Goal: Task Accomplishment & Management: Use online tool/utility

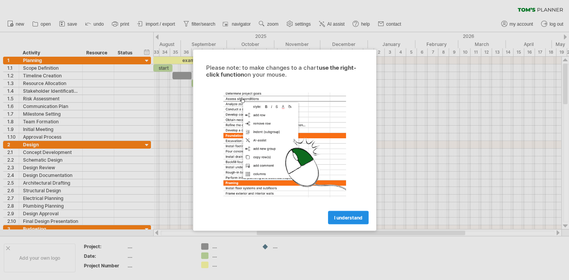
click at [359, 217] on span "I understand" at bounding box center [348, 217] width 28 height 6
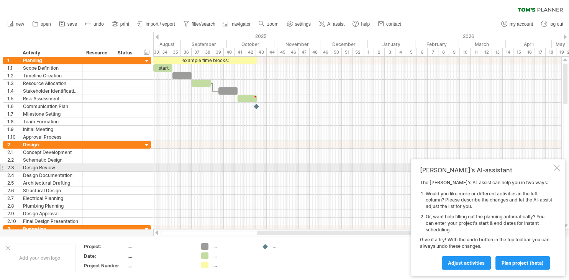
click at [554, 168] on div at bounding box center [556, 168] width 6 height 6
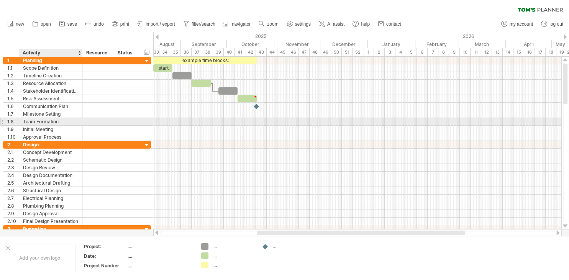
click at [62, 119] on div "Team Formation" at bounding box center [51, 121] width 56 height 7
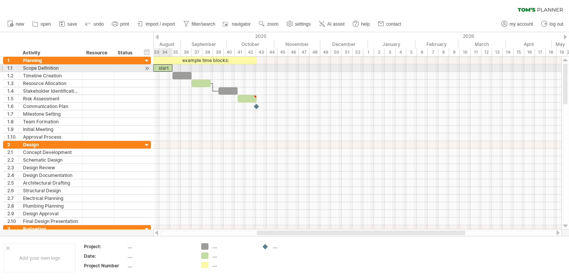
click at [164, 69] on div "start" at bounding box center [162, 67] width 19 height 7
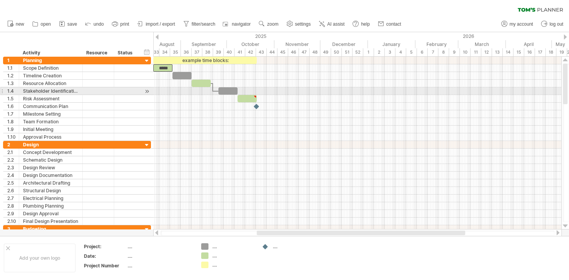
drag, startPoint x: 185, startPoint y: 91, endPoint x: 175, endPoint y: 74, distance: 19.4
click at [185, 88] on div at bounding box center [357, 91] width 408 height 8
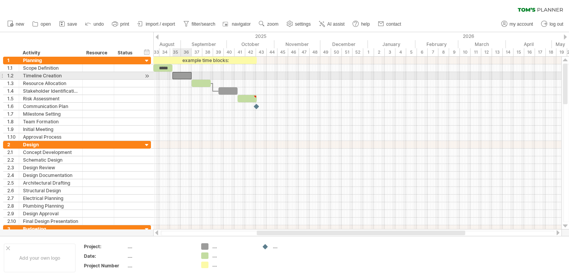
click at [175, 73] on div "​" at bounding box center [181, 75] width 19 height 7
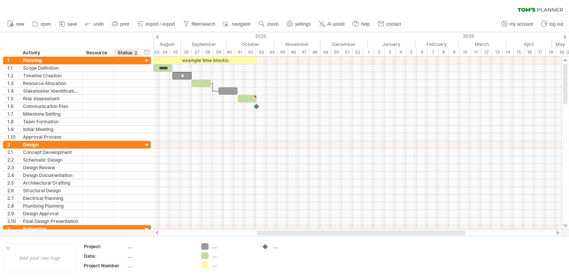
click at [123, 53] on div "Status" at bounding box center [126, 53] width 17 height 8
click at [135, 53] on div at bounding box center [135, 53] width 3 height 8
click at [102, 52] on div "Resource" at bounding box center [97, 53] width 23 height 8
click at [146, 60] on div at bounding box center [146, 60] width 7 height 7
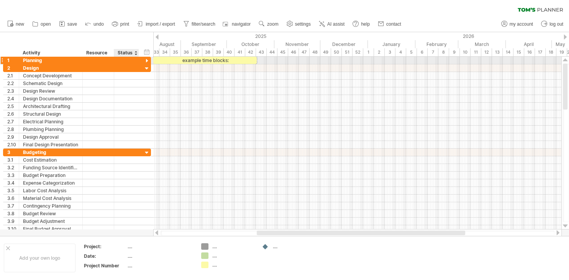
click at [146, 60] on div at bounding box center [146, 60] width 7 height 7
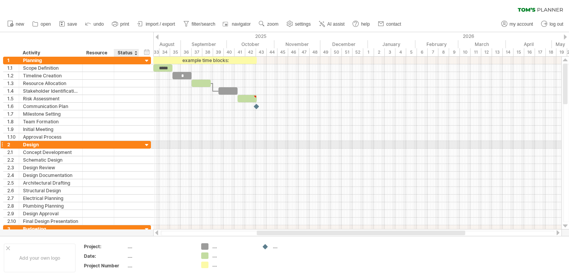
click at [146, 145] on div at bounding box center [146, 145] width 7 height 7
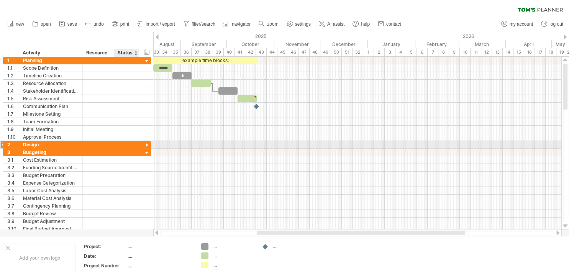
click at [146, 145] on div at bounding box center [146, 145] width 7 height 7
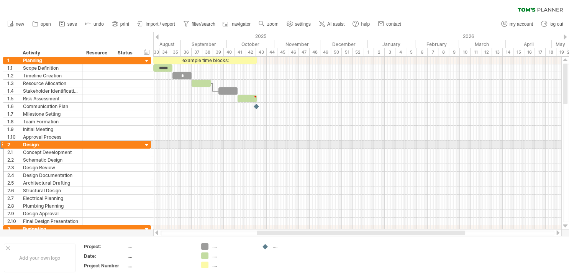
click at [2, 144] on div at bounding box center [1, 145] width 3 height 8
click at [1, 144] on div at bounding box center [1, 145] width 3 height 8
click at [16, 142] on div "2" at bounding box center [12, 144] width 11 height 7
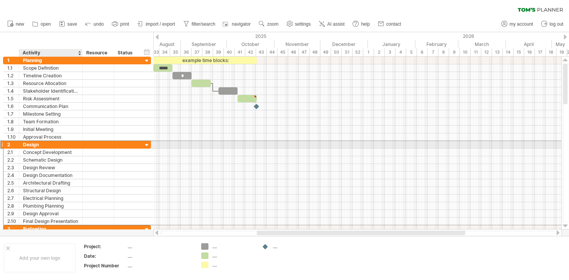
click at [26, 143] on div "Design" at bounding box center [51, 144] width 56 height 7
click at [33, 142] on input "*****" at bounding box center [51, 144] width 56 height 7
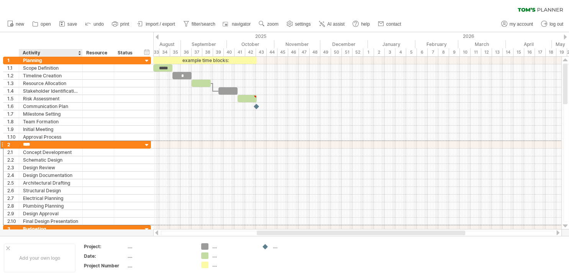
click at [77, 54] on div "Activity" at bounding box center [51, 53] width 56 height 8
click at [79, 54] on div at bounding box center [79, 53] width 3 height 8
click at [79, 51] on div at bounding box center [79, 53] width 3 height 8
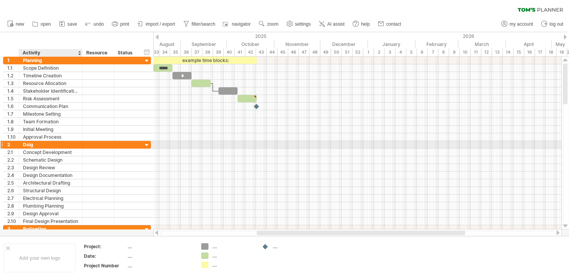
click at [148, 144] on div at bounding box center [146, 145] width 7 height 7
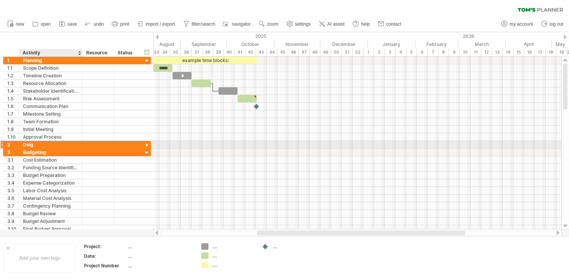
click at [148, 144] on div at bounding box center [146, 145] width 7 height 7
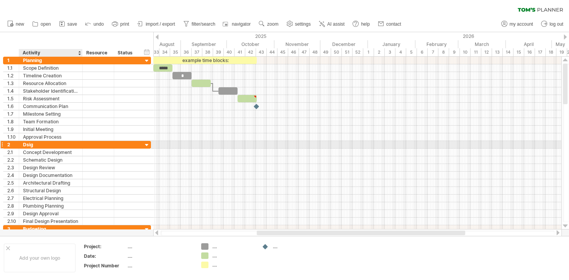
click at [80, 142] on div at bounding box center [82, 145] width 4 height 8
click at [32, 143] on div "Dsig" at bounding box center [51, 144] width 56 height 7
type input "*"
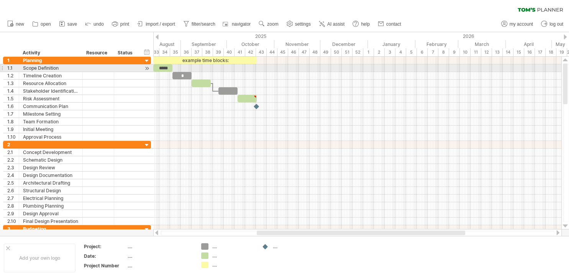
click at [147, 69] on div at bounding box center [146, 68] width 7 height 8
click at [146, 68] on div at bounding box center [146, 68] width 7 height 8
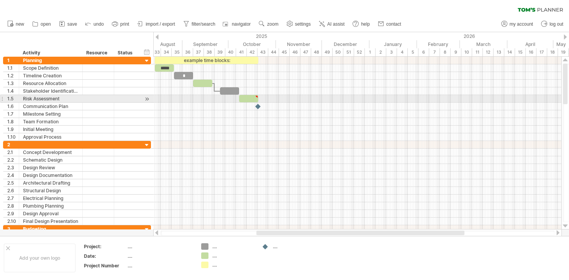
type textarea "**********"
click at [256, 96] on div at bounding box center [256, 96] width 3 height 3
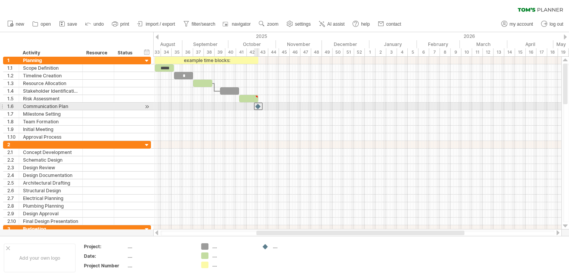
click at [258, 106] on div at bounding box center [258, 106] width 8 height 7
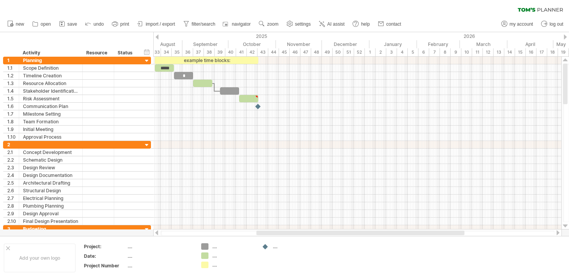
click at [156, 37] on div at bounding box center [156, 36] width 3 height 5
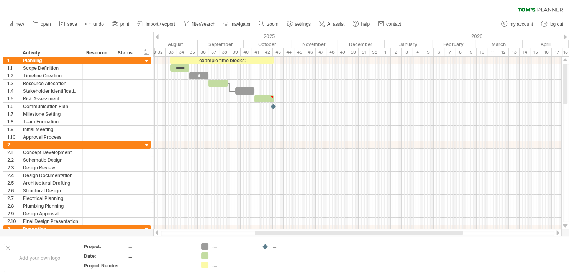
click at [156, 37] on div at bounding box center [156, 36] width 3 height 5
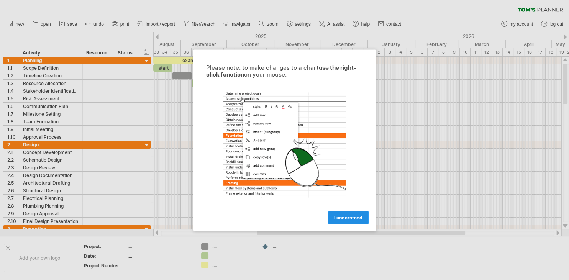
click at [359, 219] on span "I understand" at bounding box center [348, 217] width 28 height 6
click at [351, 216] on span "I understand" at bounding box center [348, 217] width 28 height 6
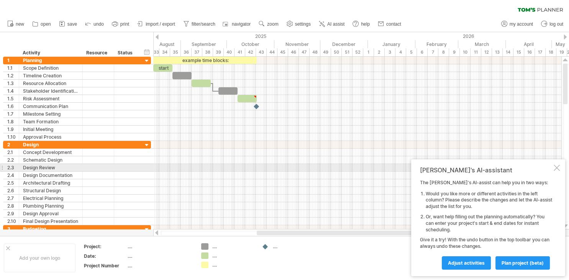
click at [555, 169] on div at bounding box center [556, 168] width 6 height 6
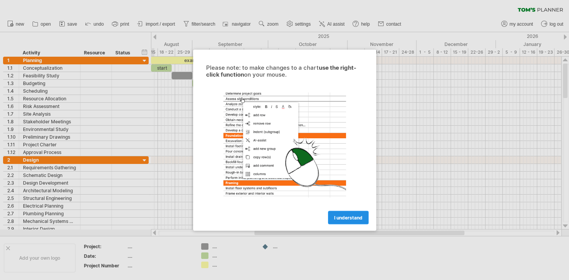
click at [349, 217] on span "I understand" at bounding box center [348, 217] width 28 height 6
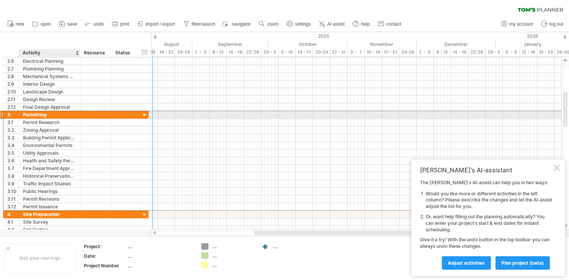
click at [54, 114] on div "Permitting" at bounding box center [49, 114] width 53 height 7
type input "*"
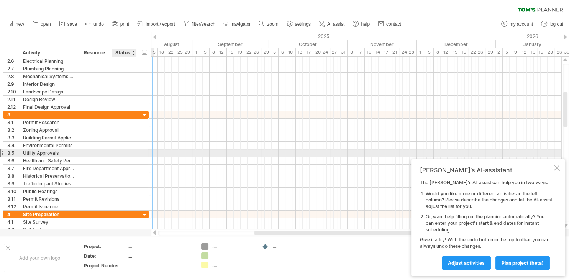
click at [121, 154] on div at bounding box center [124, 152] width 17 height 7
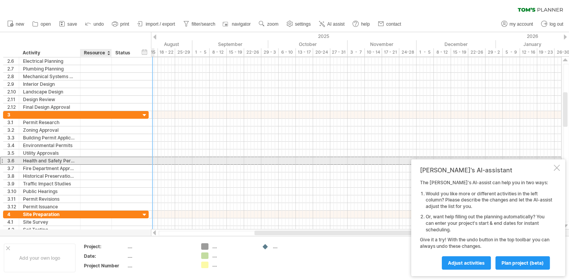
click at [99, 160] on div at bounding box center [95, 160] width 23 height 7
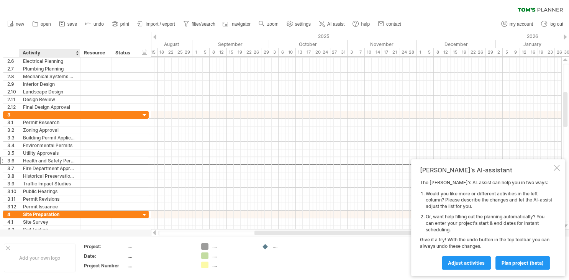
click at [33, 54] on div "Activity" at bounding box center [49, 53] width 53 height 8
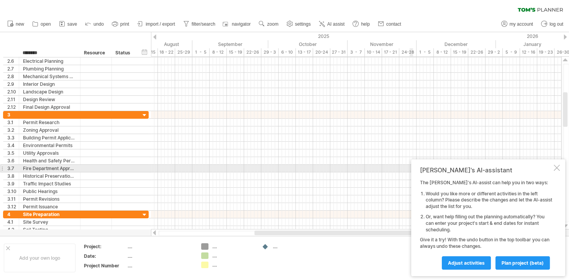
click at [556, 169] on div at bounding box center [556, 168] width 6 height 6
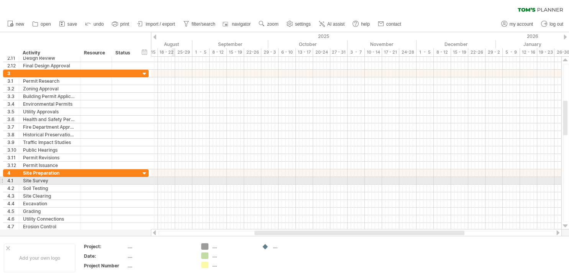
click at [172, 181] on div at bounding box center [356, 181] width 410 height 8
click at [185, 180] on div at bounding box center [356, 181] width 410 height 8
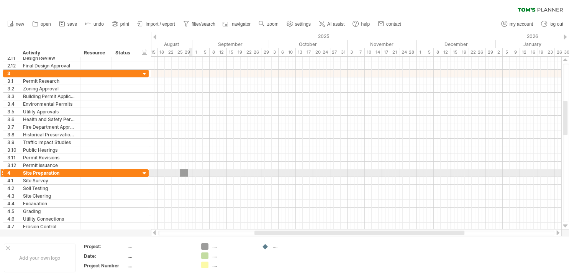
drag, startPoint x: 205, startPoint y: 245, endPoint x: 183, endPoint y: 175, distance: 74.1
click at [183, 175] on div "Trying to reach [DOMAIN_NAME] Connected again... 0% clear filter new 1" at bounding box center [284, 140] width 569 height 280
click at [183, 171] on div "​" at bounding box center [181, 172] width 7 height 7
click at [200, 173] on div at bounding box center [356, 173] width 410 height 8
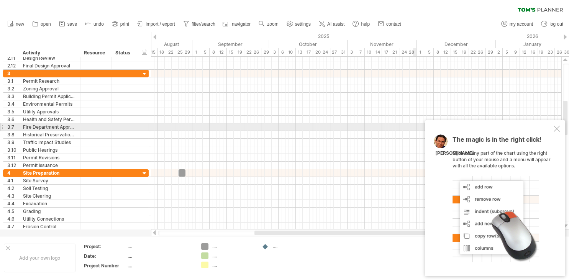
click at [562, 130] on div "The magic is in the right click! Click on any part of the chart using the right…" at bounding box center [495, 198] width 140 height 156
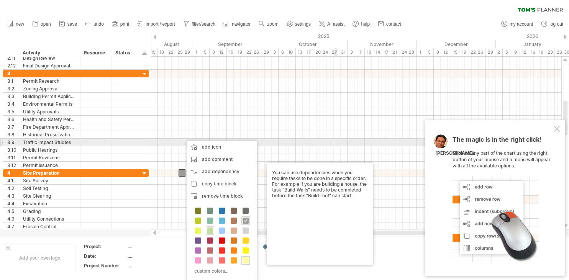
click at [334, 139] on div at bounding box center [356, 143] width 410 height 8
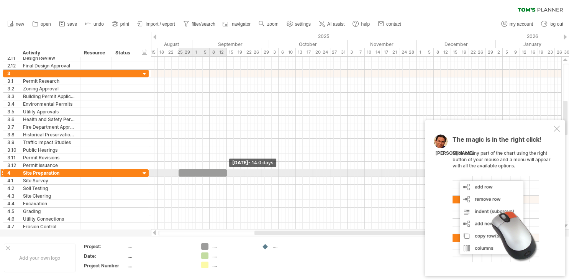
drag, startPoint x: 186, startPoint y: 172, endPoint x: 227, endPoint y: 176, distance: 41.5
click at [227, 176] on div "example time blocks: start ​ ​ ​ ​ ​ [DATE] - 14.0 days [DATE]" at bounding box center [356, 143] width 410 height 173
click at [212, 172] on div "​" at bounding box center [202, 172] width 48 height 7
click at [183, 171] on div "*" at bounding box center [202, 172] width 48 height 7
drag, startPoint x: 226, startPoint y: 174, endPoint x: 175, endPoint y: 174, distance: 50.6
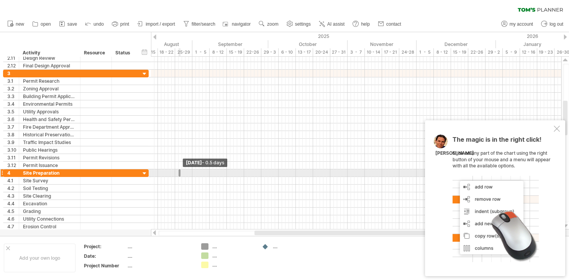
click at [175, 174] on div "example time blocks: start ​ ​ ​ ​ * [DATE] - 0.5 days [DATE]" at bounding box center [356, 143] width 410 height 173
click at [182, 173] on span at bounding box center [180, 172] width 3 height 7
click at [180, 173] on span at bounding box center [180, 172] width 3 height 7
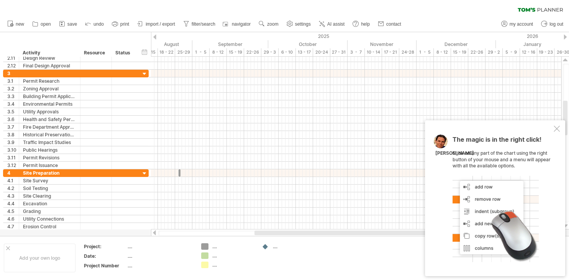
click at [204, 245] on div "Trying to reach [DOMAIN_NAME] Connected again... 0% clear filter new 1" at bounding box center [284, 140] width 569 height 280
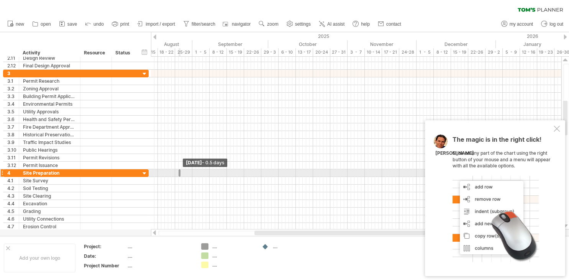
click at [181, 173] on span at bounding box center [180, 172] width 3 height 7
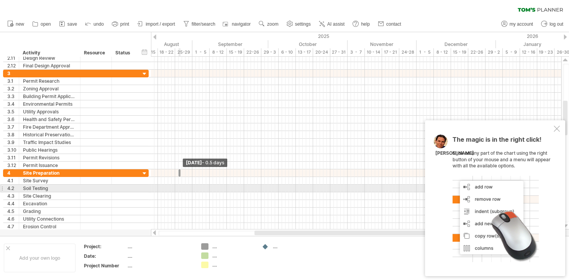
drag, startPoint x: 181, startPoint y: 173, endPoint x: 166, endPoint y: 182, distance: 17.7
click at [164, 190] on div "example time blocks: start ​ ​ ​ ​ * [DATE] - 0.5 days [DATE]" at bounding box center [356, 143] width 410 height 173
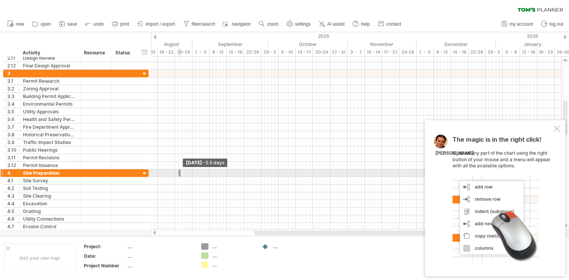
click at [179, 172] on span at bounding box center [180, 172] width 3 height 7
click at [180, 173] on div "*" at bounding box center [179, 172] width 2 height 7
click at [180, 173] on span at bounding box center [180, 172] width 3 height 7
click at [179, 172] on span at bounding box center [180, 172] width 3 height 7
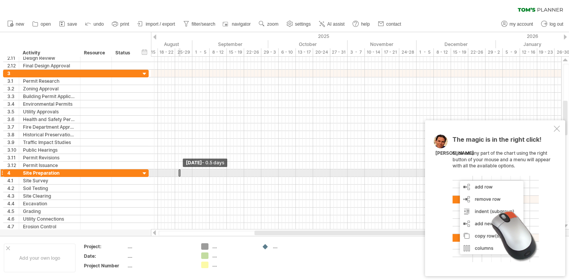
click at [179, 172] on span at bounding box center [180, 172] width 3 height 7
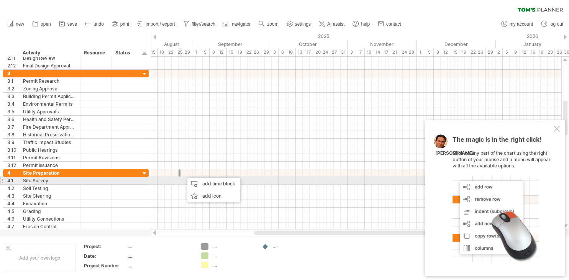
click at [180, 183] on div at bounding box center [356, 181] width 410 height 8
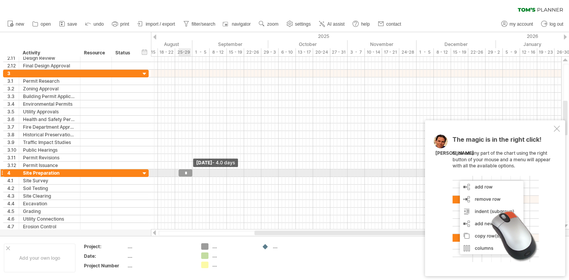
drag, startPoint x: 179, startPoint y: 172, endPoint x: 190, endPoint y: 172, distance: 11.5
click at [190, 172] on div "*" at bounding box center [185, 172] width 14 height 7
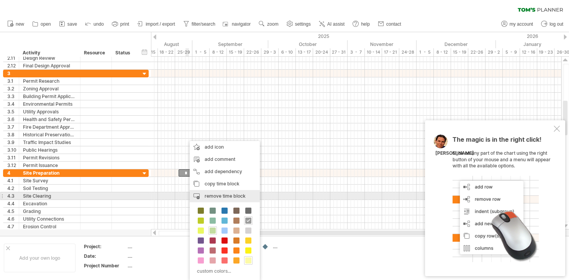
click at [215, 198] on span "remove time block" at bounding box center [225, 196] width 41 height 6
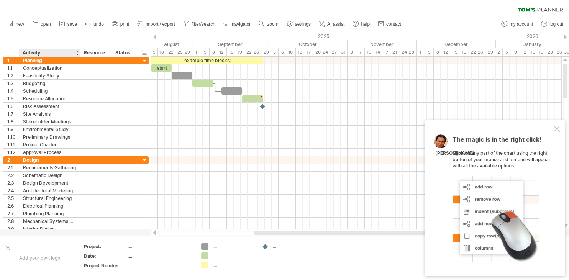
click at [30, 52] on div "Activity" at bounding box center [49, 53] width 53 height 8
click at [30, 52] on input "********" at bounding box center [49, 53] width 53 height 8
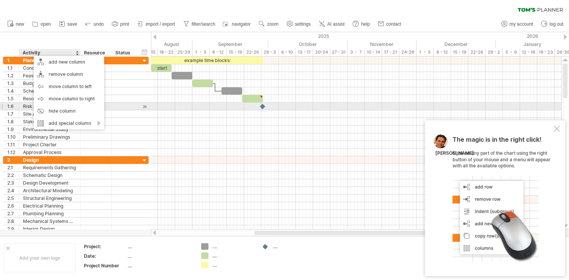
click at [124, 106] on div at bounding box center [124, 106] width 17 height 7
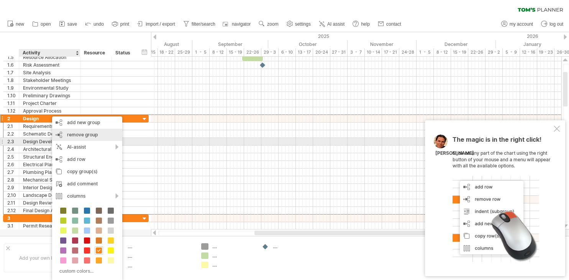
click at [83, 139] on div "remove group remove selected groups" at bounding box center [87, 135] width 70 height 12
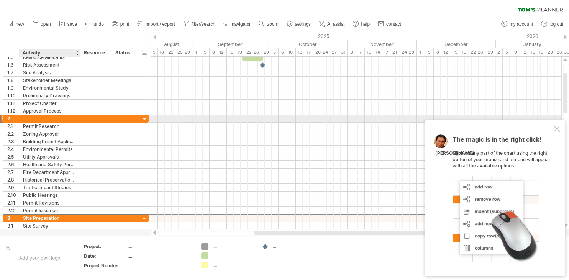
click at [48, 119] on div at bounding box center [49, 118] width 53 height 7
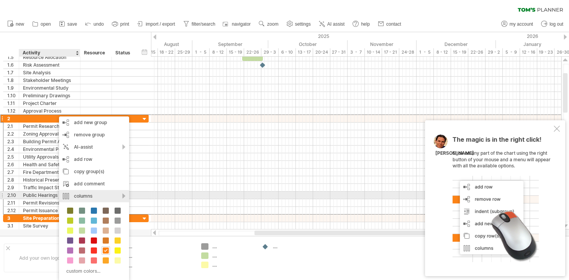
click at [88, 199] on div "columns" at bounding box center [94, 196] width 70 height 12
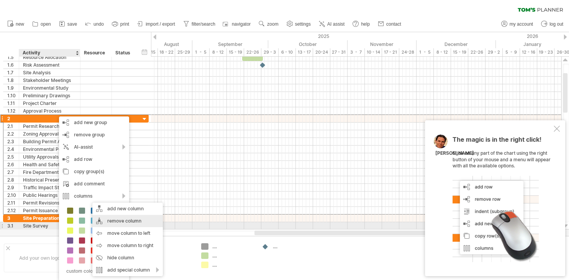
click at [126, 223] on div "remove column" at bounding box center [127, 221] width 70 height 12
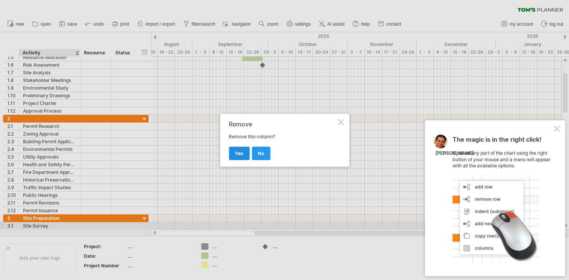
click at [240, 154] on span "yes" at bounding box center [239, 154] width 8 height 6
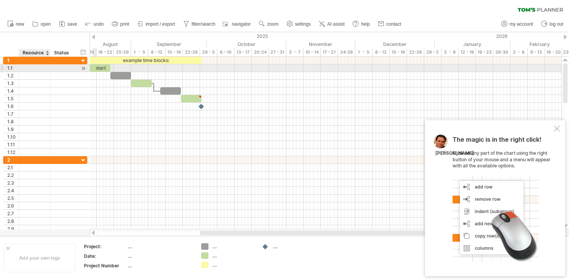
click at [48, 69] on div at bounding box center [49, 68] width 4 height 8
click at [38, 68] on div at bounding box center [34, 67] width 23 height 7
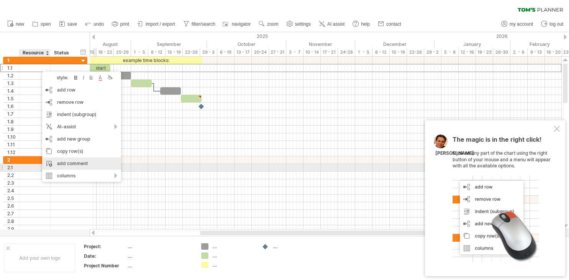
click at [95, 167] on div "add comment" at bounding box center [81, 163] width 79 height 12
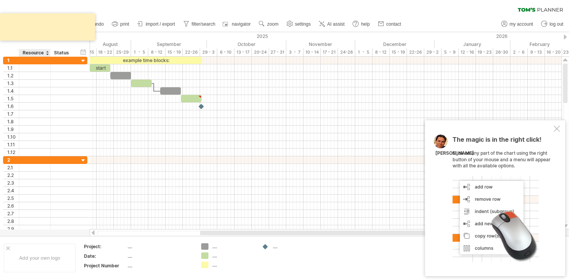
click at [27, 68] on div at bounding box center [34, 67] width 23 height 7
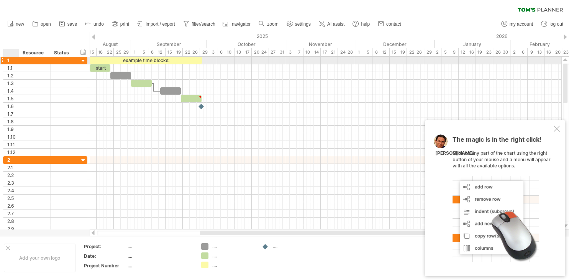
click at [21, 59] on div at bounding box center [34, 60] width 31 height 7
click at [81, 62] on div at bounding box center [83, 60] width 7 height 7
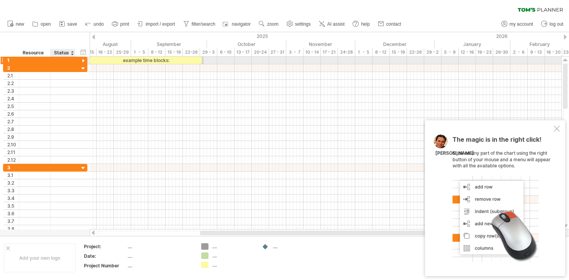
click at [81, 62] on div at bounding box center [83, 60] width 7 height 7
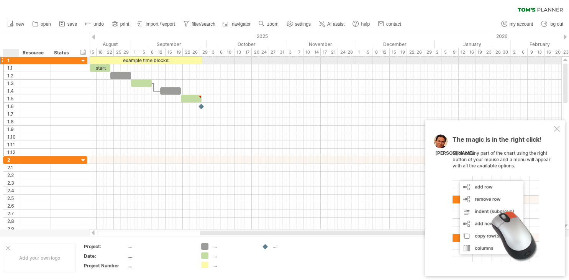
click at [13, 61] on div "1" at bounding box center [12, 60] width 11 height 7
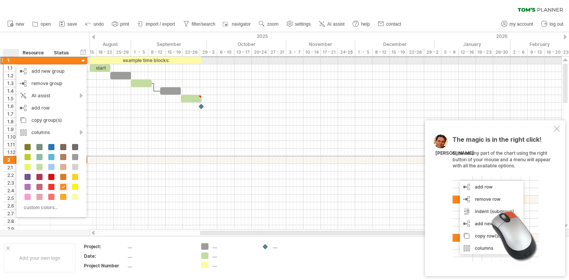
click at [10, 61] on div "1" at bounding box center [12, 60] width 11 height 7
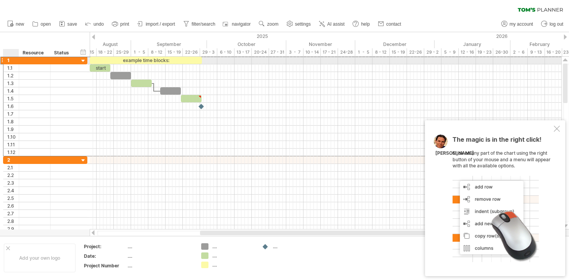
click at [15, 62] on div "1" at bounding box center [12, 60] width 11 height 7
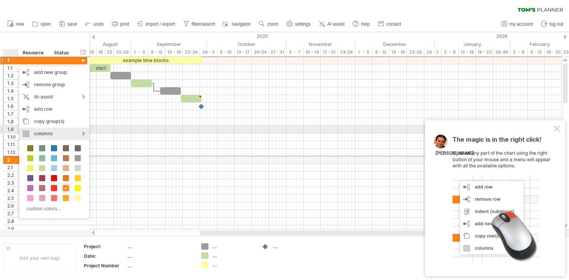
click at [83, 132] on div "columns" at bounding box center [54, 134] width 70 height 12
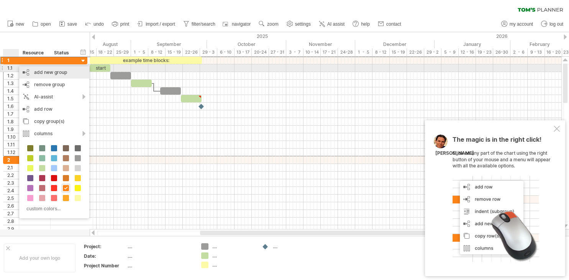
click at [68, 68] on div "add new group" at bounding box center [54, 72] width 70 height 12
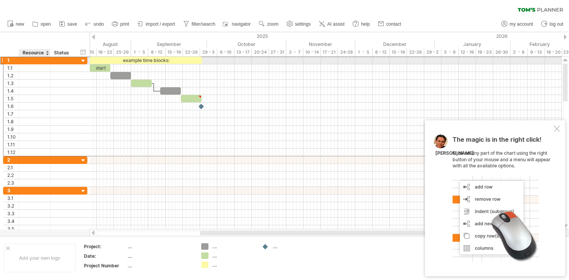
click at [28, 62] on div at bounding box center [34, 60] width 23 height 7
type input "*"
type input "**********"
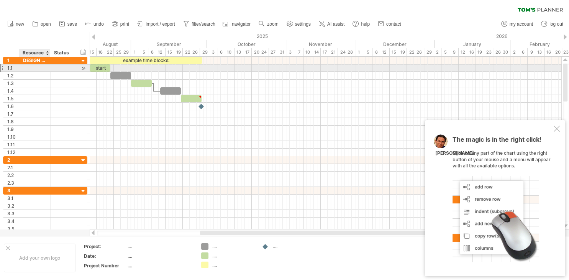
click at [28, 69] on div at bounding box center [34, 67] width 23 height 7
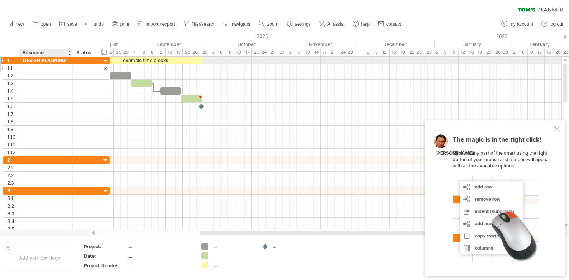
drag, startPoint x: 49, startPoint y: 59, endPoint x: 72, endPoint y: 65, distance: 23.1
click at [72, 65] on div "**********" at bounding box center [56, 107] width 106 height 100
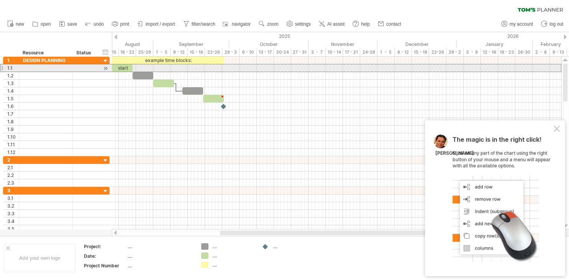
click at [47, 69] on div at bounding box center [46, 67] width 46 height 7
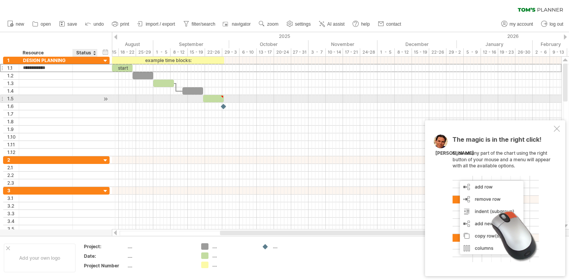
type input "**********"
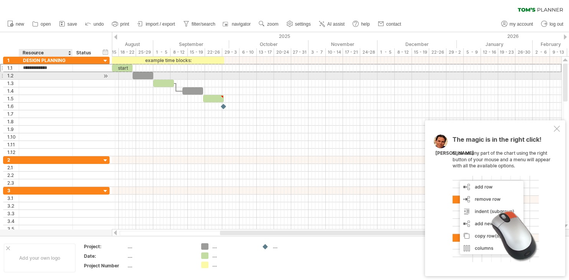
click at [47, 77] on div at bounding box center [46, 75] width 46 height 7
type input "**********"
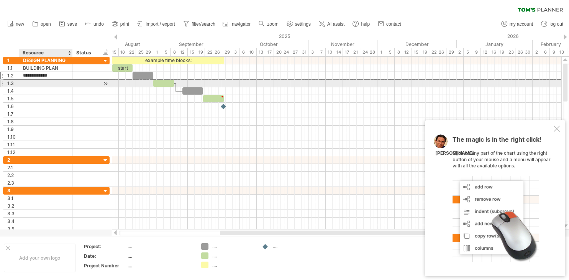
click at [33, 83] on div at bounding box center [46, 83] width 46 height 7
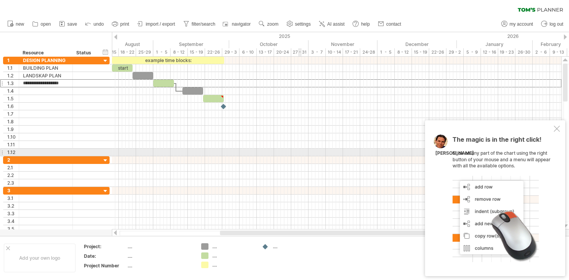
type input "*"
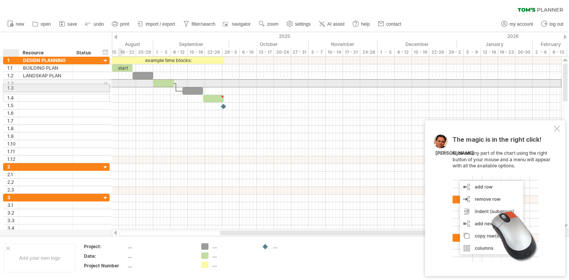
click at [8, 87] on div "1.3" at bounding box center [56, 83] width 106 height 8
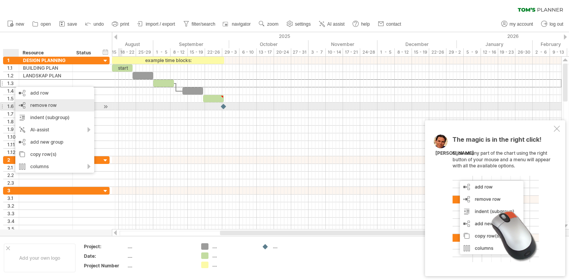
click at [41, 105] on span "remove row" at bounding box center [43, 105] width 26 height 6
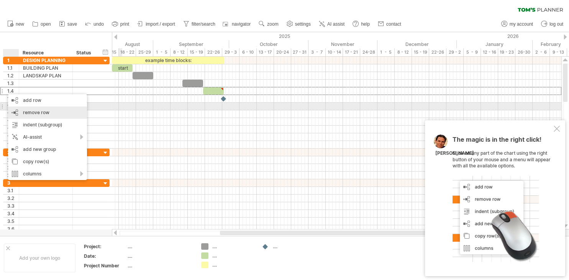
click at [24, 110] on span "remove row" at bounding box center [36, 113] width 26 height 6
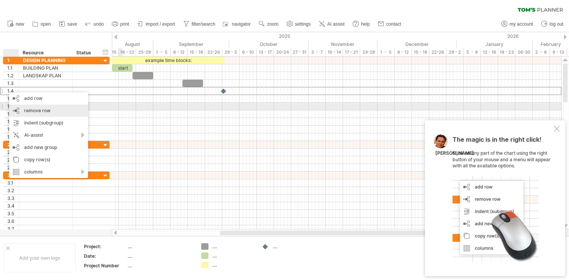
click at [33, 110] on span "remove row" at bounding box center [37, 111] width 26 height 6
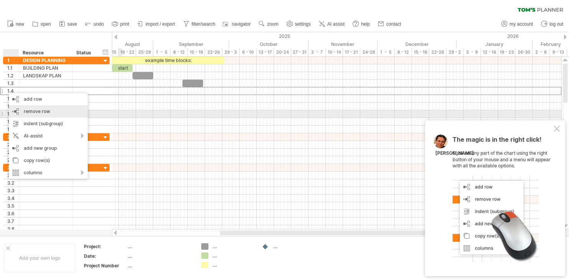
click at [37, 111] on span "remove row" at bounding box center [37, 111] width 26 height 6
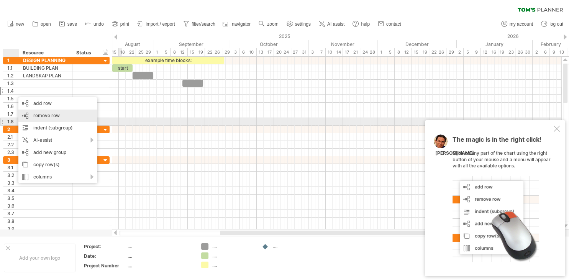
click at [38, 119] on div "remove row remove selected rows" at bounding box center [57, 116] width 79 height 12
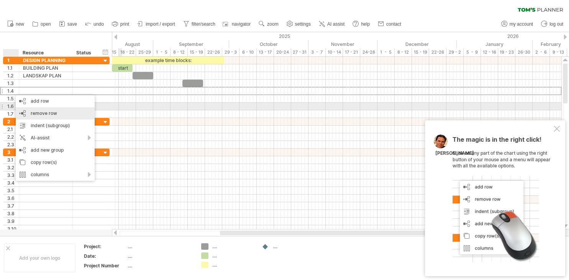
click at [31, 110] on div "remove row remove selected rows" at bounding box center [55, 113] width 79 height 12
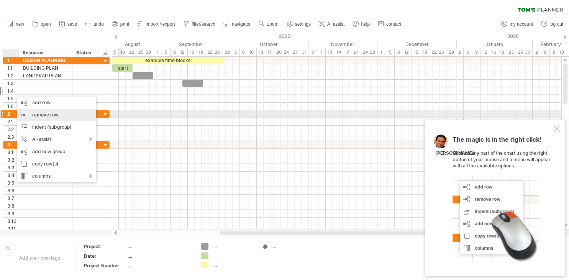
click at [39, 118] on span "remove row" at bounding box center [45, 115] width 26 height 6
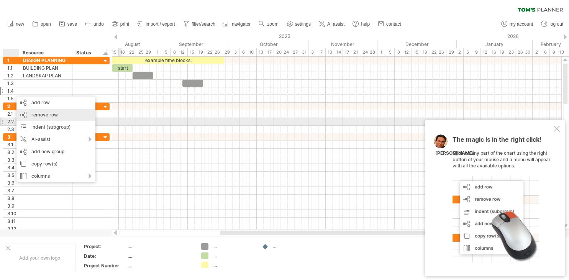
click at [41, 119] on div "remove row remove selected rows" at bounding box center [55, 115] width 79 height 12
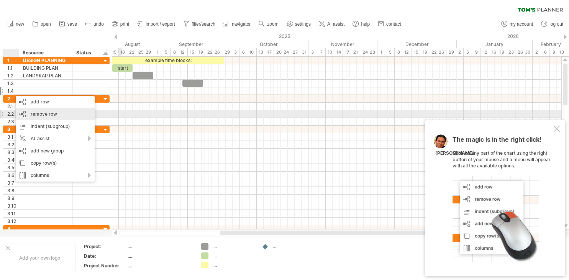
click at [41, 115] on span "remove row" at bounding box center [44, 114] width 26 height 6
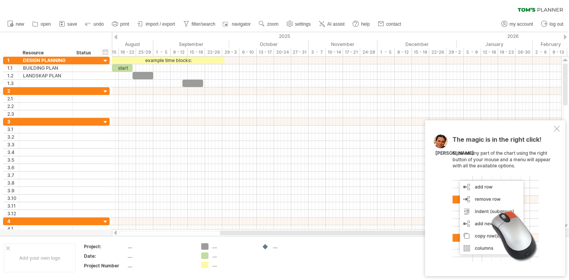
click at [129, 248] on div "...." at bounding box center [160, 246] width 64 height 7
type input "******"
click at [151, 246] on div "LOT 42" at bounding box center [160, 246] width 64 height 7
click at [147, 246] on input "******" at bounding box center [158, 246] width 61 height 7
type input "**********"
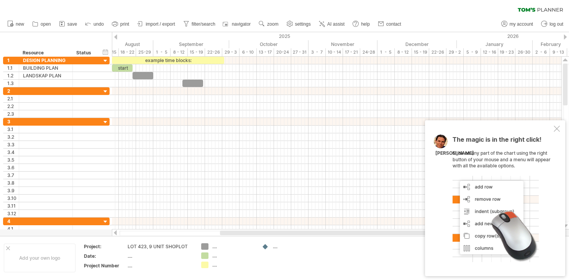
click at [130, 258] on div "...." at bounding box center [160, 256] width 64 height 7
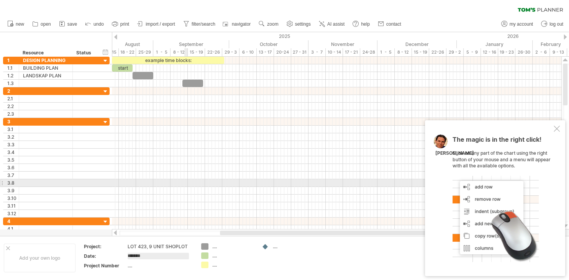
type input "********"
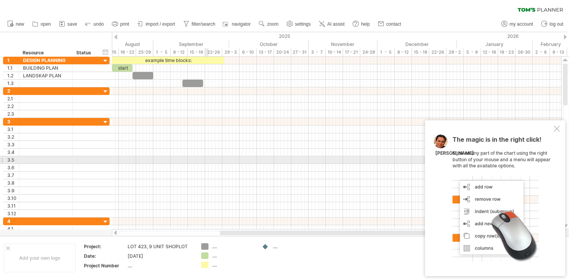
click at [206, 158] on div at bounding box center [336, 160] width 449 height 8
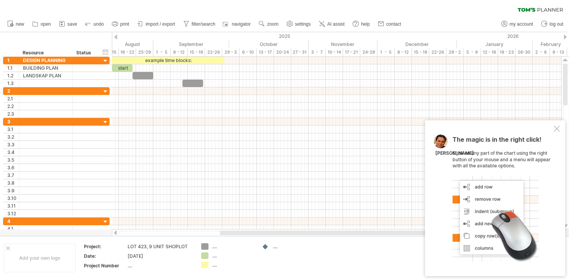
click at [129, 266] on div "...." at bounding box center [160, 265] width 64 height 7
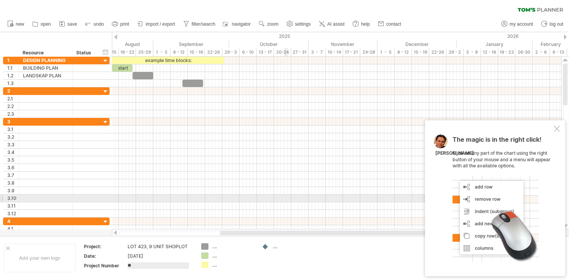
type input "***"
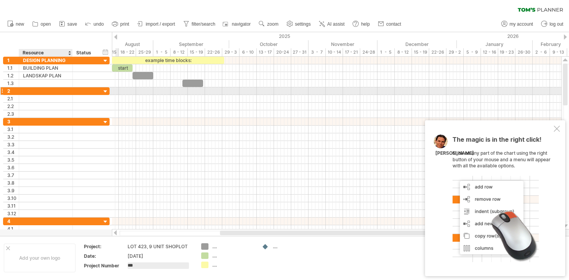
click at [31, 89] on div at bounding box center [46, 90] width 46 height 7
type input "**********"
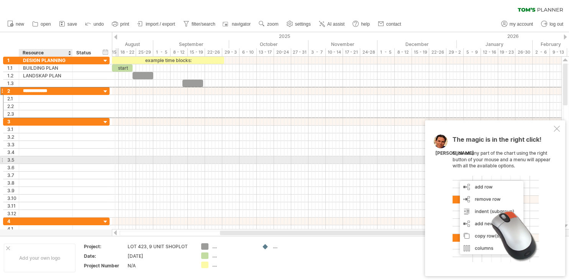
drag, startPoint x: 64, startPoint y: 164, endPoint x: 65, endPoint y: 156, distance: 8.2
click at [65, 164] on div at bounding box center [46, 167] width 46 height 7
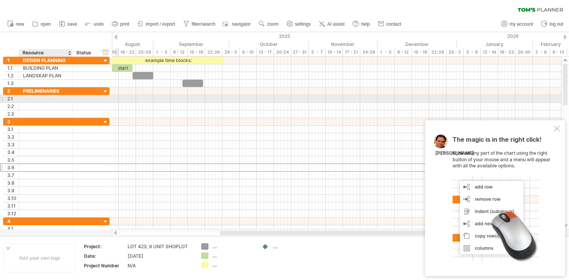
click at [51, 99] on div at bounding box center [46, 98] width 46 height 7
type input "**********"
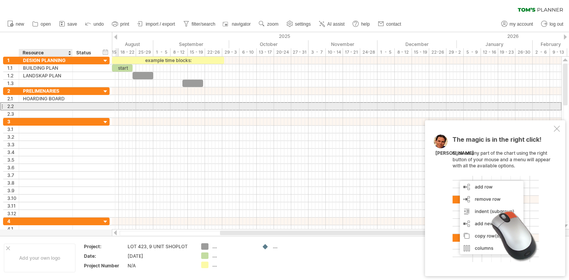
click at [41, 105] on div at bounding box center [46, 106] width 46 height 7
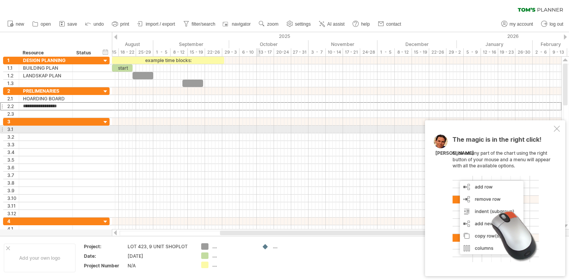
scroll to position [0, 5]
type input "**********"
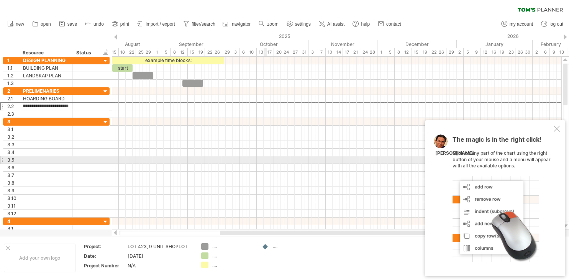
click at [263, 164] on div at bounding box center [336, 168] width 449 height 8
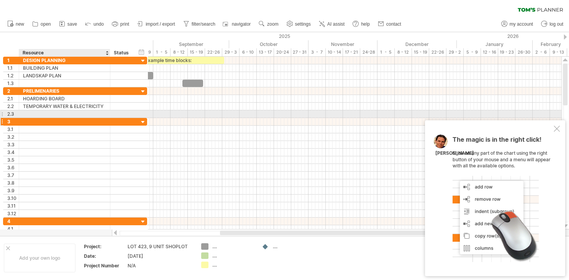
drag, startPoint x: 72, startPoint y: 114, endPoint x: 110, endPoint y: 119, distance: 37.9
click at [110, 119] on div "**********" at bounding box center [75, 145] width 144 height 176
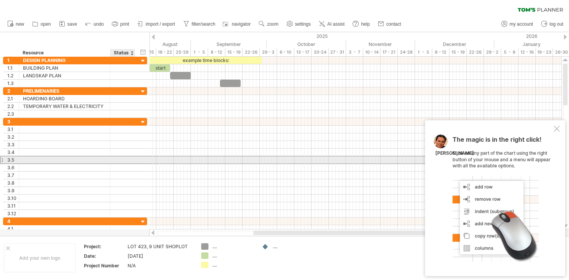
click at [115, 161] on div at bounding box center [122, 159] width 17 height 7
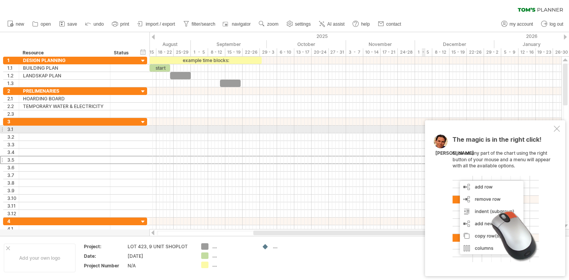
click at [559, 130] on div at bounding box center [556, 129] width 6 height 6
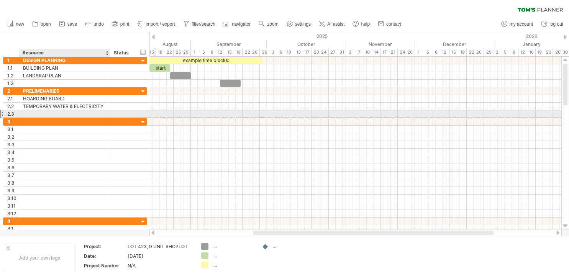
click at [89, 113] on div at bounding box center [64, 113] width 83 height 7
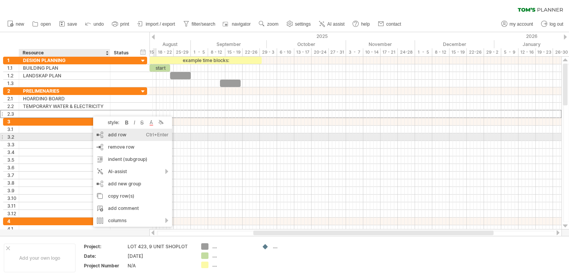
click at [119, 136] on div "add row Ctrl+Enter Cmd+Enter" at bounding box center [132, 135] width 79 height 12
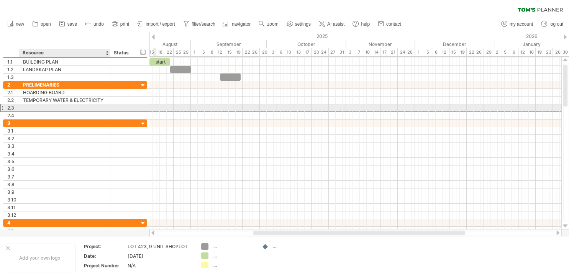
click at [34, 106] on div at bounding box center [64, 107] width 83 height 7
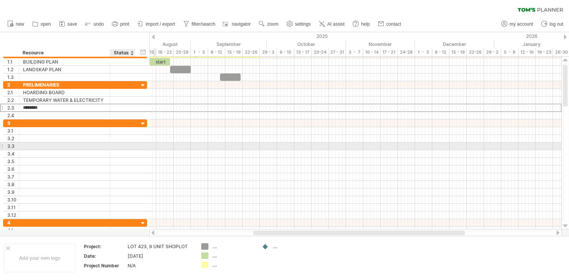
type input "*********"
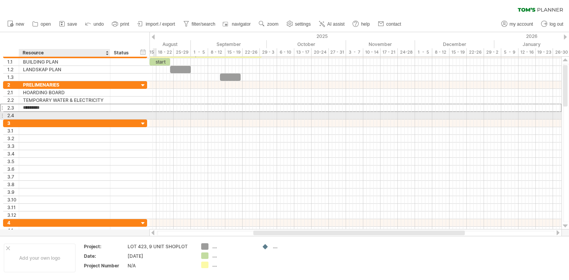
click at [94, 113] on div at bounding box center [64, 115] width 83 height 7
type input "****"
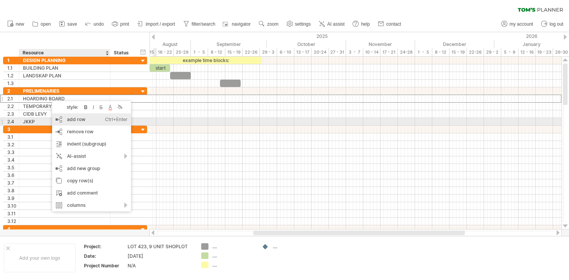
click at [74, 119] on div "add row Ctrl+Enter Cmd+Enter" at bounding box center [91, 119] width 79 height 12
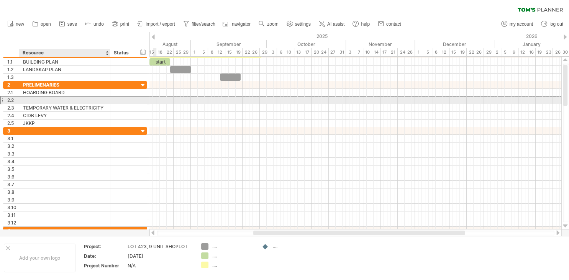
click at [48, 102] on div at bounding box center [64, 100] width 83 height 7
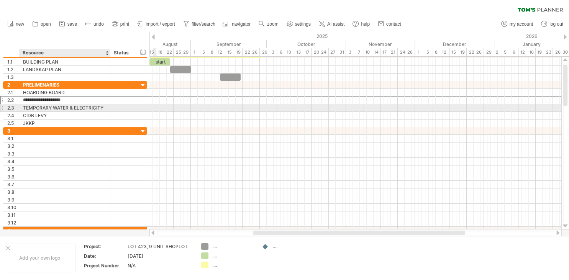
type input "**********"
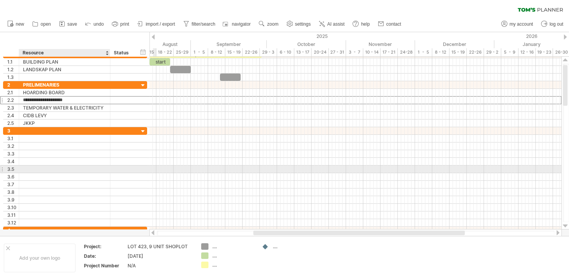
click at [70, 167] on div at bounding box center [64, 168] width 83 height 7
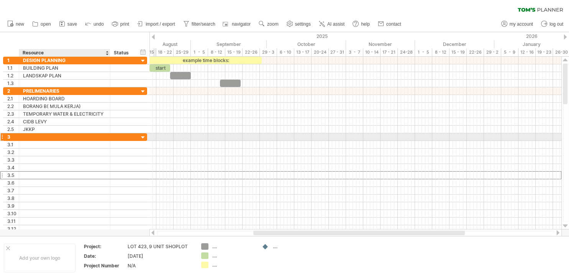
click at [74, 136] on div at bounding box center [64, 136] width 83 height 7
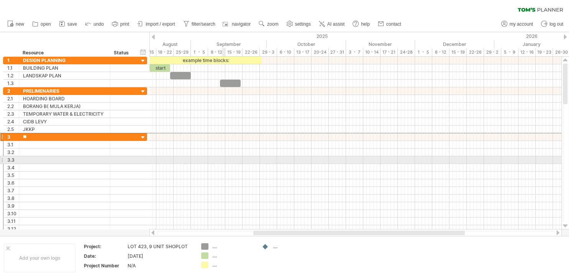
type input "*"
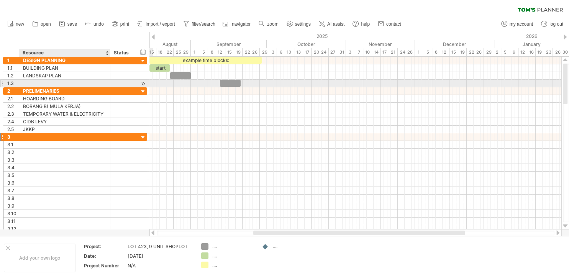
click at [103, 82] on div at bounding box center [64, 83] width 83 height 7
type input "**********"
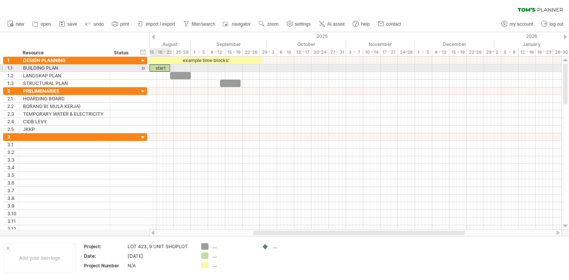
click at [159, 69] on div "start" at bounding box center [159, 67] width 21 height 7
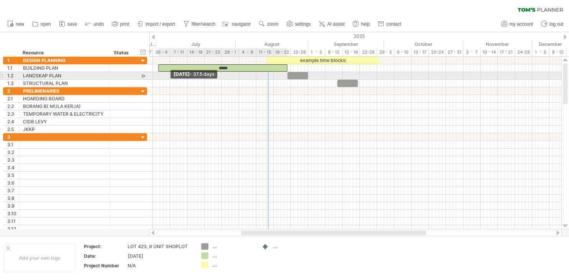
drag, startPoint x: 150, startPoint y: 68, endPoint x: 159, endPoint y: 76, distance: 11.9
click at [159, 76] on div "example time blocks: ***** ​ ​ [DATE] [DATE] - 37.5 days" at bounding box center [355, 143] width 412 height 173
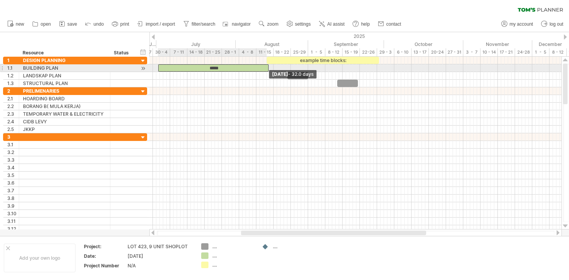
drag, startPoint x: 286, startPoint y: 69, endPoint x: 266, endPoint y: 67, distance: 19.9
click at [266, 67] on div "*****" at bounding box center [213, 67] width 110 height 7
click at [182, 68] on div "*****" at bounding box center [213, 67] width 110 height 7
click at [158, 68] on span at bounding box center [158, 67] width 3 height 7
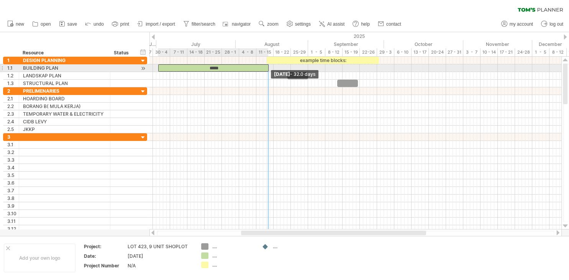
click at [267, 66] on span at bounding box center [268, 67] width 3 height 7
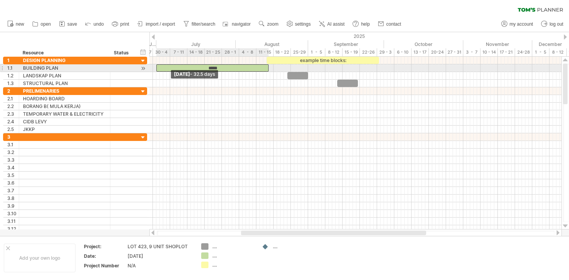
click at [156, 67] on span at bounding box center [156, 67] width 3 height 7
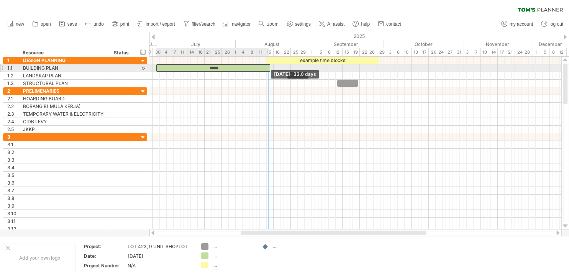
click at [269, 68] on span at bounding box center [269, 67] width 3 height 7
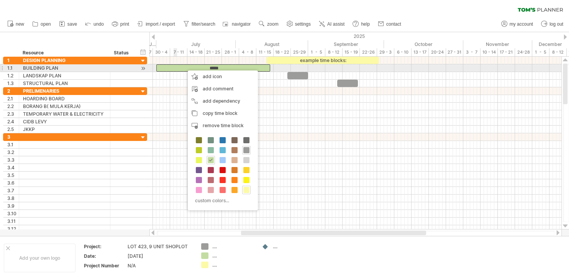
click at [174, 68] on div "*****" at bounding box center [213, 67] width 114 height 7
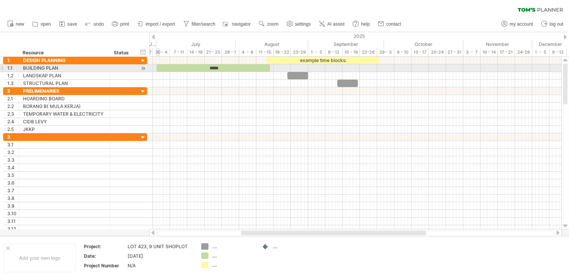
click at [156, 69] on span at bounding box center [156, 67] width 3 height 7
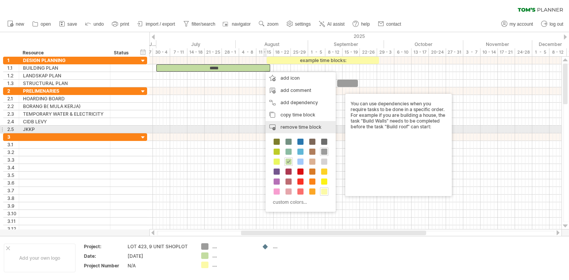
click at [308, 129] on span "remove time block" at bounding box center [300, 127] width 41 height 6
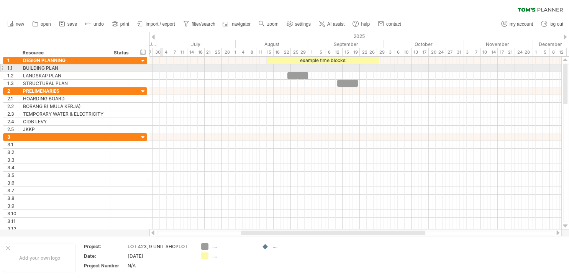
click at [160, 68] on div at bounding box center [355, 68] width 412 height 8
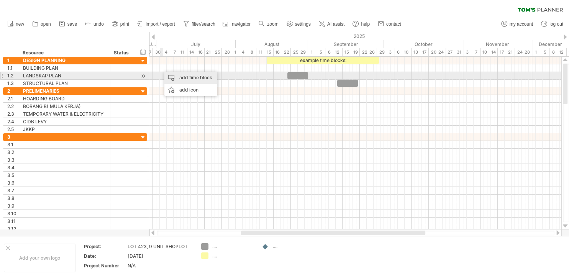
click at [180, 76] on div "add time block" at bounding box center [190, 78] width 53 height 12
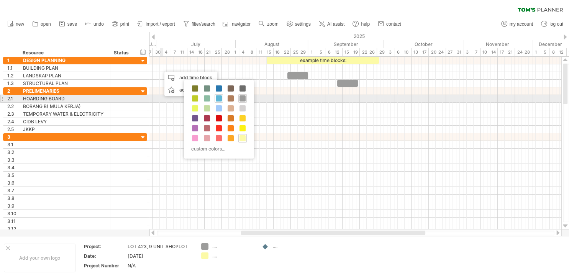
click at [219, 99] on span at bounding box center [219, 98] width 6 height 6
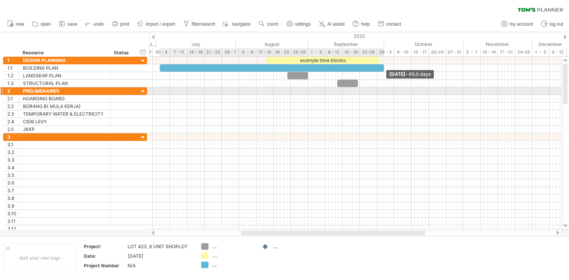
drag, startPoint x: 164, startPoint y: 70, endPoint x: 385, endPoint y: 92, distance: 222.1
click at [385, 92] on div "example time blocks: ​ ​ ​ [DATE] - 65.0 days [DATE] - 33.0 days" at bounding box center [355, 143] width 412 height 173
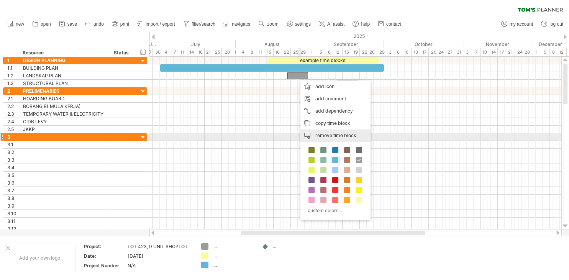
click at [333, 136] on span "remove time block" at bounding box center [335, 136] width 41 height 6
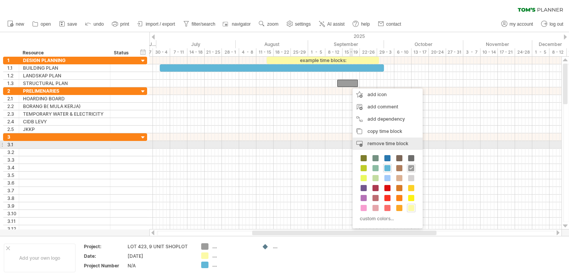
click at [381, 144] on span "remove time block" at bounding box center [387, 144] width 41 height 6
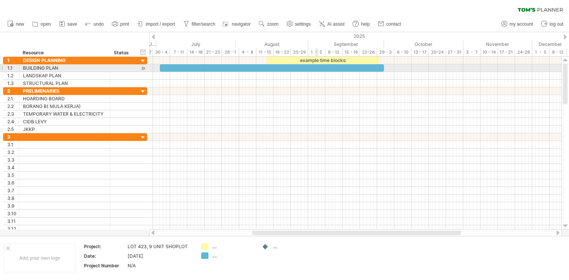
click at [317, 70] on div "​" at bounding box center [272, 67] width 224 height 7
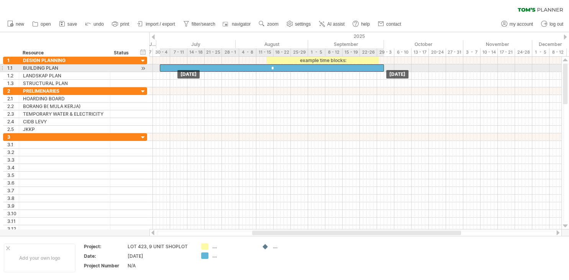
click at [317, 70] on div "*" at bounding box center [272, 67] width 224 height 7
click at [159, 70] on div "example time blocks: * [DATE] [DATE] - 66.0 days" at bounding box center [355, 143] width 412 height 173
click at [245, 66] on div "*" at bounding box center [269, 67] width 227 height 7
click at [384, 68] on span at bounding box center [383, 67] width 3 height 7
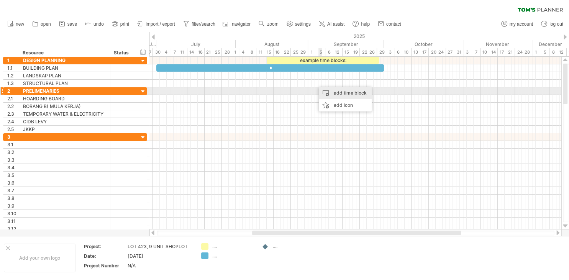
click at [340, 91] on div "add time block" at bounding box center [345, 93] width 53 height 12
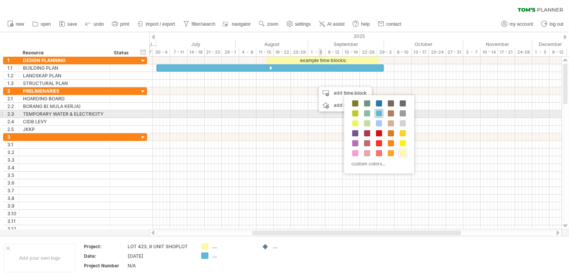
click at [380, 111] on span at bounding box center [379, 113] width 6 height 6
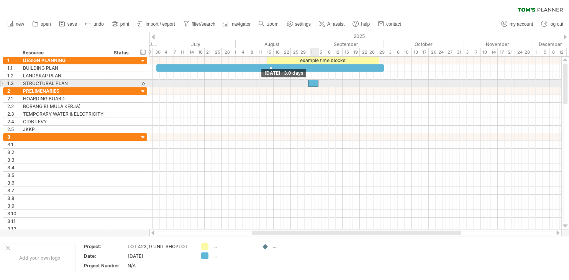
drag, startPoint x: 316, startPoint y: 82, endPoint x: 310, endPoint y: 83, distance: 6.4
click at [310, 83] on div "​" at bounding box center [313, 83] width 10 height 7
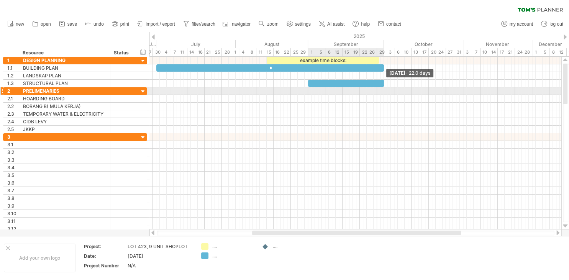
drag, startPoint x: 318, startPoint y: 82, endPoint x: 383, endPoint y: 88, distance: 65.7
click at [383, 88] on div "example time blocks: * ​ [DATE] - 22.0 days [DATE] - 3.0 days" at bounding box center [355, 143] width 412 height 173
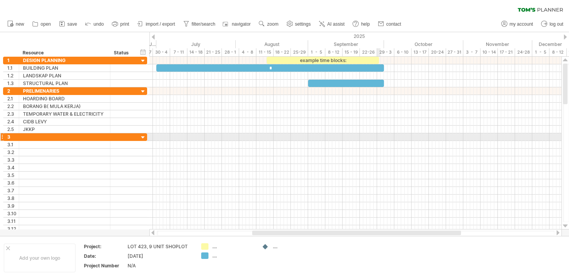
click at [380, 139] on div at bounding box center [355, 137] width 412 height 8
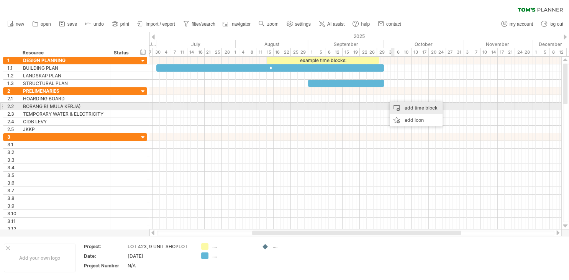
click at [413, 107] on div "add time block" at bounding box center [415, 108] width 53 height 12
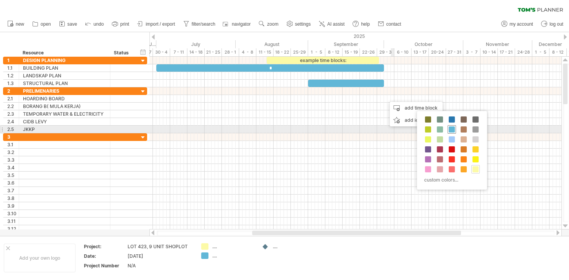
click at [453, 129] on span at bounding box center [451, 129] width 6 height 6
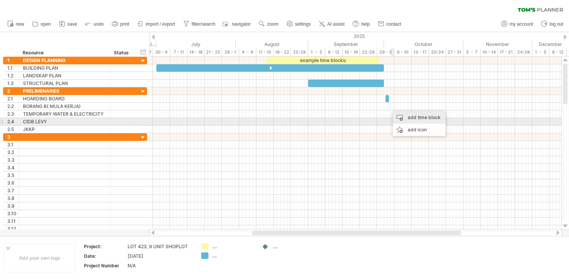
click at [409, 118] on div "add time block" at bounding box center [419, 117] width 53 height 12
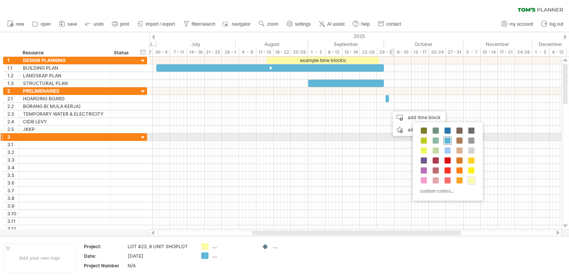
click at [448, 139] on span at bounding box center [447, 140] width 6 height 6
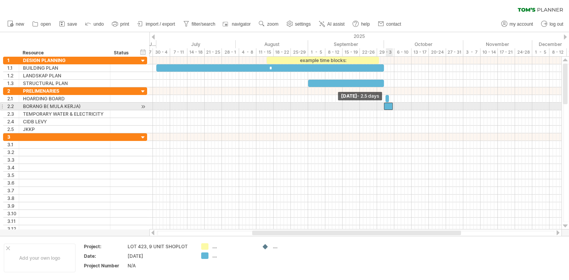
drag, startPoint x: 390, startPoint y: 106, endPoint x: 386, endPoint y: 106, distance: 4.2
click at [386, 106] on div "​" at bounding box center [388, 106] width 9 height 7
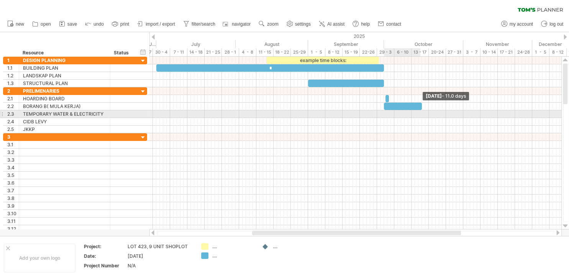
drag, startPoint x: 392, startPoint y: 107, endPoint x: 421, endPoint y: 111, distance: 29.4
click at [421, 111] on div "example time blocks: * ​ ​ ​ [DATE] - 11.0 days [DATE] - 2.5 days" at bounding box center [355, 143] width 412 height 173
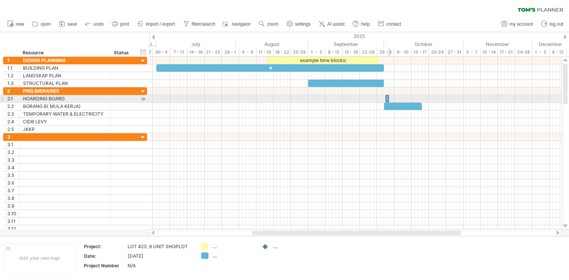
click at [388, 99] on span at bounding box center [388, 98] width 3 height 7
click at [377, 101] on div at bounding box center [355, 99] width 412 height 8
drag, startPoint x: 388, startPoint y: 97, endPoint x: 396, endPoint y: 97, distance: 8.0
click at [396, 97] on span at bounding box center [397, 98] width 3 height 7
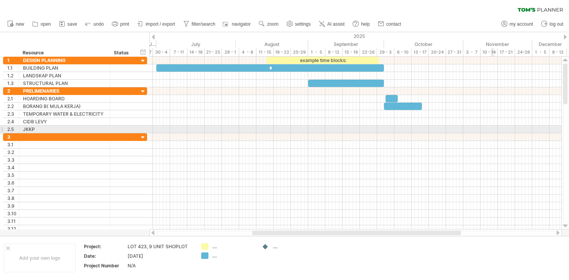
click at [492, 129] on div at bounding box center [355, 130] width 412 height 8
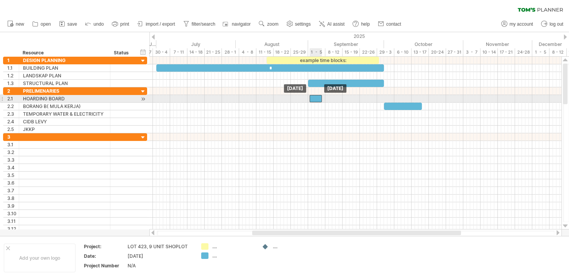
drag, startPoint x: 391, startPoint y: 99, endPoint x: 314, endPoint y: 96, distance: 76.7
click at [314, 96] on div "​" at bounding box center [315, 98] width 12 height 7
click at [318, 99] on div "​" at bounding box center [314, 98] width 12 height 7
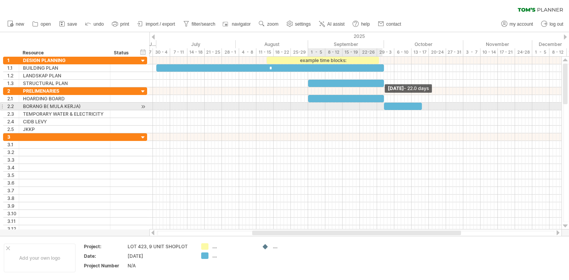
drag, startPoint x: 319, startPoint y: 99, endPoint x: 382, endPoint y: 104, distance: 63.0
click at [382, 104] on div "example time blocks: * ​ ​ ​ [DATE] - 22.0 days [DATE]" at bounding box center [355, 143] width 412 height 173
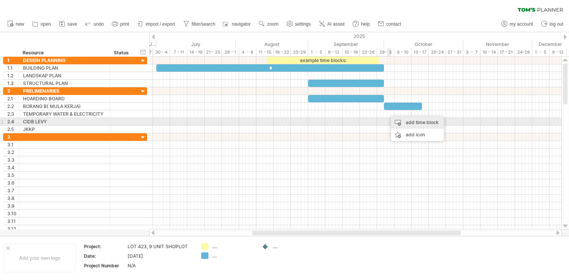
click at [409, 125] on div "add time block" at bounding box center [417, 122] width 53 height 12
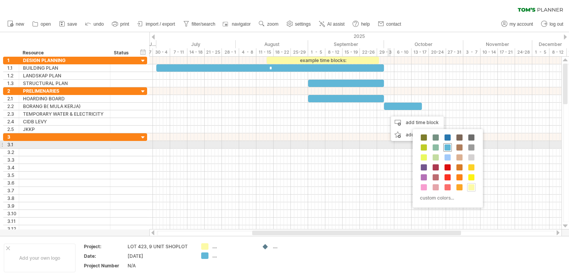
click at [449, 147] on span at bounding box center [447, 147] width 6 height 6
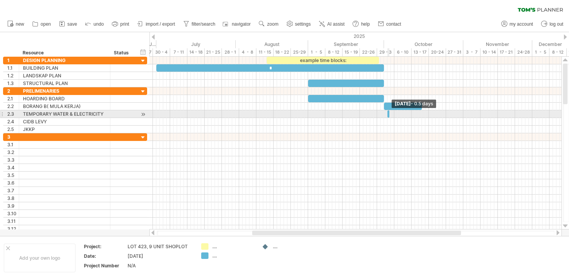
drag, startPoint x: 389, startPoint y: 114, endPoint x: 384, endPoint y: 116, distance: 5.9
click at [384, 116] on div "example time blocks: * ​ ​ ​ ​ [DATE] - 0.5 days [DATE]" at bounding box center [355, 143] width 412 height 173
drag, startPoint x: 387, startPoint y: 114, endPoint x: 393, endPoint y: 114, distance: 6.1
click at [393, 114] on div "example time blocks: * ​ ​ ​ ​ [DATE] - 0.5 days [DATE] - 0.5 days" at bounding box center [355, 143] width 412 height 173
click at [395, 112] on span at bounding box center [395, 113] width 3 height 7
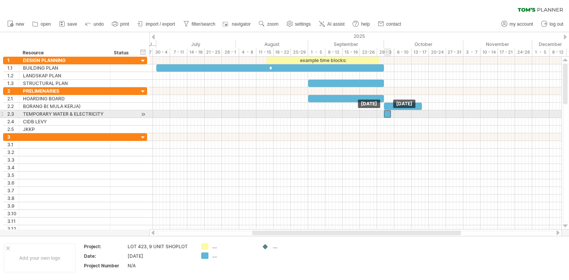
click at [387, 113] on div "​" at bounding box center [387, 113] width 7 height 7
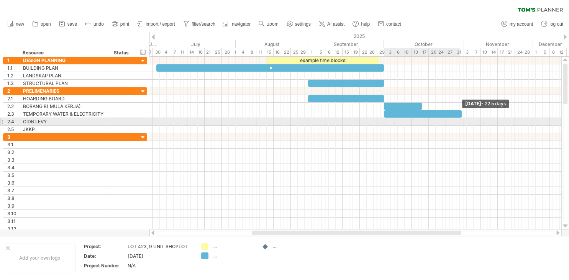
drag, startPoint x: 390, startPoint y: 113, endPoint x: 460, endPoint y: 122, distance: 70.6
click at [460, 122] on div "example time blocks: * ​ ​ ​ ​ [DATE] - 22.5 days [DATE]" at bounding box center [355, 143] width 412 height 173
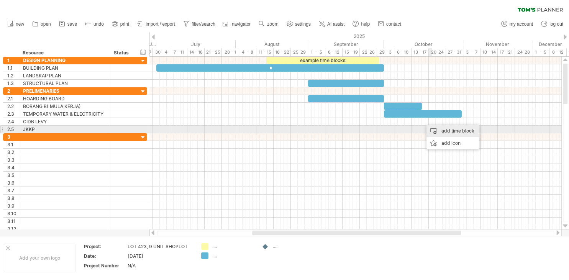
click at [445, 131] on div "add time block" at bounding box center [452, 131] width 53 height 12
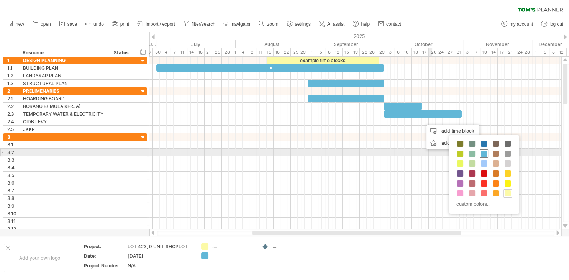
click at [485, 154] on span at bounding box center [484, 154] width 6 height 6
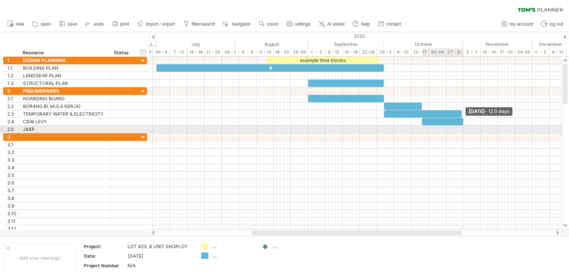
drag, startPoint x: 425, startPoint y: 121, endPoint x: 463, endPoint y: 128, distance: 38.8
click at [463, 128] on div "example time blocks: * ​ ​ ​ ​ ​ [DATE] - 12.0 days [DATE]" at bounding box center [355, 143] width 412 height 173
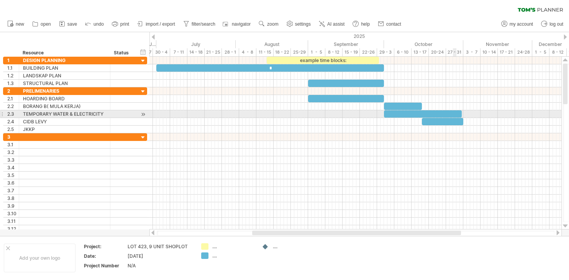
click at [454, 113] on div "​" at bounding box center [423, 113] width 78 height 7
click at [463, 114] on span at bounding box center [462, 113] width 3 height 7
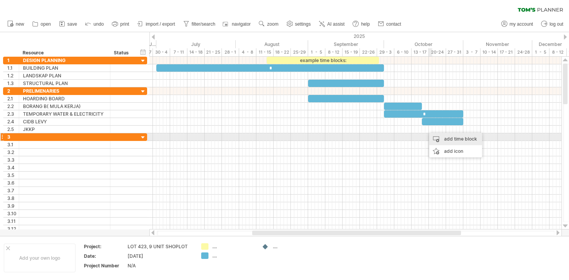
click at [445, 138] on div "add time block" at bounding box center [455, 139] width 53 height 12
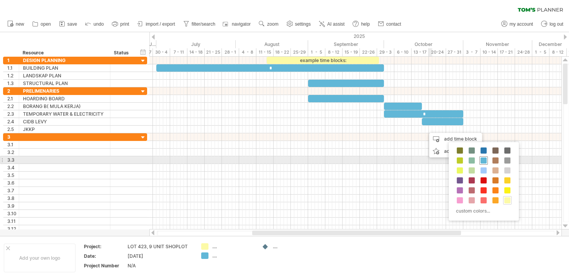
click at [485, 159] on span at bounding box center [483, 160] width 6 height 6
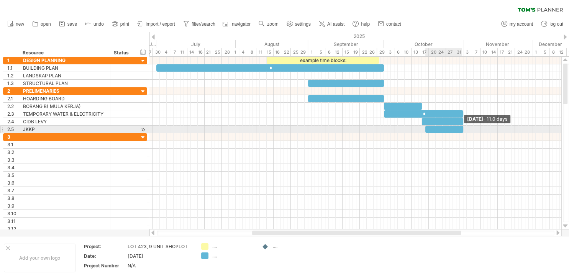
drag, startPoint x: 427, startPoint y: 129, endPoint x: 461, endPoint y: 133, distance: 34.4
click at [461, 133] on div "example time blocks: * ​ ​ ​ * ​ ​ [DATE] - 11.0 days [DATE]" at bounding box center [355, 143] width 412 height 173
click at [427, 131] on div "​" at bounding box center [441, 129] width 38 height 7
click at [456, 129] on div "​" at bounding box center [441, 129] width 38 height 7
click at [463, 130] on span at bounding box center [462, 129] width 3 height 7
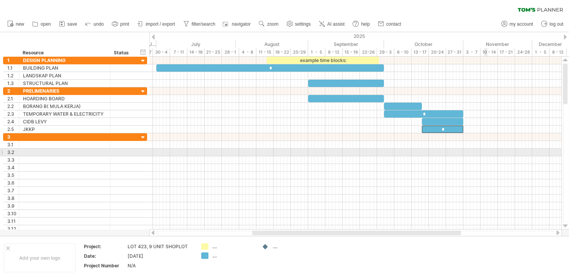
click at [488, 154] on div at bounding box center [355, 153] width 412 height 8
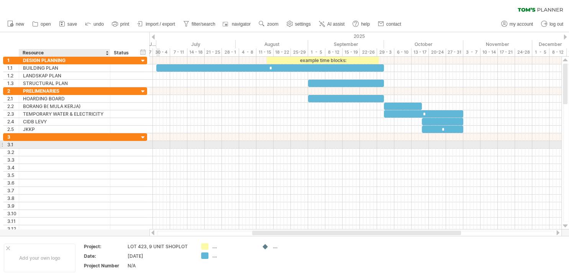
click at [96, 143] on div at bounding box center [64, 144] width 83 height 7
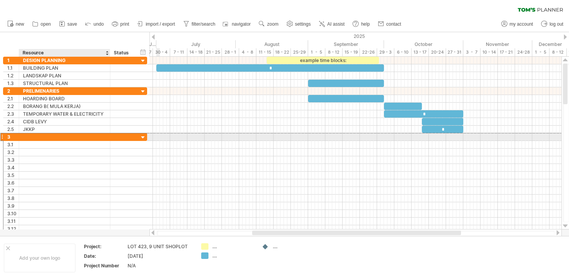
click at [39, 137] on div at bounding box center [64, 136] width 83 height 7
click at [39, 137] on input "text" at bounding box center [64, 136] width 83 height 7
type input "**********"
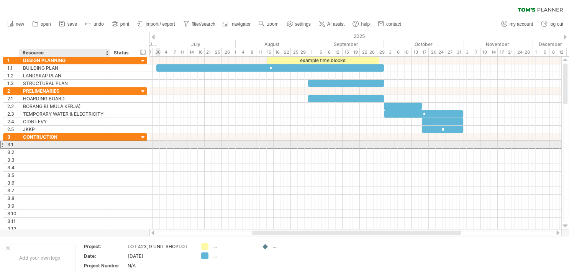
click at [52, 146] on div at bounding box center [64, 144] width 83 height 7
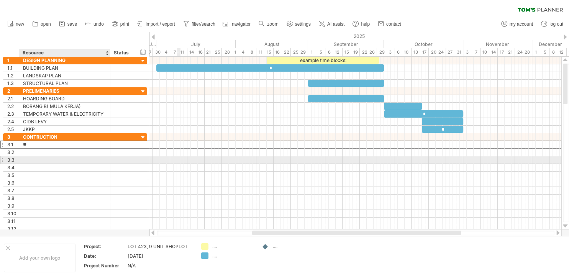
type input "*"
type input "**********"
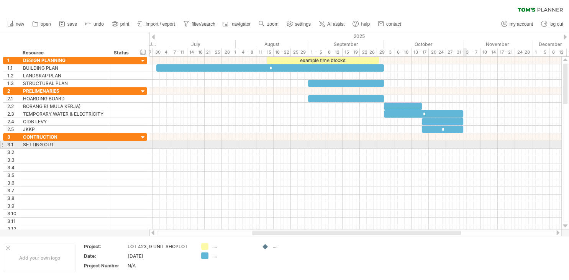
click at [465, 145] on div at bounding box center [355, 145] width 412 height 8
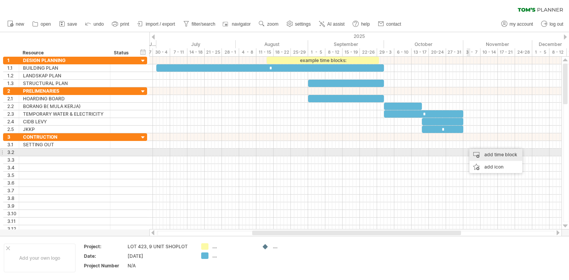
click at [484, 152] on div "add time block" at bounding box center [495, 155] width 53 height 12
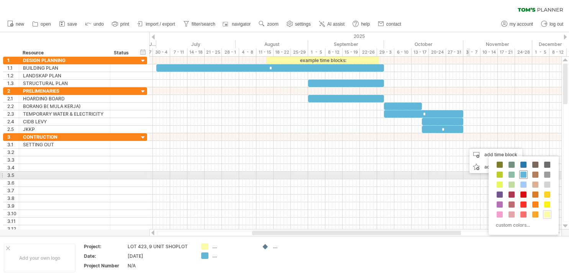
click at [525, 174] on span at bounding box center [523, 175] width 6 height 6
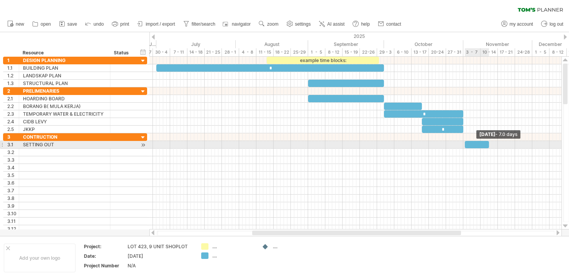
drag, startPoint x: 468, startPoint y: 144, endPoint x: 489, endPoint y: 147, distance: 21.6
click at [489, 147] on span at bounding box center [488, 144] width 3 height 7
click at [461, 144] on div "example time blocks: * ​ ​ ​ * ​ * ​ [DATE] - 7.0 days [DATE] - 7.5 days" at bounding box center [355, 143] width 412 height 173
drag, startPoint x: 488, startPoint y: 142, endPoint x: 497, endPoint y: 144, distance: 8.9
click at [497, 144] on span at bounding box center [497, 144] width 3 height 7
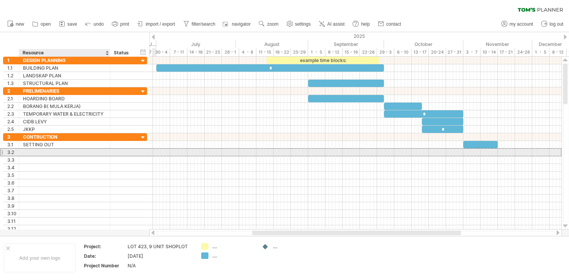
click at [68, 152] on div at bounding box center [64, 152] width 83 height 7
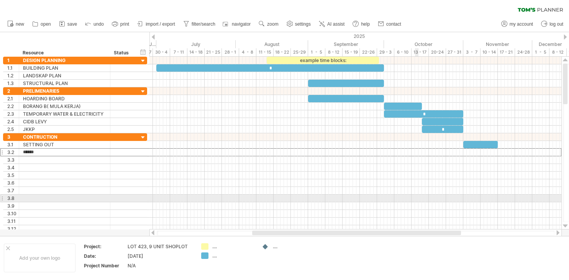
type input "*******"
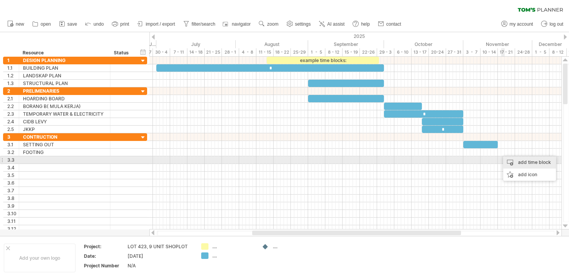
click at [521, 164] on div "add time block" at bounding box center [529, 162] width 53 height 12
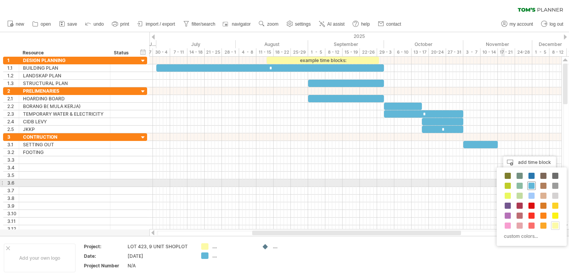
click at [531, 186] on span at bounding box center [531, 186] width 6 height 6
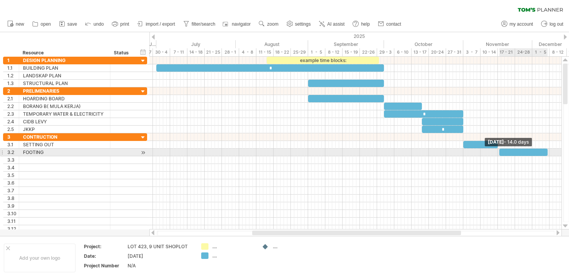
drag, startPoint x: 502, startPoint y: 153, endPoint x: 546, endPoint y: 153, distance: 44.4
click at [546, 153] on span at bounding box center [547, 152] width 3 height 7
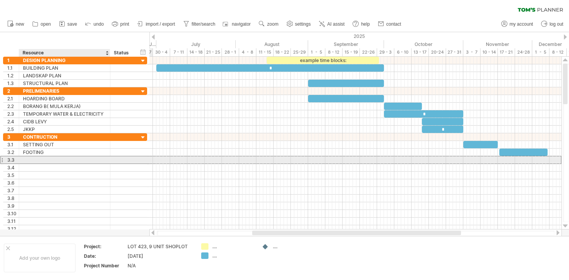
click at [71, 159] on div at bounding box center [64, 159] width 83 height 7
type input "**********"
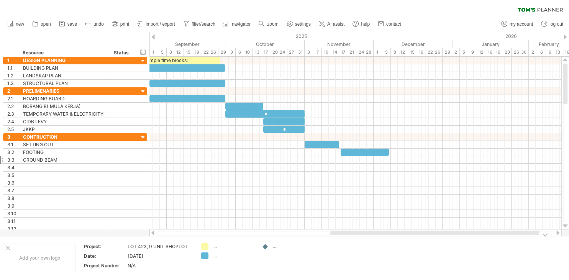
drag, startPoint x: 450, startPoint y: 234, endPoint x: 528, endPoint y: 238, distance: 78.2
click at [528, 238] on div "Trying to reach [DOMAIN_NAME] Connected again... 0% clear filter new 1" at bounding box center [284, 140] width 569 height 280
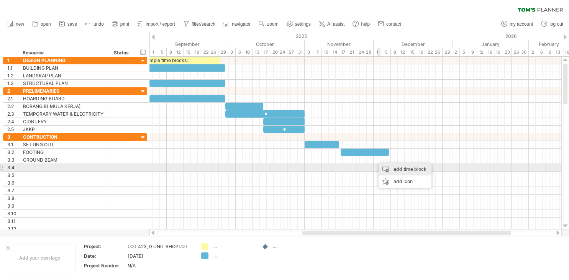
click at [398, 169] on div "add time block" at bounding box center [404, 169] width 53 height 12
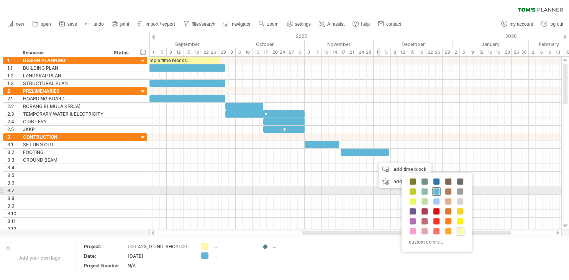
click at [437, 189] on span at bounding box center [436, 191] width 6 height 6
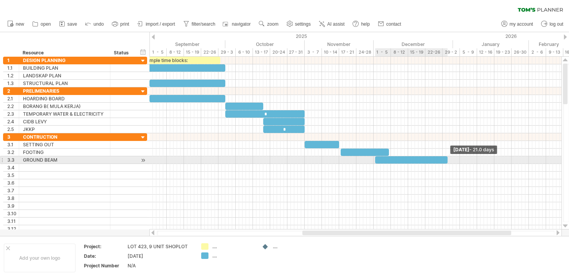
drag, startPoint x: 378, startPoint y: 159, endPoint x: 447, endPoint y: 162, distance: 69.0
click at [447, 162] on span at bounding box center [447, 159] width 3 height 7
click at [401, 159] on div "​" at bounding box center [411, 159] width 72 height 7
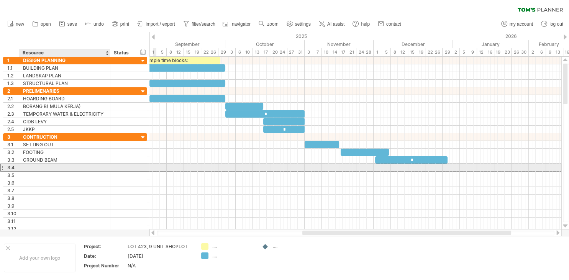
click at [78, 168] on div at bounding box center [64, 167] width 83 height 7
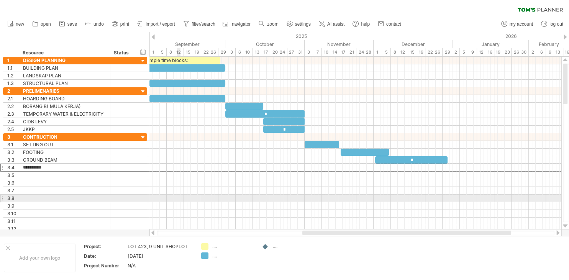
type input "**********"
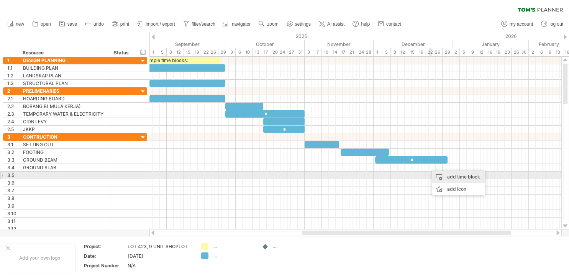
click at [454, 177] on div "add time block" at bounding box center [458, 177] width 53 height 12
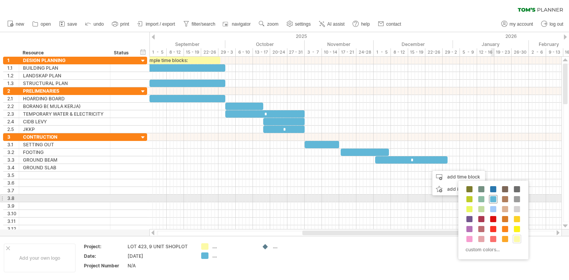
click at [494, 199] on span at bounding box center [493, 199] width 6 height 6
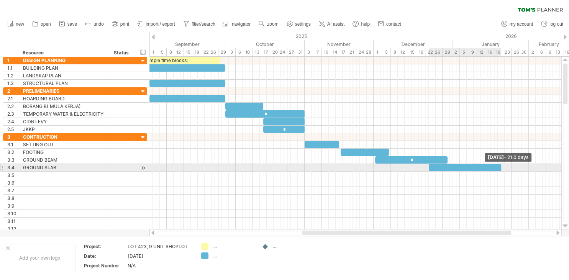
drag, startPoint x: 431, startPoint y: 168, endPoint x: 499, endPoint y: 170, distance: 68.2
click at [499, 170] on span at bounding box center [500, 167] width 3 height 7
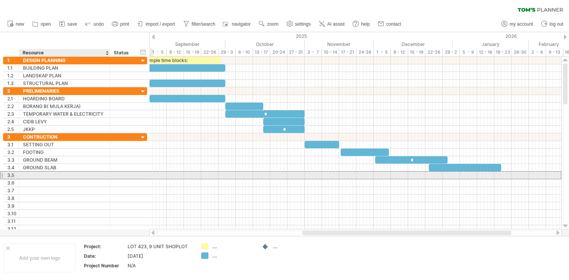
click at [78, 176] on div at bounding box center [64, 175] width 83 height 7
type input "**********"
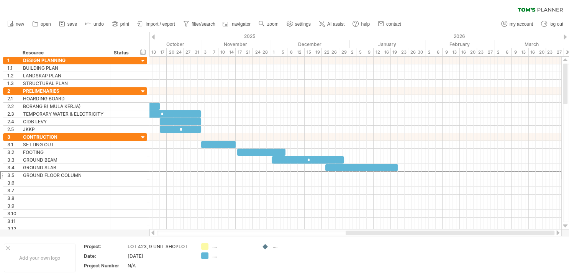
drag, startPoint x: 485, startPoint y: 233, endPoint x: 538, endPoint y: 233, distance: 52.8
click at [538, 233] on div at bounding box center [449, 233] width 209 height 5
click at [556, 235] on div at bounding box center [558, 232] width 6 height 5
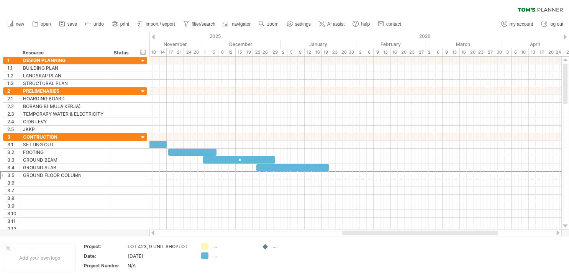
click at [556, 235] on div at bounding box center [558, 232] width 6 height 5
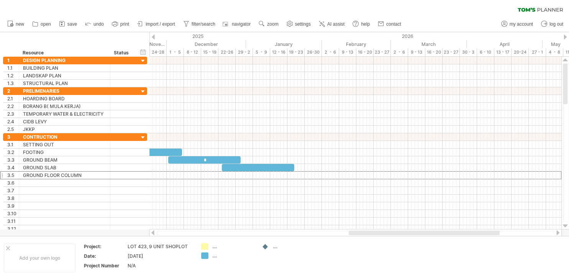
click at [153, 234] on div at bounding box center [153, 232] width 6 height 5
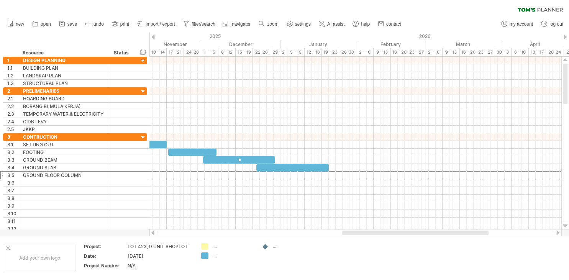
click at [153, 234] on div at bounding box center [153, 232] width 6 height 5
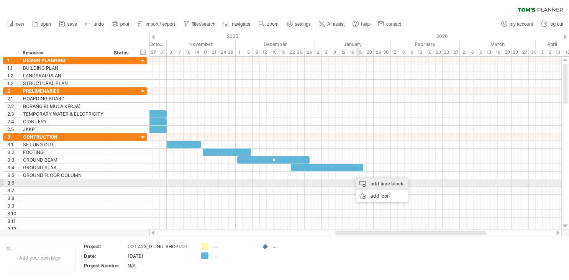
click at [372, 184] on div "add time block" at bounding box center [381, 184] width 53 height 12
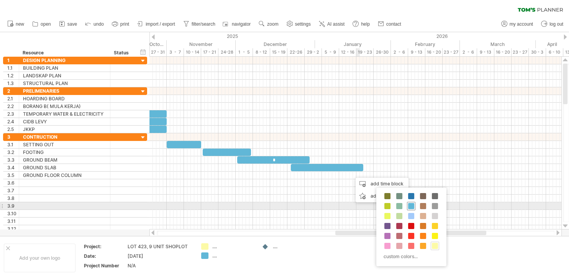
click at [410, 207] on span at bounding box center [411, 206] width 6 height 6
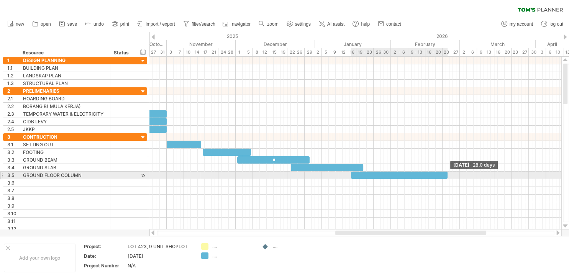
drag, startPoint x: 353, startPoint y: 174, endPoint x: 446, endPoint y: 178, distance: 92.8
click at [446, 178] on div "example time blocks: * ​ ​ ​ * ​ * ​ ​ * ​ ​ [DATE] - 28.0 days [DATE]" at bounding box center [355, 143] width 412 height 173
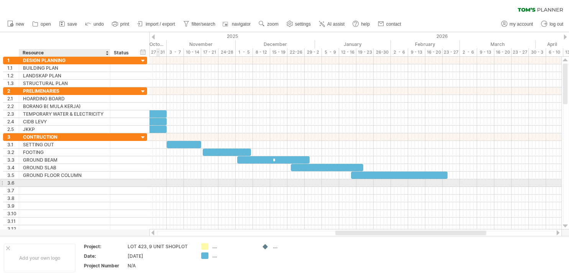
click at [69, 181] on div at bounding box center [64, 182] width 83 height 7
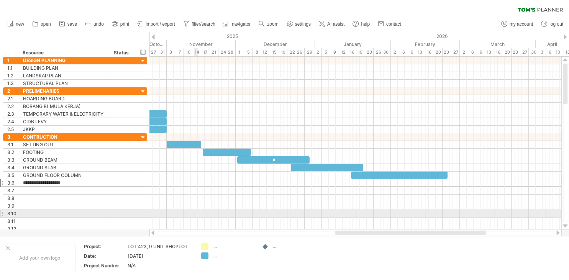
type input "**********"
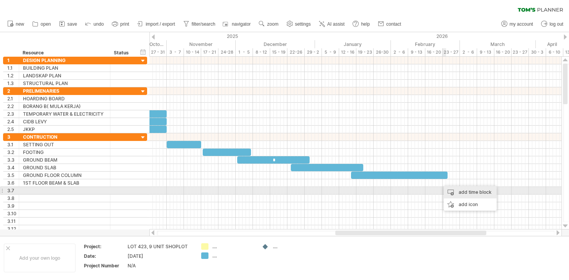
click at [460, 191] on div "add time block" at bounding box center [469, 192] width 53 height 12
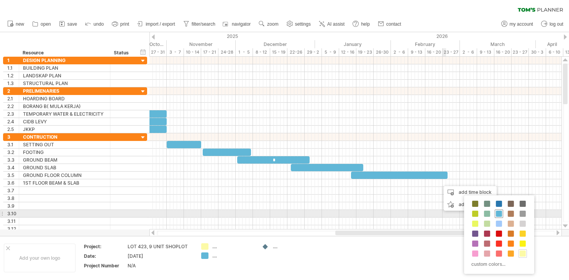
click at [497, 212] on span at bounding box center [499, 214] width 6 height 6
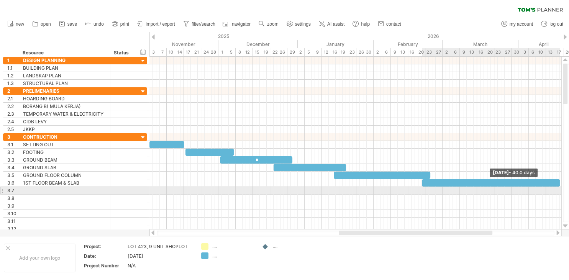
drag, startPoint x: 443, startPoint y: 183, endPoint x: 564, endPoint y: 188, distance: 121.1
click at [564, 188] on div "Trying to reach [DOMAIN_NAME] Connected again... 0% clear filter new 1" at bounding box center [284, 140] width 569 height 280
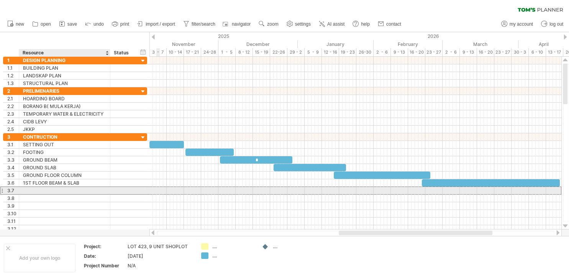
click at [70, 189] on div at bounding box center [64, 190] width 83 height 7
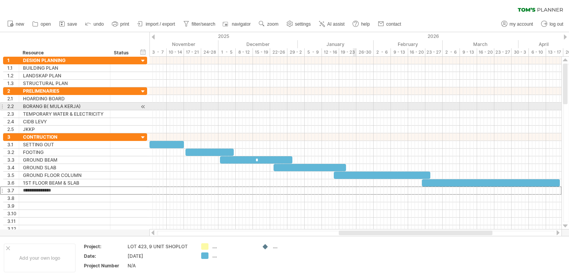
type input "**********"
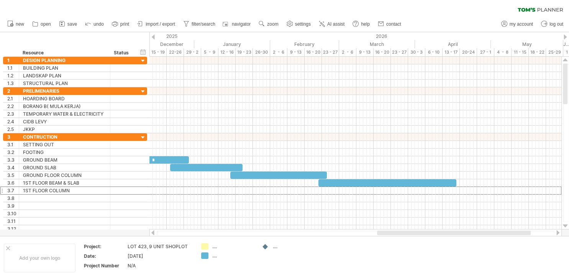
drag, startPoint x: 405, startPoint y: 234, endPoint x: 443, endPoint y: 235, distance: 38.3
click at [443, 235] on div at bounding box center [454, 233] width 154 height 5
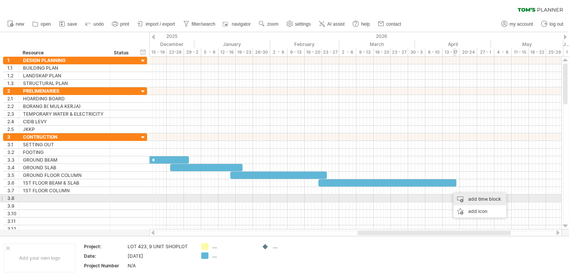
click at [472, 199] on div "add time block" at bounding box center [479, 199] width 53 height 12
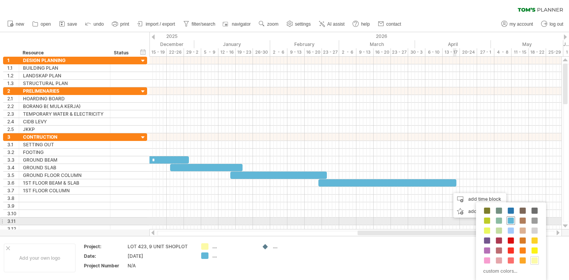
click at [510, 219] on span at bounding box center [510, 221] width 6 height 6
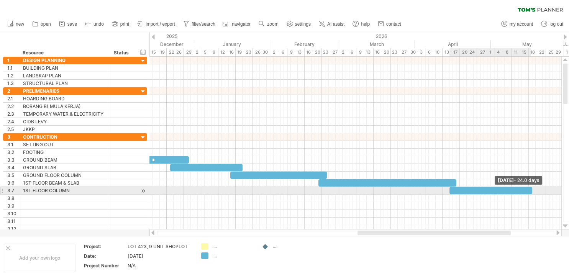
drag, startPoint x: 453, startPoint y: 191, endPoint x: 532, endPoint y: 192, distance: 78.5
click at [532, 192] on span at bounding box center [531, 190] width 3 height 7
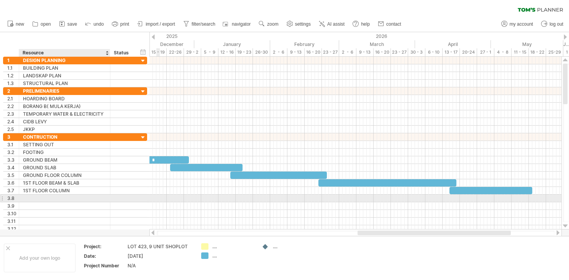
click at [62, 197] on div at bounding box center [64, 198] width 83 height 7
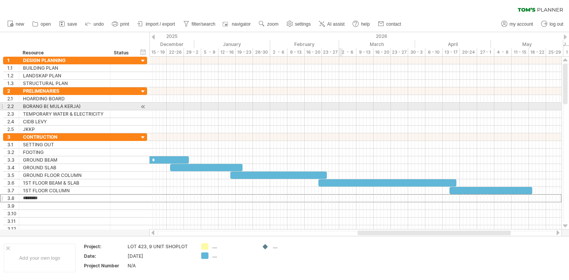
type input "*********"
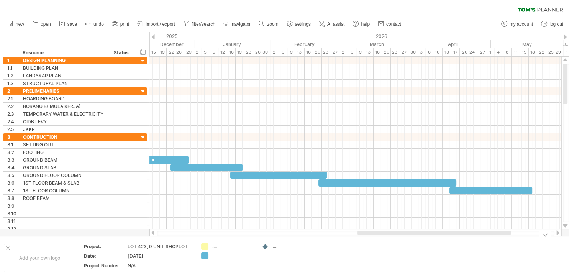
drag, startPoint x: 481, startPoint y: 236, endPoint x: 499, endPoint y: 231, distance: 18.9
click at [502, 232] on div "Trying to reach [DOMAIN_NAME] Connected again... 0% clear filter new 1" at bounding box center [284, 140] width 569 height 280
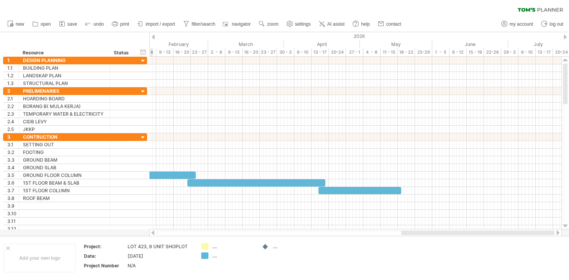
drag, startPoint x: 494, startPoint y: 234, endPoint x: 469, endPoint y: 220, distance: 28.5
click at [537, 235] on div at bounding box center [477, 233] width 153 height 5
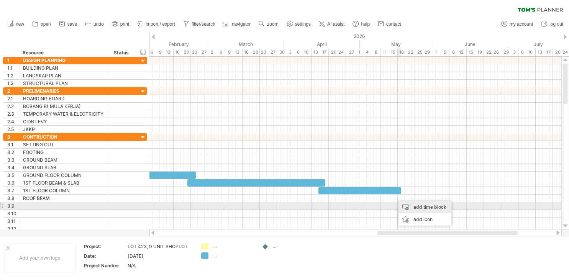
click at [414, 206] on div "add time block" at bounding box center [424, 207] width 53 height 12
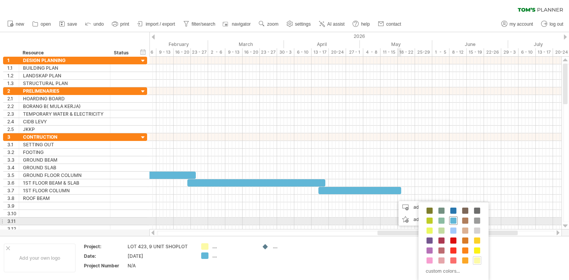
click at [453, 218] on span at bounding box center [453, 221] width 6 height 6
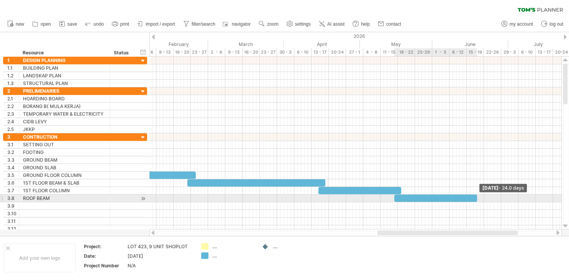
drag, startPoint x: 398, startPoint y: 197, endPoint x: 477, endPoint y: 198, distance: 79.3
click at [477, 198] on span at bounding box center [476, 198] width 3 height 7
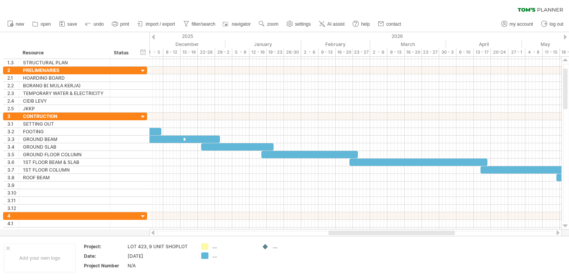
drag, startPoint x: 404, startPoint y: 235, endPoint x: 355, endPoint y: 235, distance: 49.0
click at [355, 235] on div at bounding box center [391, 233] width 126 height 5
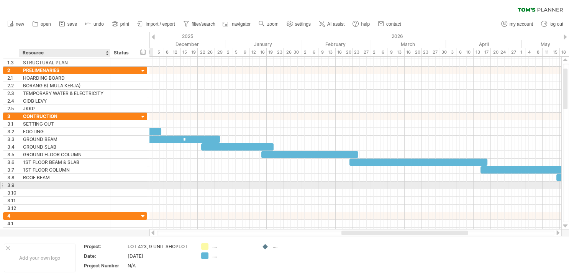
click at [44, 185] on div at bounding box center [64, 185] width 83 height 7
type input "**********"
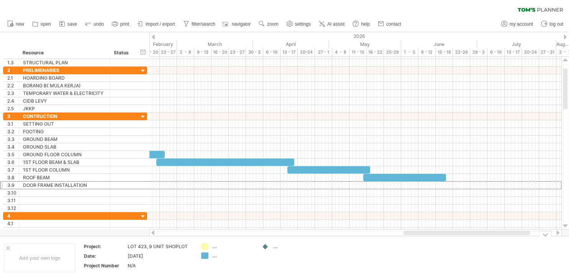
drag, startPoint x: 401, startPoint y: 234, endPoint x: 455, endPoint y: 231, distance: 53.3
click at [463, 241] on div "Trying to reach [DOMAIN_NAME] Connected again... 0% clear filter new 1" at bounding box center [284, 140] width 569 height 280
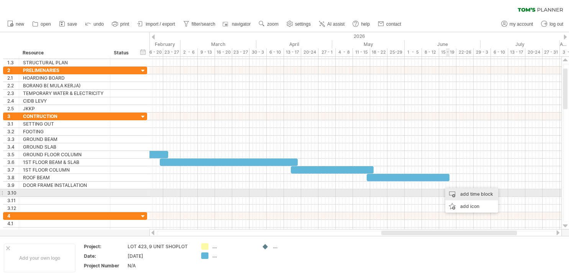
click at [469, 193] on div "add time block" at bounding box center [471, 194] width 53 height 12
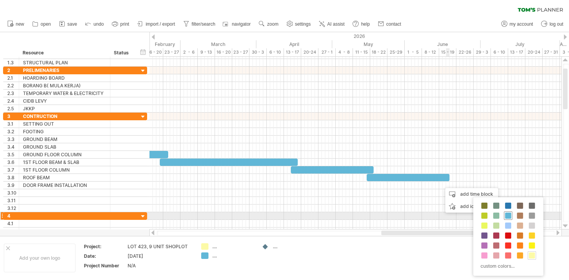
click at [510, 215] on span at bounding box center [508, 216] width 6 height 6
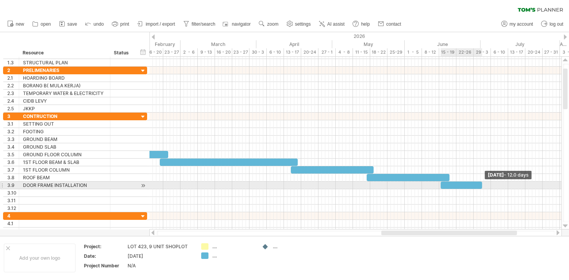
drag, startPoint x: 443, startPoint y: 183, endPoint x: 481, endPoint y: 185, distance: 38.0
click at [481, 185] on span at bounding box center [481, 185] width 3 height 7
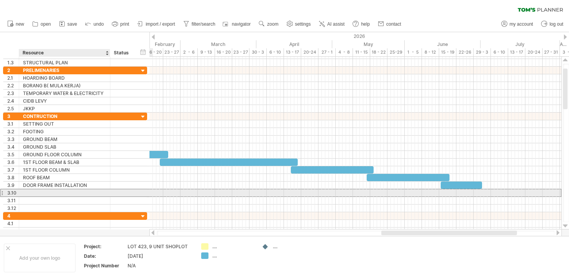
click at [64, 193] on div at bounding box center [64, 192] width 83 height 7
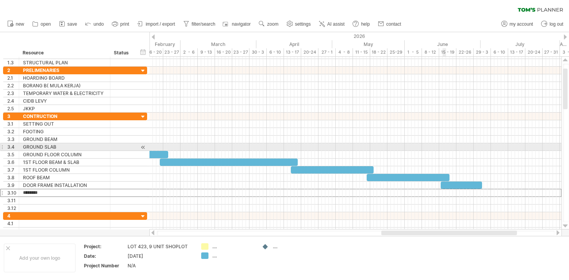
type input "*********"
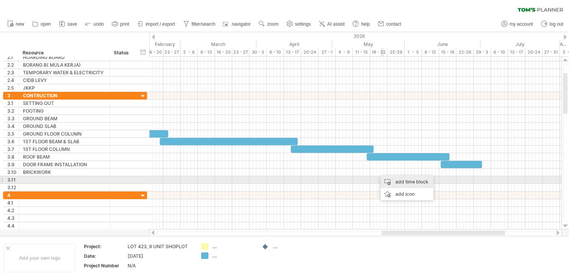
click at [401, 182] on div "add time block" at bounding box center [406, 182] width 53 height 12
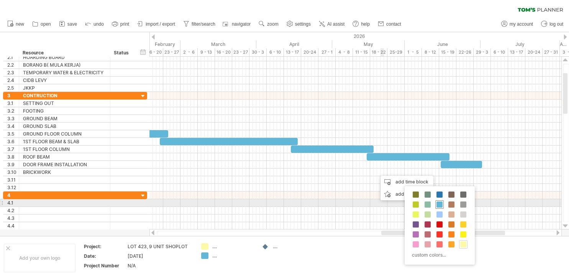
click at [438, 205] on span at bounding box center [439, 204] width 6 height 6
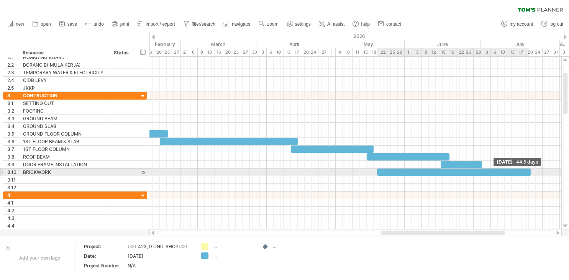
drag, startPoint x: 380, startPoint y: 172, endPoint x: 529, endPoint y: 174, distance: 149.4
click at [529, 174] on span at bounding box center [530, 172] width 3 height 7
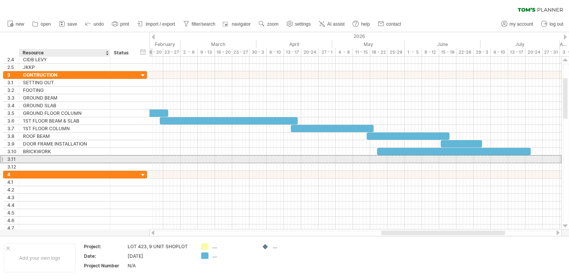
click at [94, 156] on div at bounding box center [64, 158] width 83 height 7
type input "*******"
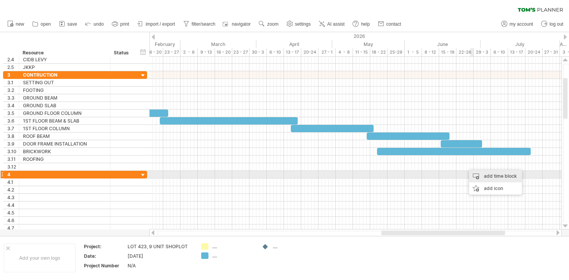
click at [488, 174] on div "add time block" at bounding box center [495, 176] width 53 height 12
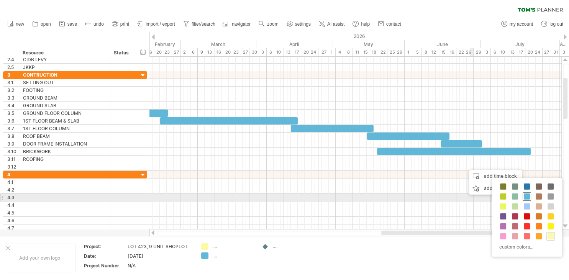
click at [527, 197] on span at bounding box center [527, 196] width 6 height 6
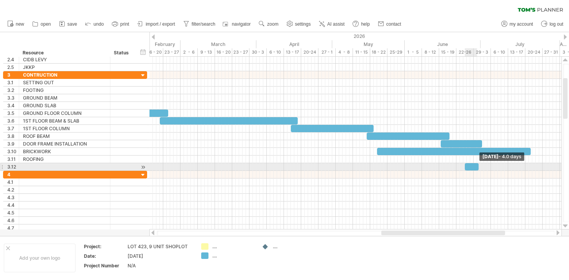
drag, startPoint x: 469, startPoint y: 166, endPoint x: 479, endPoint y: 166, distance: 9.6
click at [479, 166] on span at bounding box center [478, 166] width 3 height 7
click at [474, 165] on div "​" at bounding box center [472, 166] width 14 height 7
click at [474, 165] on div "*" at bounding box center [472, 166] width 14 height 7
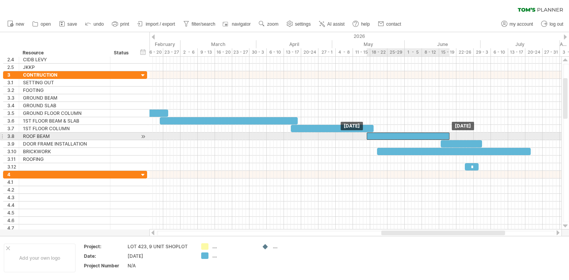
click at [440, 134] on div "​" at bounding box center [408, 136] width 83 height 7
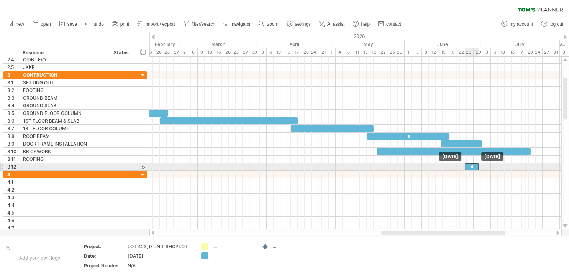
click at [473, 167] on div "*" at bounding box center [472, 166] width 14 height 7
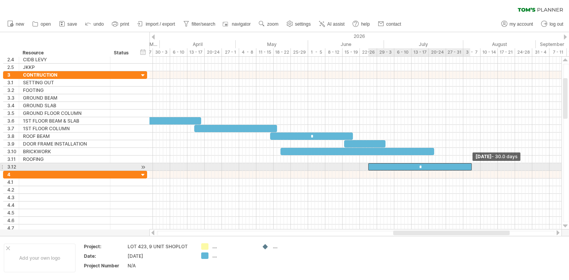
drag, startPoint x: 479, startPoint y: 166, endPoint x: 471, endPoint y: 167, distance: 7.8
click at [471, 167] on span at bounding box center [471, 166] width 3 height 7
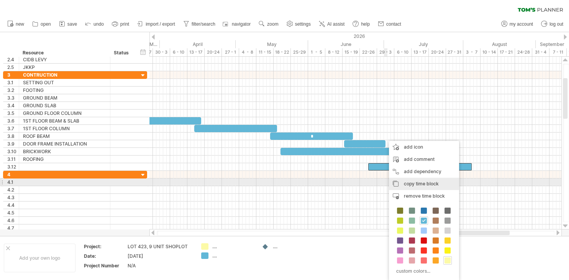
click at [409, 183] on span "copy time block" at bounding box center [421, 184] width 35 height 6
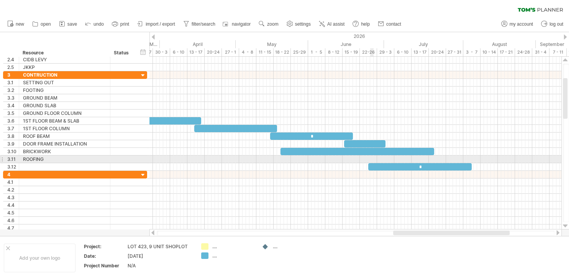
click at [370, 159] on div at bounding box center [355, 159] width 412 height 8
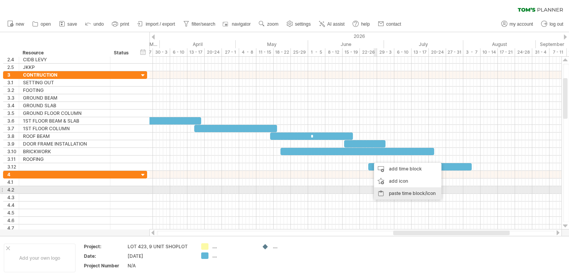
click at [407, 193] on div "paste time block/icon" at bounding box center [407, 193] width 67 height 12
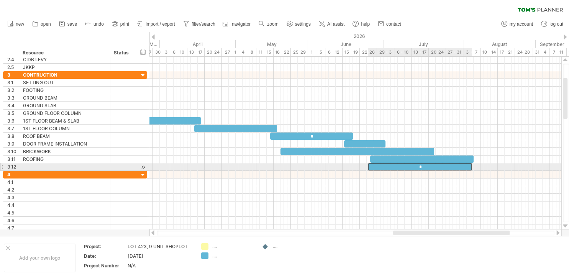
click at [379, 166] on div "*" at bounding box center [419, 166] width 103 height 7
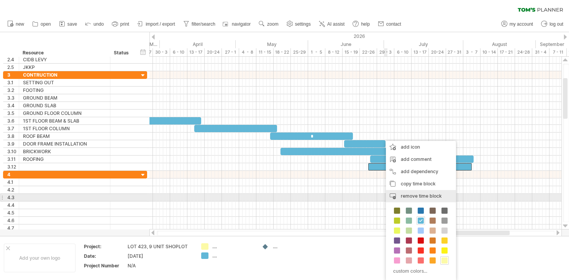
click at [409, 198] on span "remove time block" at bounding box center [421, 196] width 41 height 6
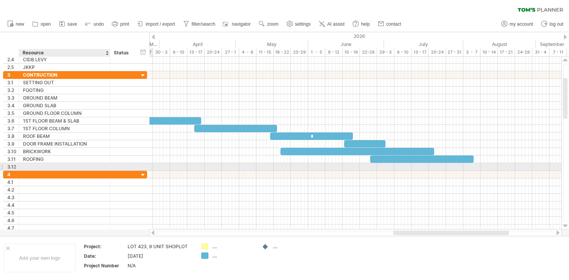
click at [69, 164] on div at bounding box center [64, 166] width 83 height 7
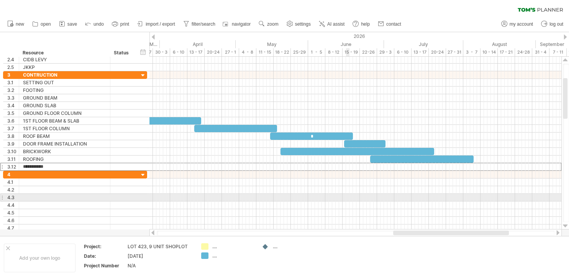
type input "**********"
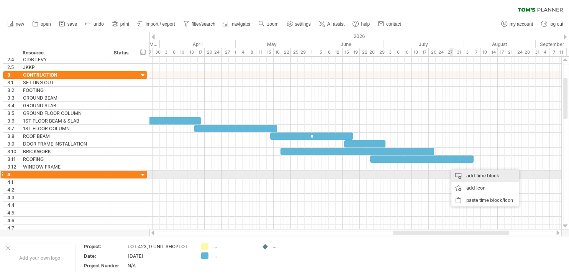
click at [468, 175] on div "add time block" at bounding box center [484, 176] width 67 height 12
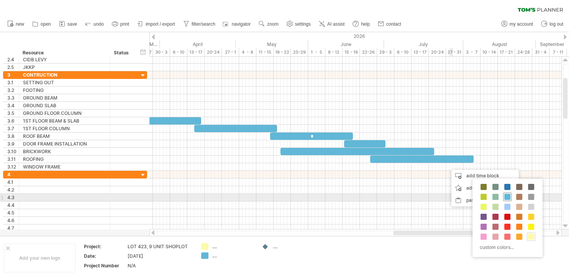
click at [507, 196] on span at bounding box center [507, 197] width 6 height 6
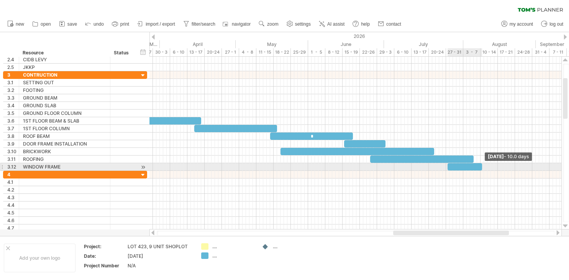
drag, startPoint x: 450, startPoint y: 167, endPoint x: 482, endPoint y: 165, distance: 31.4
click at [482, 165] on span at bounding box center [481, 166] width 3 height 7
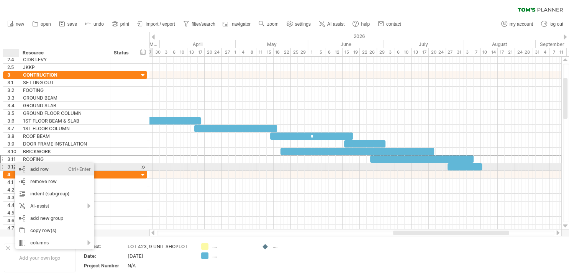
click at [31, 170] on div "add row Ctrl+Enter Cmd+Enter" at bounding box center [54, 169] width 79 height 12
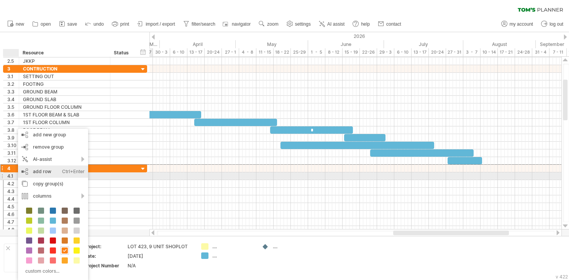
click at [39, 174] on div "add row Ctrl+Enter Cmd+Enter" at bounding box center [53, 171] width 70 height 12
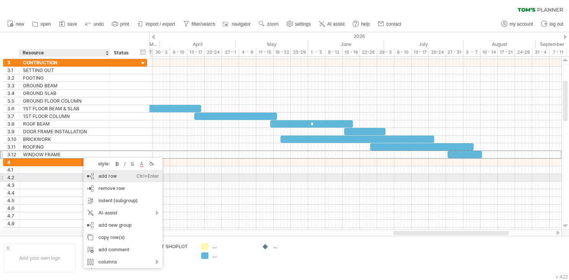
click at [110, 177] on div "add row Ctrl+Enter Cmd+Enter" at bounding box center [122, 176] width 79 height 12
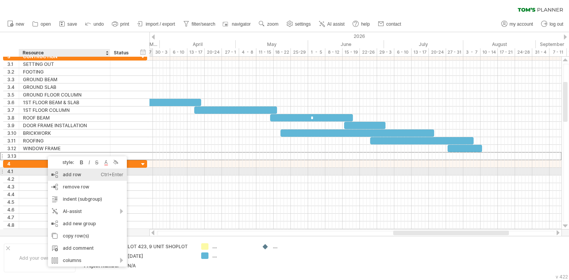
click at [85, 175] on div "add row Ctrl+Enter Cmd+Enter" at bounding box center [87, 175] width 79 height 12
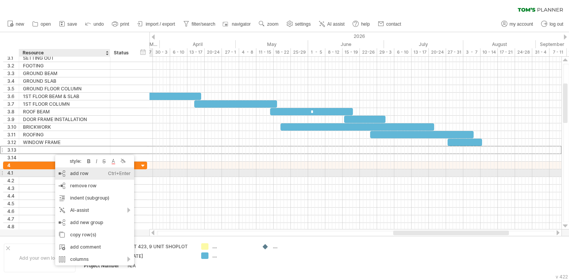
click at [82, 175] on div "add row Ctrl+Enter Cmd+Enter" at bounding box center [94, 173] width 79 height 12
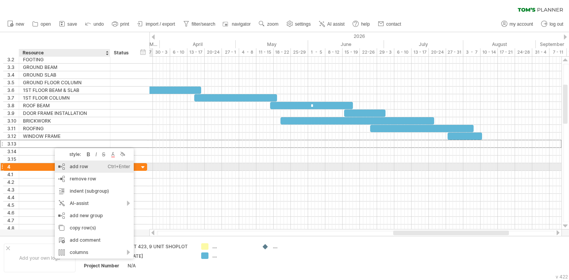
click at [82, 169] on div "add row Ctrl+Enter Cmd+Enter" at bounding box center [94, 166] width 79 height 12
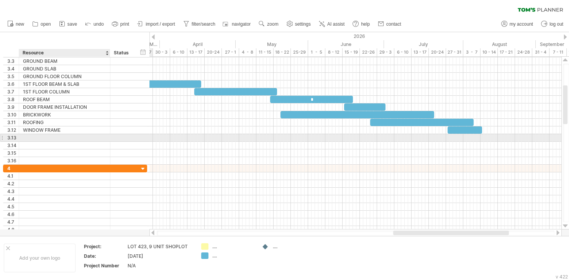
click at [53, 137] on div at bounding box center [64, 137] width 83 height 7
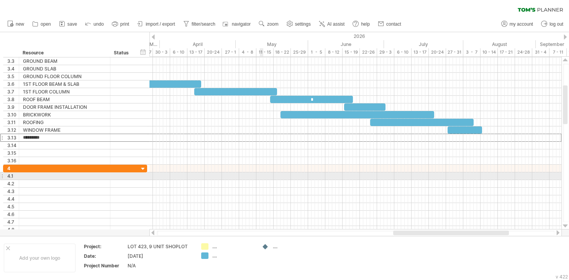
type input "**********"
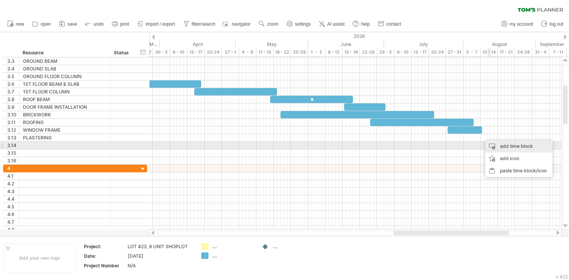
click at [513, 148] on div "add time block" at bounding box center [518, 146] width 67 height 12
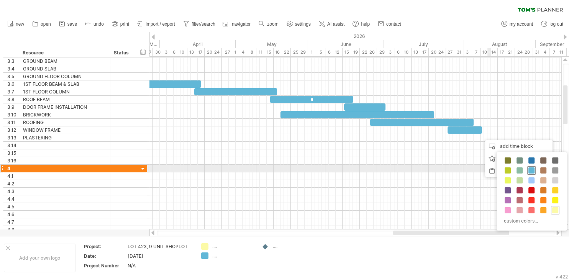
click at [532, 171] on span at bounding box center [531, 170] width 6 height 6
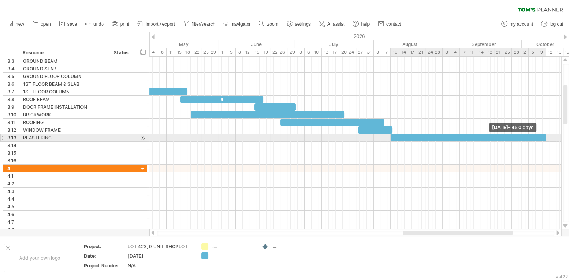
drag, startPoint x: 483, startPoint y: 137, endPoint x: 545, endPoint y: 137, distance: 61.3
click at [545, 137] on span at bounding box center [545, 137] width 3 height 7
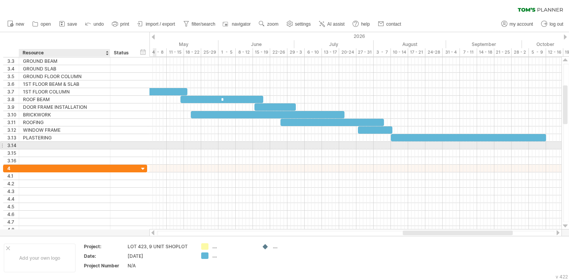
click at [51, 143] on div at bounding box center [64, 145] width 83 height 7
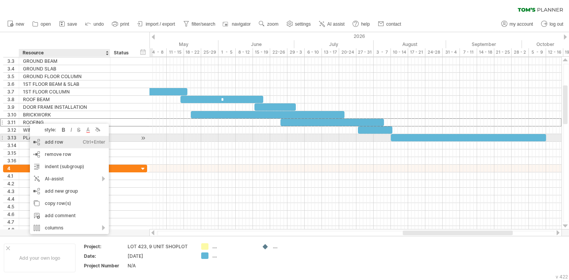
click at [54, 141] on div "add row Ctrl+Enter Cmd+Enter" at bounding box center [69, 142] width 79 height 12
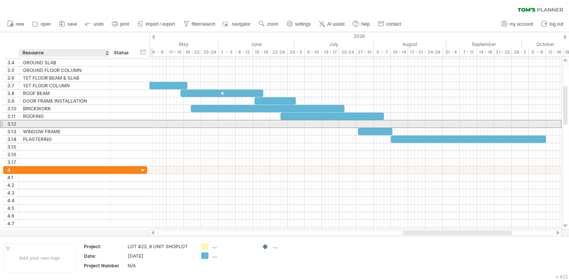
click at [43, 123] on div at bounding box center [64, 123] width 83 height 7
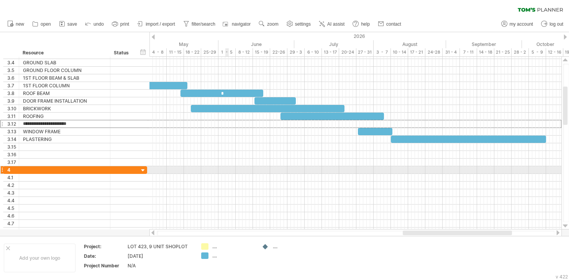
type input "**********"
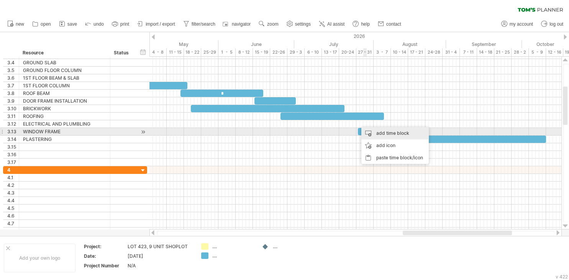
click at [387, 133] on div "add time block" at bounding box center [394, 133] width 67 height 12
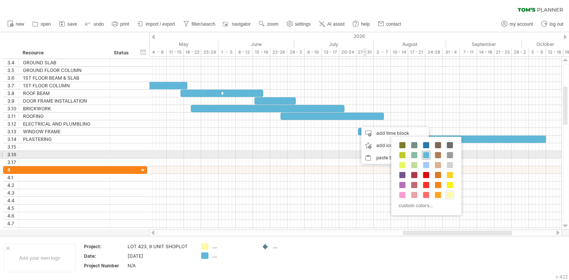
click at [428, 157] on span at bounding box center [426, 155] width 6 height 6
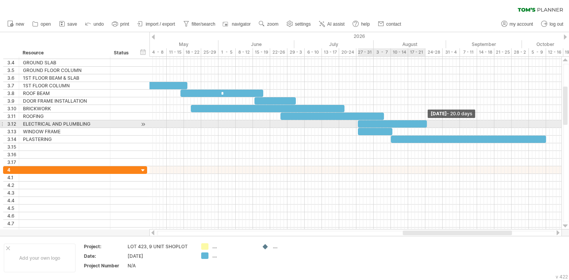
drag, startPoint x: 361, startPoint y: 124, endPoint x: 427, endPoint y: 128, distance: 66.0
click at [427, 128] on div "example time blocks: ​ ​ ​ ​ * ​ * ​ ​ * ​ ​ ​ ​ * ​ ​ ​ ​ ​ ​ [DATE] - 20.0 da…" at bounding box center [355, 143] width 412 height 173
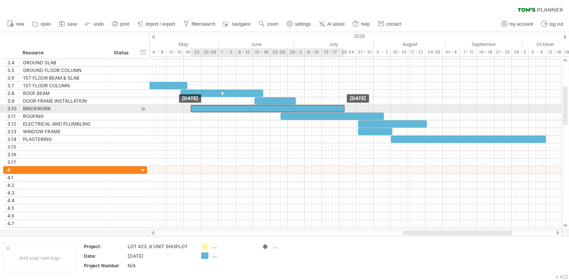
click at [263, 106] on div "​" at bounding box center [268, 108] width 154 height 7
click at [344, 106] on span at bounding box center [344, 108] width 3 height 7
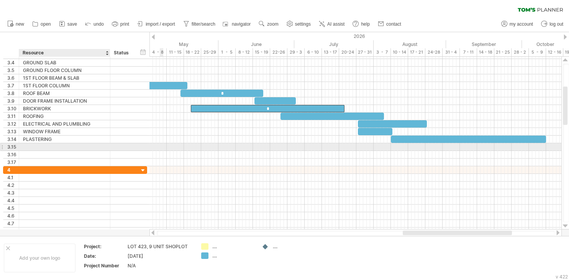
click at [72, 146] on div at bounding box center [64, 146] width 83 height 7
type input "*******"
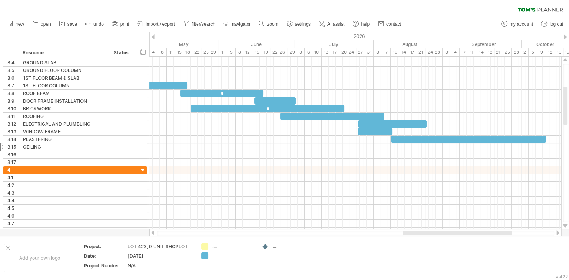
drag, startPoint x: 478, startPoint y: 236, endPoint x: 499, endPoint y: 234, distance: 20.8
click at [500, 235] on div at bounding box center [355, 233] width 412 height 8
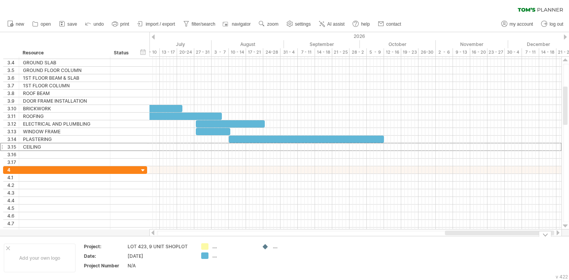
drag, startPoint x: 493, startPoint y: 234, endPoint x: 447, endPoint y: 187, distance: 65.5
click at [535, 235] on div at bounding box center [499, 233] width 109 height 5
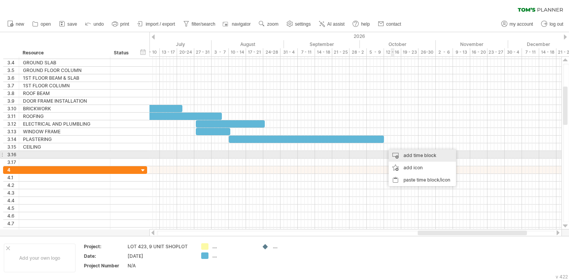
click at [412, 157] on div "add time block" at bounding box center [421, 155] width 67 height 12
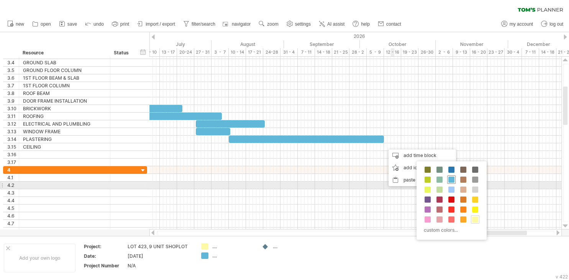
click at [452, 182] on span at bounding box center [451, 180] width 6 height 6
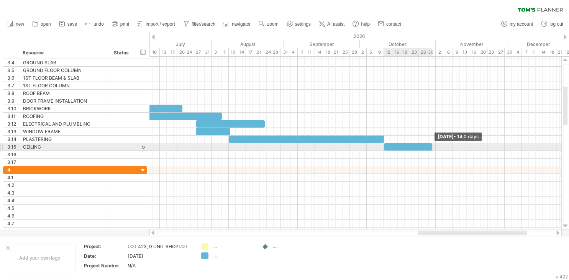
drag, startPoint x: 388, startPoint y: 146, endPoint x: 434, endPoint y: 151, distance: 45.4
click at [434, 151] on div "example time blocks: ​ ​ ​ ​ * ​ * ​ ​ * ​ ​ ​ ​ * ​ * ​ ​ ​ ​ ​ [DATE] - 14.0 …" at bounding box center [355, 143] width 412 height 173
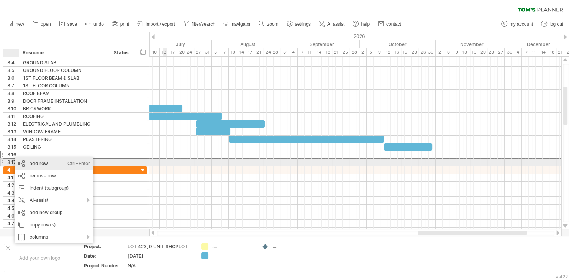
click at [52, 165] on div "add row Ctrl+Enter Cmd+Enter" at bounding box center [54, 163] width 79 height 12
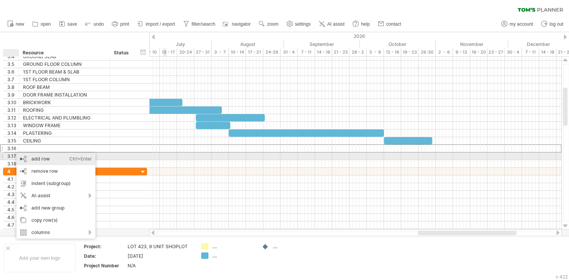
click at [42, 160] on div "add row Ctrl+Enter Cmd+Enter" at bounding box center [55, 159] width 79 height 12
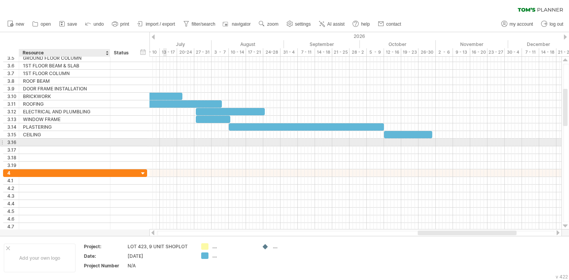
click at [30, 142] on div at bounding box center [64, 142] width 83 height 7
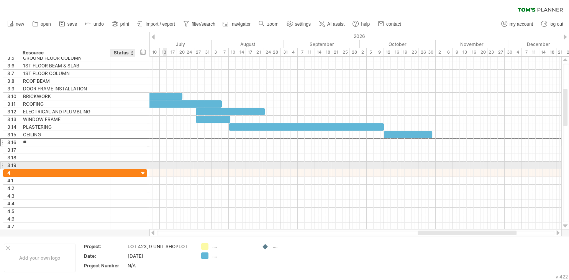
type input "*"
type input "******"
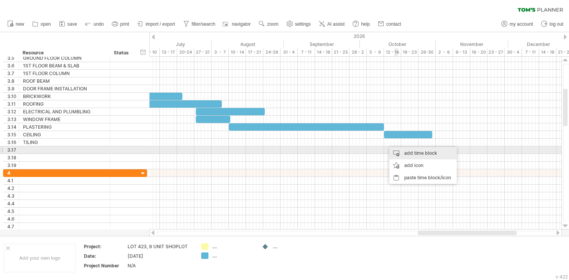
click at [412, 152] on div "add time block" at bounding box center [422, 153] width 67 height 12
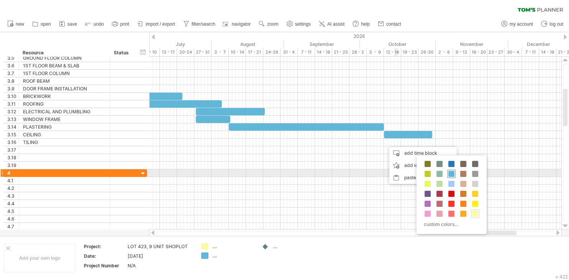
click at [451, 172] on span at bounding box center [451, 174] width 6 height 6
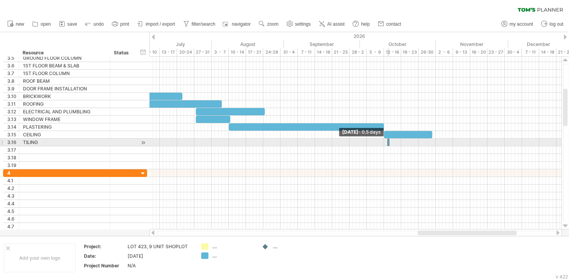
drag, startPoint x: 387, startPoint y: 141, endPoint x: 407, endPoint y: 145, distance: 20.6
click at [407, 145] on div "example time blocks: ​ ​ ​ ​ * ​ * ​ ​ * ​ ​ ​ ​ * ​ * ​ ​ ​ ​ ​ ​ [DATE] - 14.…" at bounding box center [355, 143] width 412 height 173
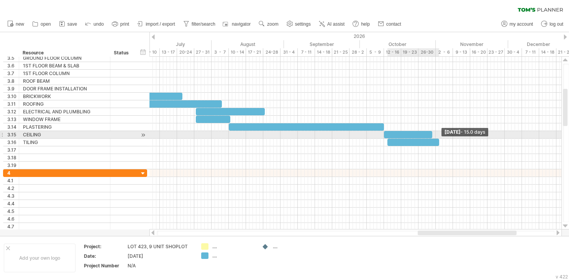
drag, startPoint x: 389, startPoint y: 141, endPoint x: 439, endPoint y: 139, distance: 49.9
click at [439, 139] on span at bounding box center [438, 142] width 3 height 7
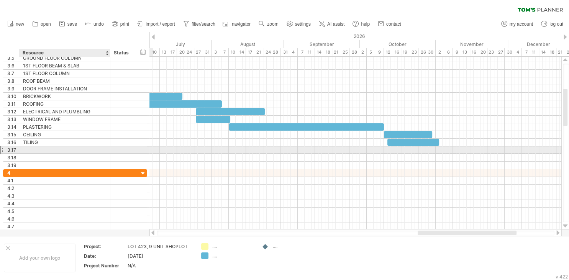
click at [90, 151] on div at bounding box center [64, 149] width 83 height 7
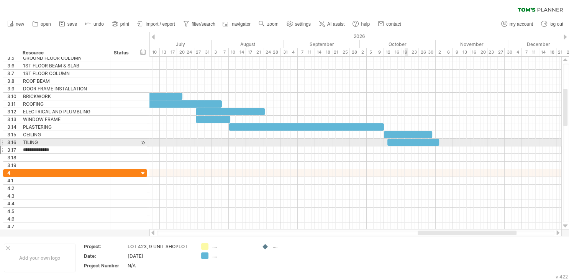
type input "**********"
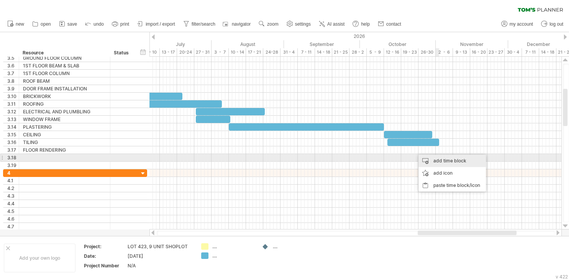
click at [442, 159] on div "add time block" at bounding box center [451, 161] width 67 height 12
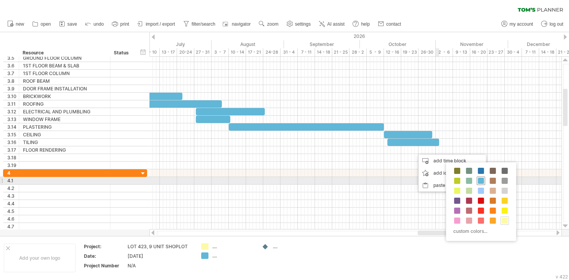
click at [479, 180] on span at bounding box center [481, 181] width 6 height 6
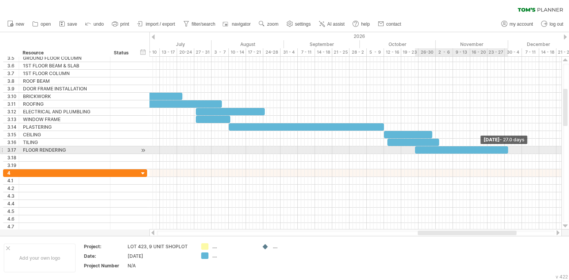
drag, startPoint x: 419, startPoint y: 150, endPoint x: 508, endPoint y: 152, distance: 89.3
click at [508, 152] on span at bounding box center [507, 149] width 3 height 7
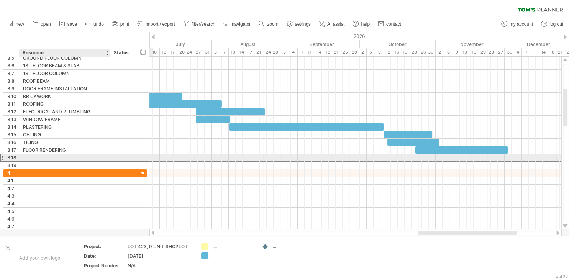
click at [88, 157] on div at bounding box center [64, 157] width 83 height 7
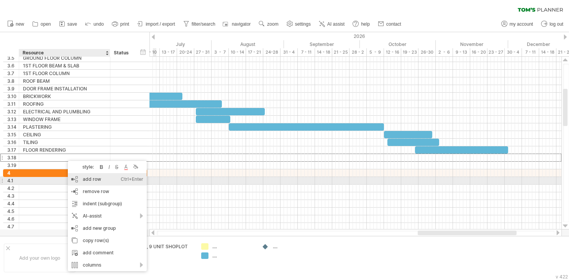
click at [95, 178] on div "add row Ctrl+Enter Cmd+Enter" at bounding box center [107, 179] width 79 height 12
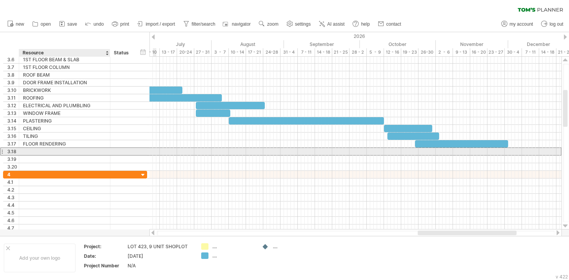
click at [39, 151] on div at bounding box center [64, 151] width 83 height 7
click at [43, 151] on input "**********" at bounding box center [64, 151] width 83 height 7
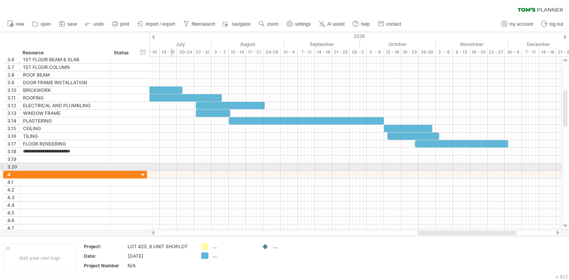
type input "**********"
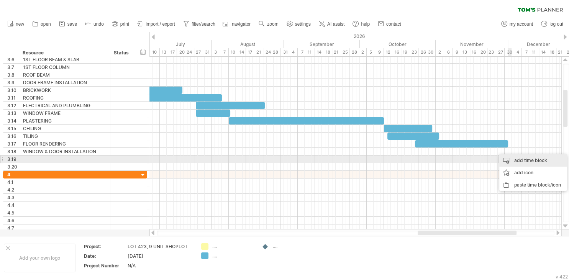
click at [520, 160] on div "add time block" at bounding box center [532, 160] width 67 height 12
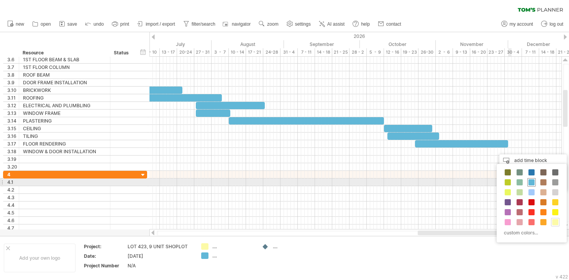
click at [531, 180] on span at bounding box center [531, 182] width 6 height 6
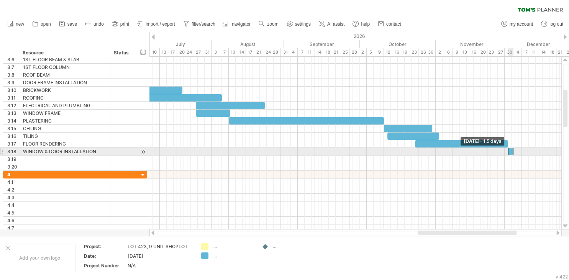
click at [507, 152] on span at bounding box center [507, 151] width 3 height 7
drag, startPoint x: 514, startPoint y: 150, endPoint x: 557, endPoint y: 153, distance: 43.4
click at [557, 153] on span at bounding box center [556, 151] width 3 height 7
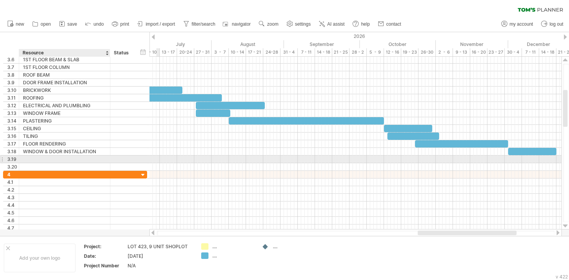
click at [87, 159] on div at bounding box center [64, 158] width 83 height 7
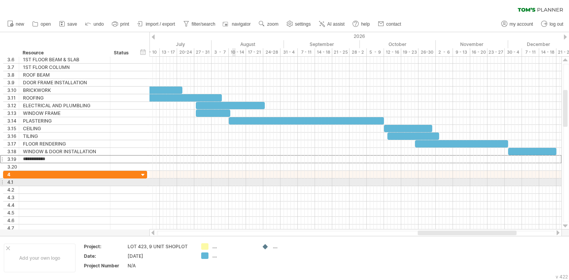
type input "**********"
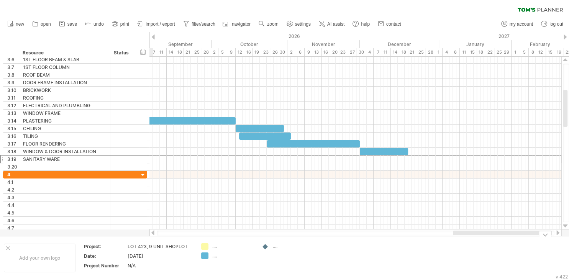
drag, startPoint x: 429, startPoint y: 234, endPoint x: 465, endPoint y: 239, distance: 35.6
click at [465, 239] on div "Trying to reach [DOMAIN_NAME] Connected again... 0% clear filter new 1" at bounding box center [284, 140] width 569 height 280
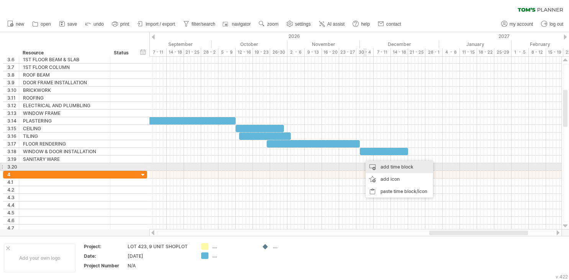
click at [392, 169] on div "add time block" at bounding box center [398, 167] width 67 height 12
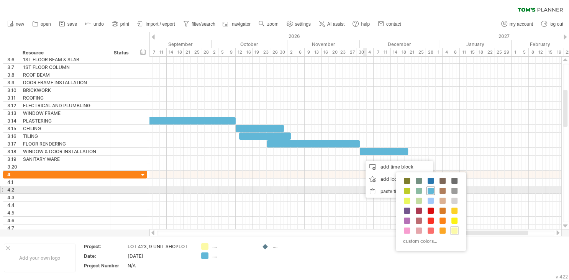
click at [433, 192] on span at bounding box center [430, 191] width 6 height 6
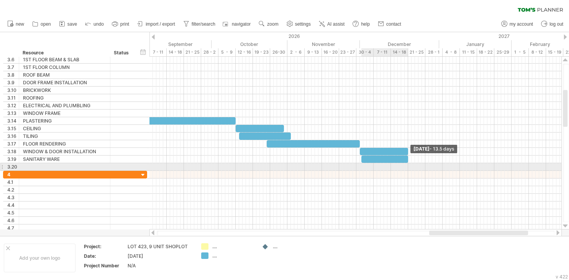
drag, startPoint x: 364, startPoint y: 159, endPoint x: 407, endPoint y: 164, distance: 42.9
click at [407, 164] on div "example time blocks: ​ ​ ​ ​ * ​ * ​ ​ * ​ ​ ​ ​ * ​ * ​ ​ ​ ​ ​ ​ ​ ​ ​ [DATE]…" at bounding box center [355, 143] width 412 height 173
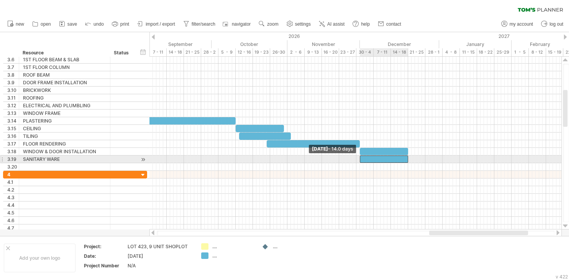
click at [361, 159] on span at bounding box center [359, 158] width 3 height 7
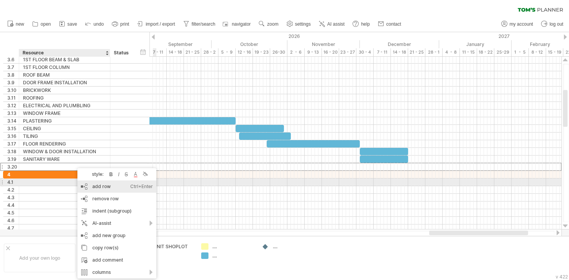
click at [103, 185] on div "add row Ctrl+Enter Cmd+Enter" at bounding box center [116, 186] width 79 height 12
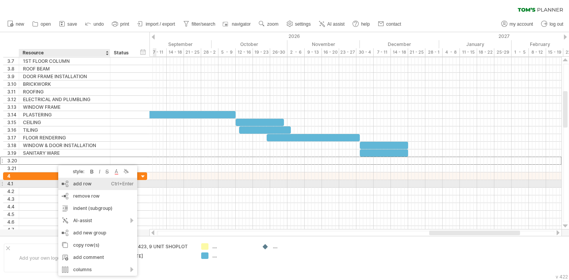
click at [85, 182] on div "add row Ctrl+Enter Cmd+Enter" at bounding box center [97, 184] width 79 height 12
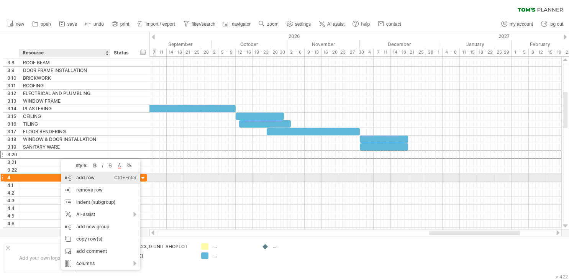
click at [87, 178] on div "add row Ctrl+Enter Cmd+Enter" at bounding box center [100, 178] width 79 height 12
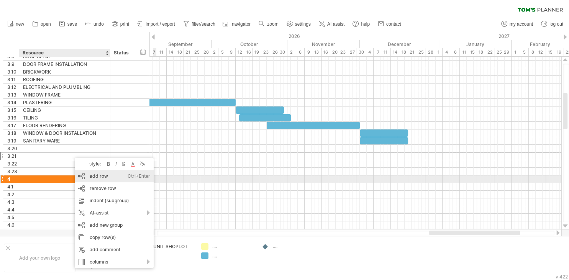
click at [103, 179] on div "add row Ctrl+Enter Cmd+Enter" at bounding box center [114, 176] width 79 height 12
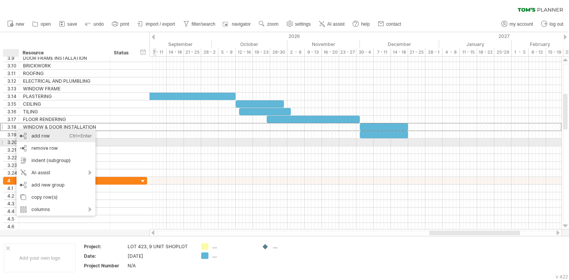
click at [38, 139] on div "add row Ctrl+Enter Cmd+Enter" at bounding box center [55, 136] width 79 height 12
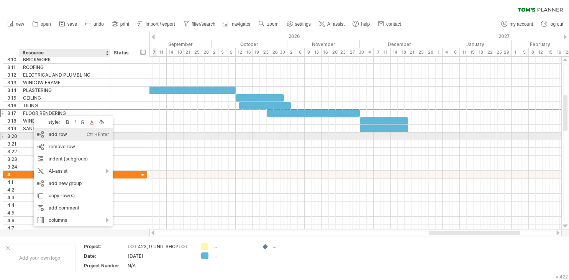
click at [61, 136] on div "add row Ctrl+Enter Cmd+Enter" at bounding box center [73, 134] width 79 height 12
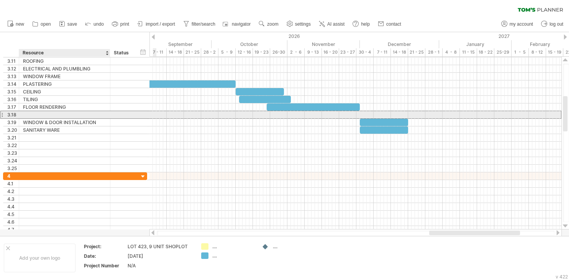
click at [42, 116] on div at bounding box center [64, 114] width 83 height 7
type input "********"
click at [311, 114] on div at bounding box center [355, 115] width 412 height 8
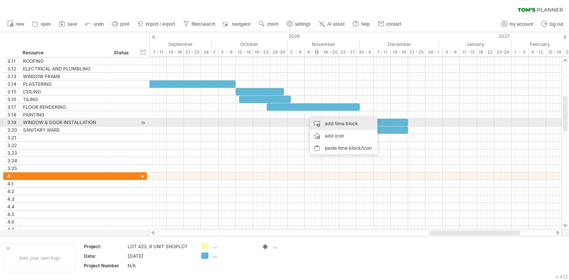
click at [329, 120] on div "add time block" at bounding box center [343, 124] width 67 height 12
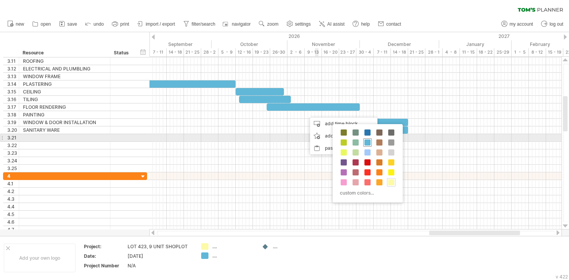
click at [367, 142] on span at bounding box center [367, 142] width 6 height 6
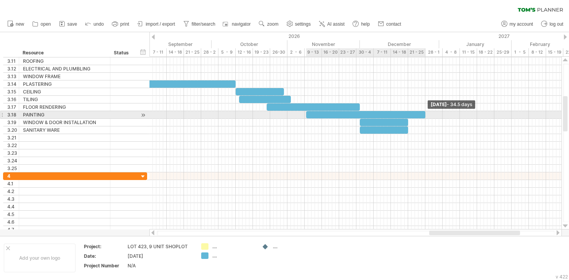
drag, startPoint x: 310, startPoint y: 115, endPoint x: 426, endPoint y: 119, distance: 115.7
click at [426, 119] on div "example time blocks: ​ ​ ​ ​ * ​ * ​ ​ * ​ ​ ​ ​ * ​ * ​ ​ ​ ​ ​ ​ ​ ​ ​ ​ [DAT…" at bounding box center [355, 143] width 412 height 173
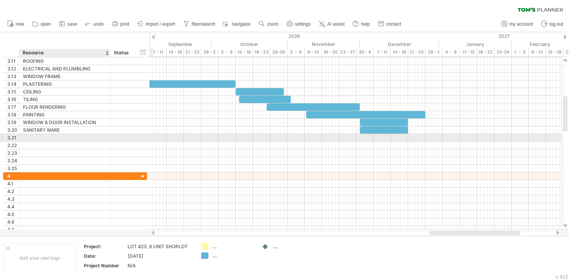
click at [77, 137] on div at bounding box center [64, 137] width 83 height 7
type input "**********"
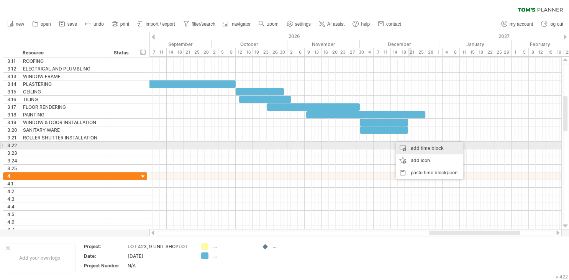
click at [421, 145] on div "add time block" at bounding box center [429, 148] width 67 height 12
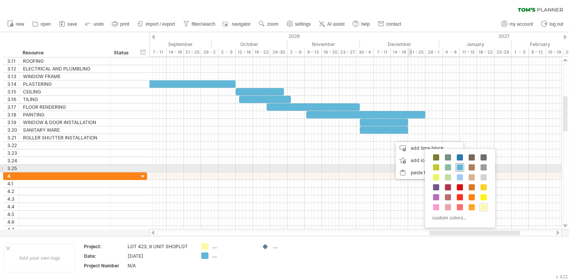
click at [460, 168] on span at bounding box center [459, 167] width 6 height 6
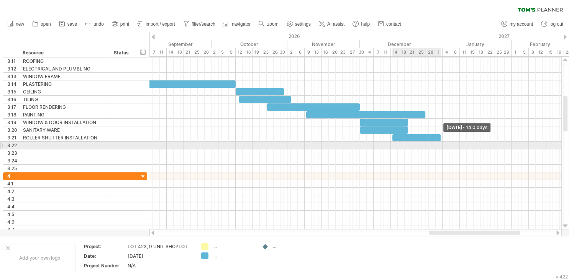
drag, startPoint x: 396, startPoint y: 137, endPoint x: 440, endPoint y: 142, distance: 43.9
click at [440, 142] on div "example time blocks: ​ ​ ​ ​ * ​ * ​ ​ * ​ ​ ​ ​ * ​ * ​ ​ ​ ​ ​ ​ ​ ​ ​ ​ ​ [D…" at bounding box center [355, 143] width 412 height 173
click at [71, 146] on div at bounding box center [64, 145] width 83 height 7
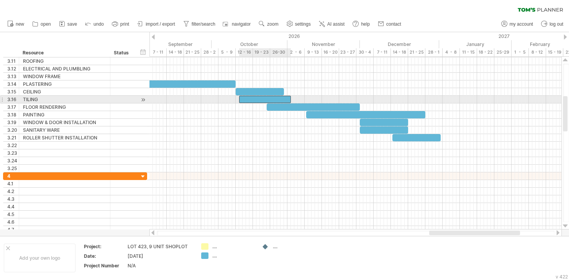
click at [263, 98] on div "​" at bounding box center [265, 99] width 52 height 7
drag, startPoint x: 290, startPoint y: 99, endPoint x: 321, endPoint y: 100, distance: 31.0
click at [321, 100] on span at bounding box center [321, 99] width 3 height 7
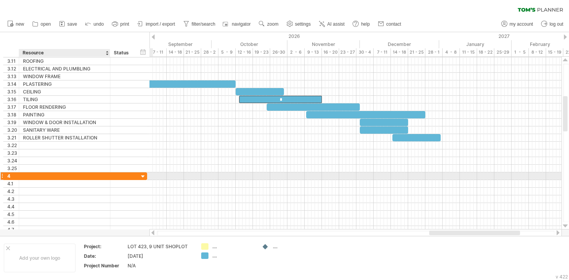
click at [46, 175] on div at bounding box center [64, 175] width 83 height 7
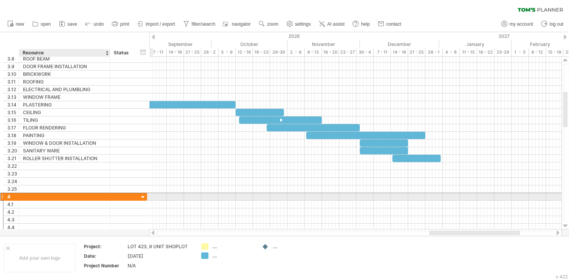
click at [44, 195] on div at bounding box center [64, 196] width 83 height 7
type input "*****"
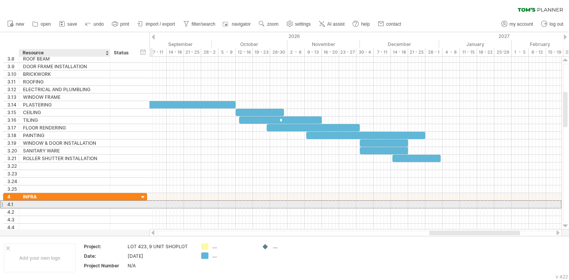
click at [57, 203] on div at bounding box center [64, 204] width 83 height 7
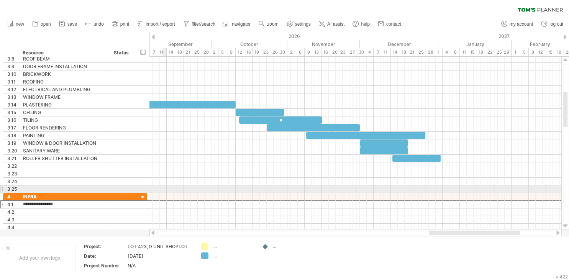
type input "**********"
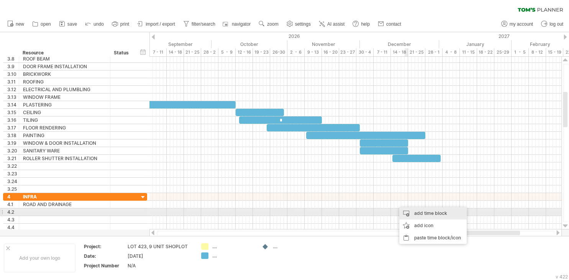
click at [421, 211] on div "add time block" at bounding box center [432, 213] width 67 height 12
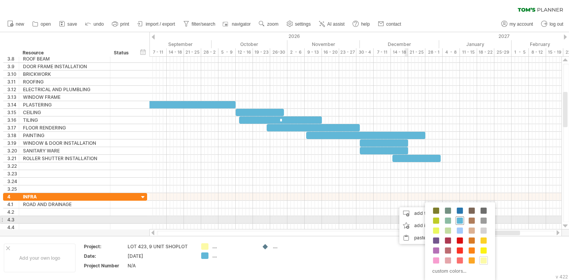
click at [460, 221] on span at bounding box center [459, 221] width 6 height 6
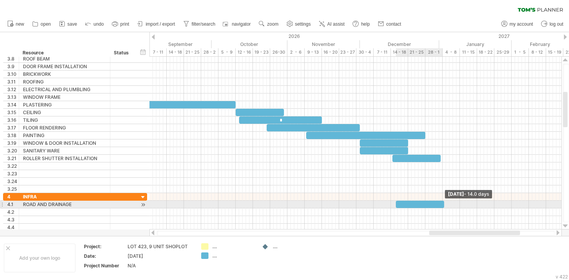
drag, startPoint x: 408, startPoint y: 205, endPoint x: 443, endPoint y: 206, distance: 34.5
click at [443, 206] on span at bounding box center [443, 204] width 3 height 7
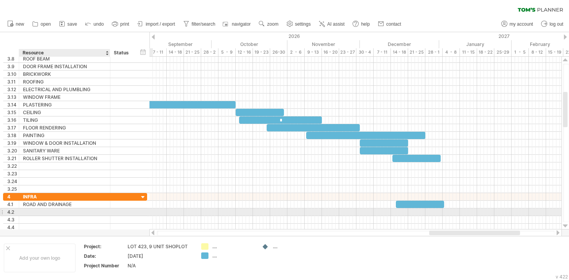
click at [92, 211] on div at bounding box center [64, 211] width 83 height 7
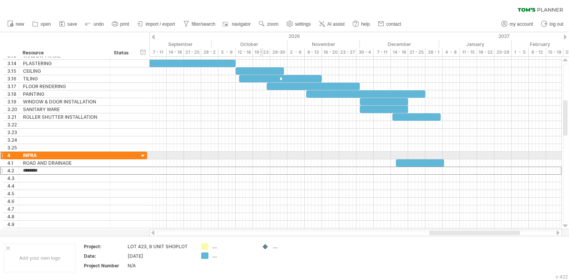
type input "*********"
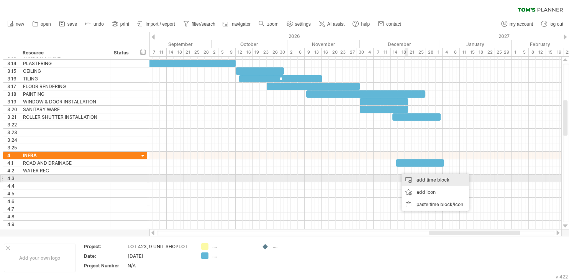
click at [422, 182] on div "add time block" at bounding box center [434, 180] width 67 height 12
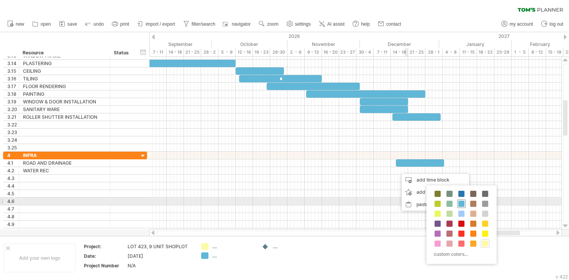
click at [460, 204] on span at bounding box center [461, 204] width 6 height 6
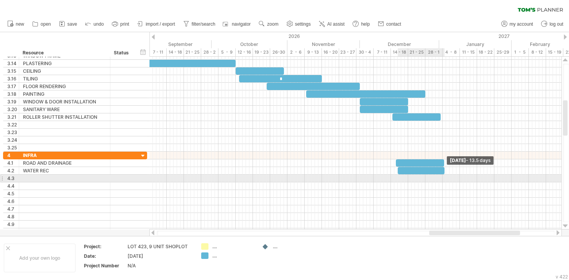
drag, startPoint x: 402, startPoint y: 170, endPoint x: 444, endPoint y: 175, distance: 42.9
click at [444, 175] on div "example time blocks: ​ ​ ​ ​ * ​ * ​ ​ * ​ ​ ​ ​ * ​ * ​ ​ ​ ​ ​ * ​ ​ ​ ​ ​ ​ …" at bounding box center [355, 143] width 412 height 173
click at [80, 177] on div at bounding box center [64, 178] width 83 height 7
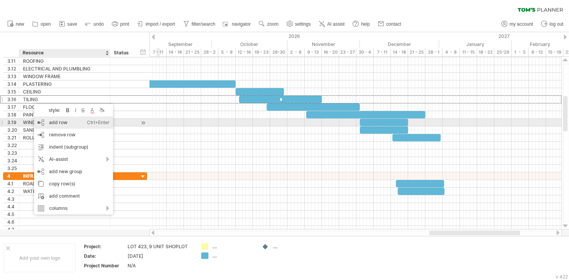
click at [59, 119] on div "add row Ctrl+Enter Cmd+Enter" at bounding box center [73, 122] width 79 height 12
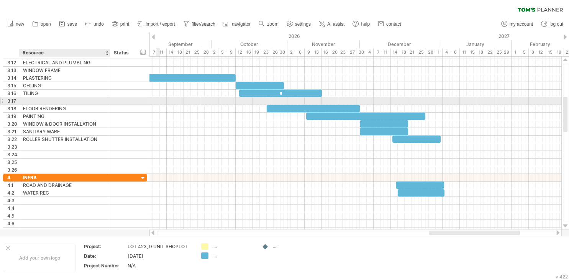
click at [34, 99] on div at bounding box center [64, 100] width 83 height 7
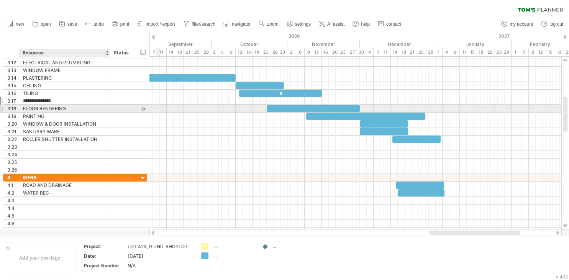
type input "**********"
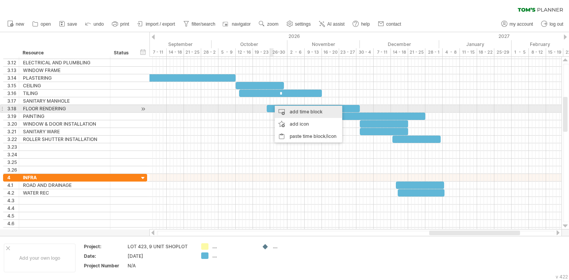
click at [293, 109] on div "add time block" at bounding box center [308, 112] width 67 height 12
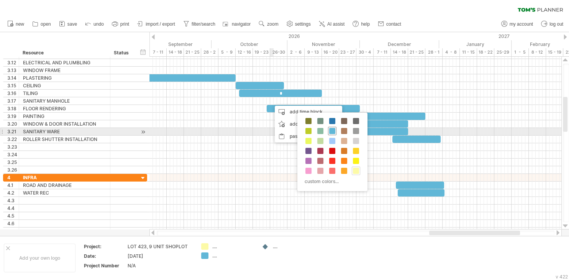
click at [333, 130] on span at bounding box center [332, 131] width 6 height 6
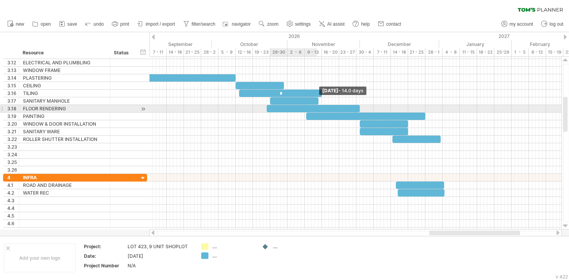
drag, startPoint x: 274, startPoint y: 101, endPoint x: 318, endPoint y: 106, distance: 44.4
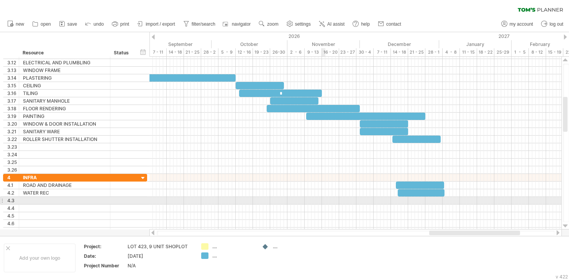
click at [326, 197] on div at bounding box center [355, 201] width 412 height 8
click at [61, 203] on div "4.3" at bounding box center [75, 201] width 144 height 8
click at [80, 201] on div at bounding box center [64, 200] width 83 height 7
type input "*******"
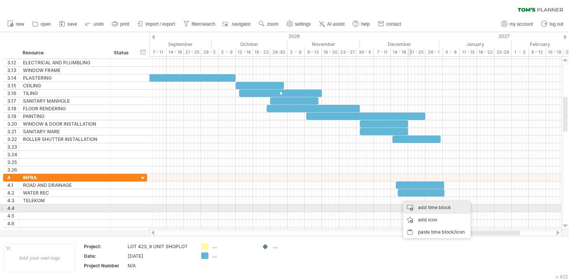
click at [429, 210] on div "add time block" at bounding box center [436, 207] width 67 height 12
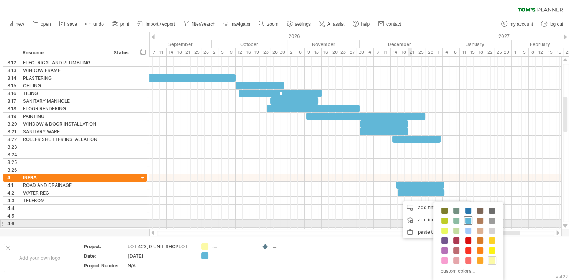
click at [468, 221] on span at bounding box center [468, 221] width 6 height 6
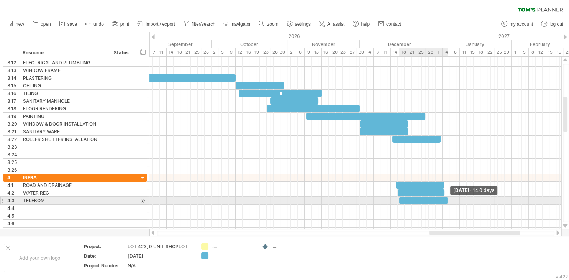
drag, startPoint x: 404, startPoint y: 200, endPoint x: 448, endPoint y: 201, distance: 44.8
click at [448, 201] on span at bounding box center [447, 200] width 3 height 7
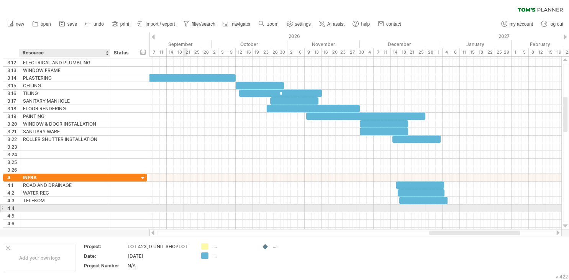
click at [70, 208] on div at bounding box center [64, 208] width 83 height 7
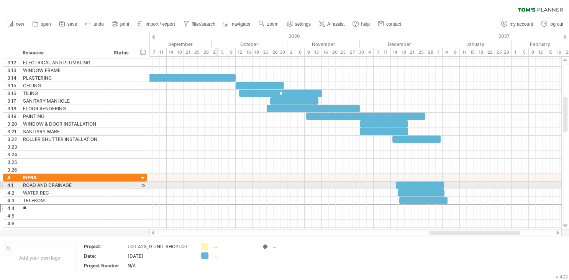
type input "***"
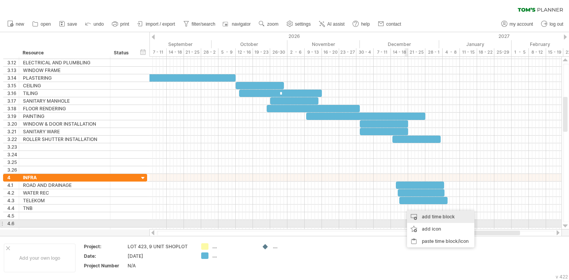
click at [425, 220] on div "add time block" at bounding box center [440, 217] width 67 height 12
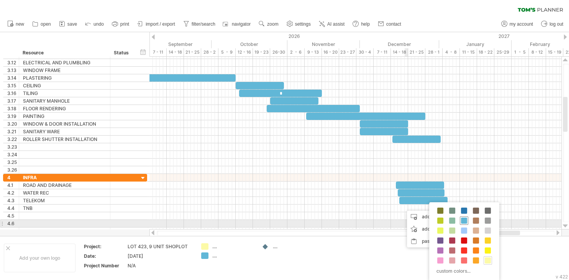
click at [464, 221] on span at bounding box center [464, 221] width 6 height 6
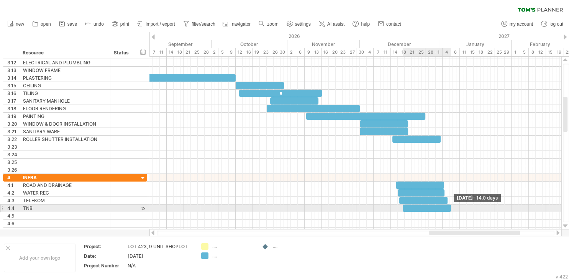
drag, startPoint x: 405, startPoint y: 207, endPoint x: 450, endPoint y: 209, distance: 44.8
click at [450, 209] on span at bounding box center [450, 208] width 3 height 7
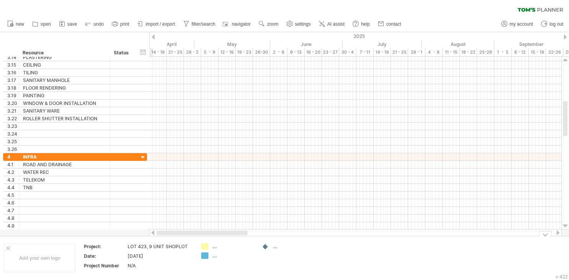
drag, startPoint x: 456, startPoint y: 232, endPoint x: 193, endPoint y: 220, distance: 263.4
click at [175, 232] on div at bounding box center [202, 233] width 91 height 5
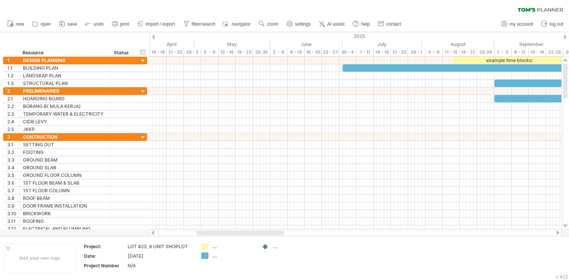
click at [564, 36] on div at bounding box center [564, 36] width 3 height 5
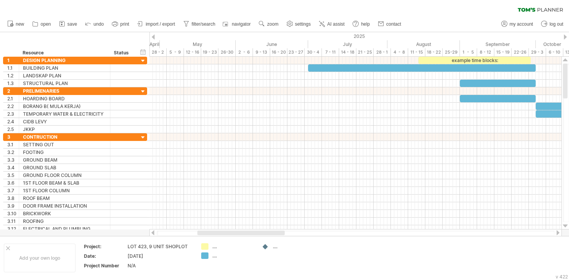
click at [564, 36] on div at bounding box center [564, 36] width 3 height 5
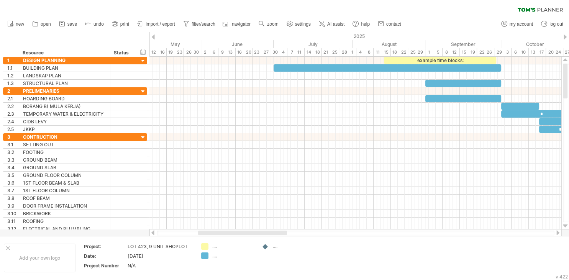
click at [564, 36] on div at bounding box center [564, 36] width 3 height 5
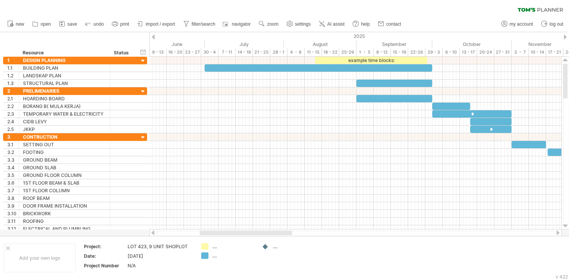
click at [564, 36] on div at bounding box center [564, 36] width 3 height 5
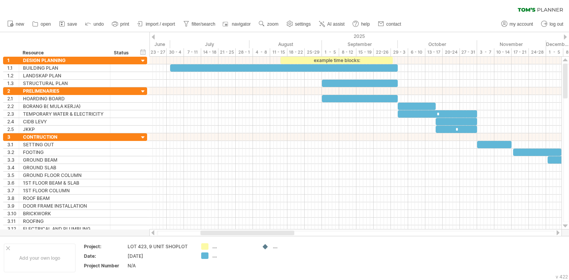
click at [564, 36] on div at bounding box center [564, 36] width 3 height 5
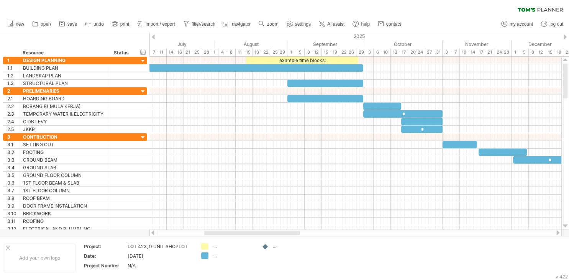
click at [154, 39] on div at bounding box center [153, 36] width 3 height 5
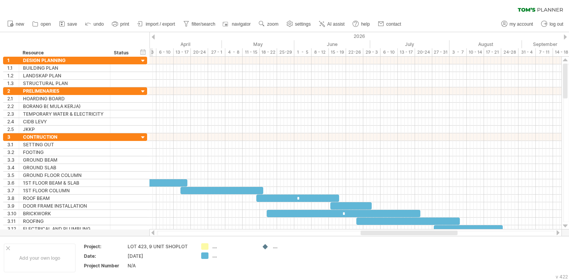
drag, startPoint x: 293, startPoint y: 233, endPoint x: 453, endPoint y: 235, distance: 160.1
click at [453, 235] on div at bounding box center [408, 233] width 97 height 5
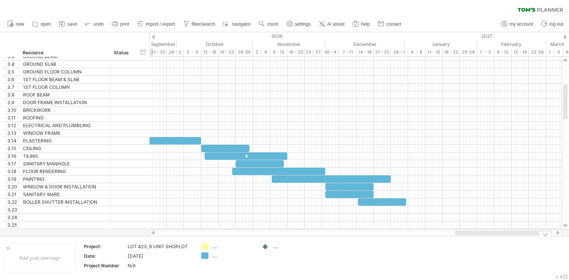
drag, startPoint x: 491, startPoint y: 235, endPoint x: 537, endPoint y: 236, distance: 45.6
click at [537, 236] on div "Trying to reach [DOMAIN_NAME] Connected again... 0% clear filter new 1" at bounding box center [284, 140] width 569 height 280
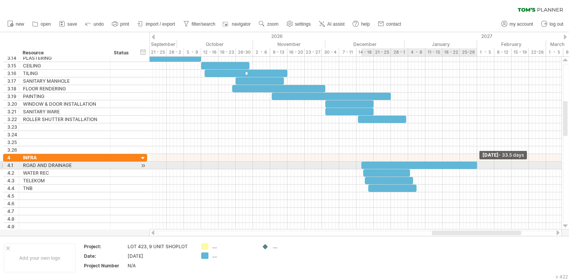
drag, startPoint x: 410, startPoint y: 165, endPoint x: 477, endPoint y: 168, distance: 67.5
click at [477, 168] on span at bounding box center [476, 165] width 3 height 7
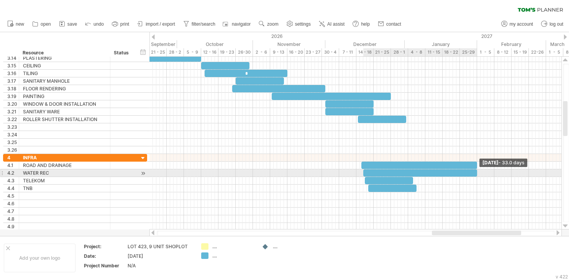
drag, startPoint x: 410, startPoint y: 172, endPoint x: 476, endPoint y: 177, distance: 66.4
click at [476, 177] on div "example time blocks: ​ ​ ​ ​ * ​ * ​ ​ * ​ ​ ​ ​ * ​ * ​ ​ ​ ​ ​ * ​ ​ ​ ​ ​ ​ …" at bounding box center [355, 143] width 412 height 173
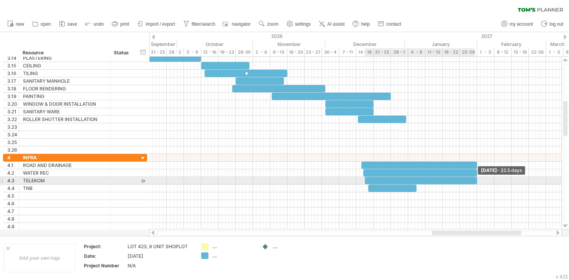
drag, startPoint x: 412, startPoint y: 178, endPoint x: 425, endPoint y: 190, distance: 17.9
click at [475, 184] on div "example time blocks: ​ ​ ​ ​ * ​ * ​ ​ * ​ ​ ​ ​ * ​ * ​ ​ ​ ​ ​ * ​ ​ ​ ​ ​ ​ …" at bounding box center [355, 143] width 412 height 173
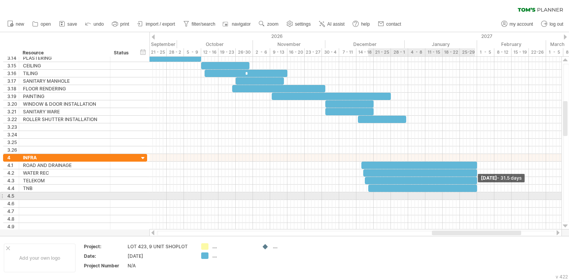
drag, startPoint x: 415, startPoint y: 186, endPoint x: 475, endPoint y: 194, distance: 60.2
click at [475, 194] on div "example time blocks: ​ ​ ​ ​ * ​ * ​ ​ * ​ ​ ​ ​ * ​ * ​ ​ ​ ​ ​ * ​ ​ ​ ​ ​ ​ …" at bounding box center [355, 143] width 412 height 173
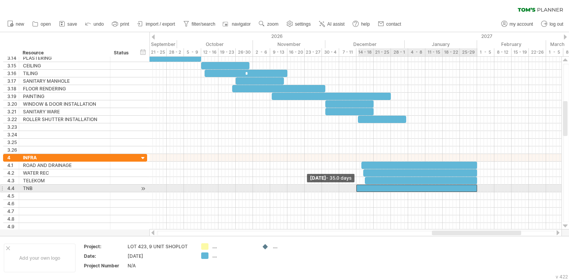
drag, startPoint x: 368, startPoint y: 186, endPoint x: 363, endPoint y: 183, distance: 6.7
click at [358, 186] on span at bounding box center [356, 188] width 3 height 7
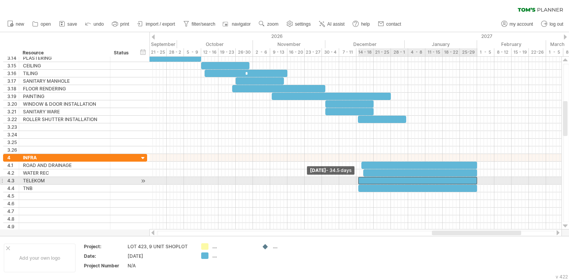
drag, startPoint x: 365, startPoint y: 178, endPoint x: 358, endPoint y: 179, distance: 6.9
click at [358, 179] on span at bounding box center [358, 180] width 3 height 7
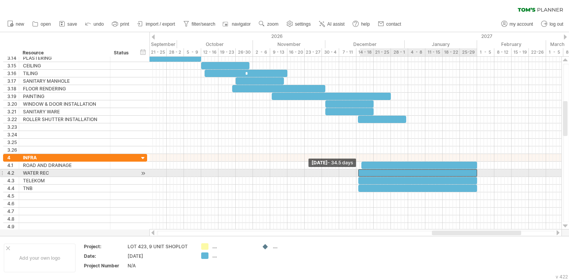
drag, startPoint x: 364, startPoint y: 173, endPoint x: 359, endPoint y: 173, distance: 4.6
click at [359, 173] on span at bounding box center [358, 172] width 3 height 7
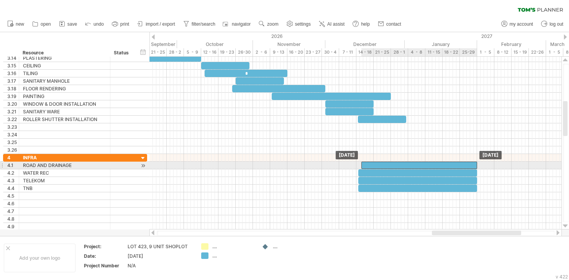
click at [363, 164] on div "​" at bounding box center [419, 165] width 116 height 7
click at [360, 165] on div "*" at bounding box center [417, 165] width 119 height 7
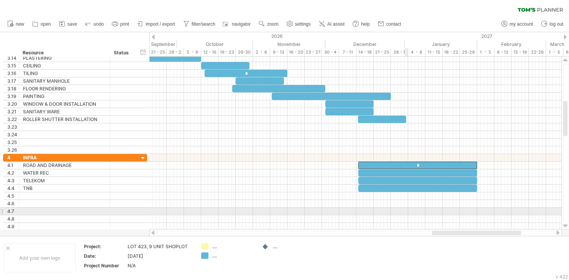
click at [405, 211] on div at bounding box center [355, 212] width 412 height 8
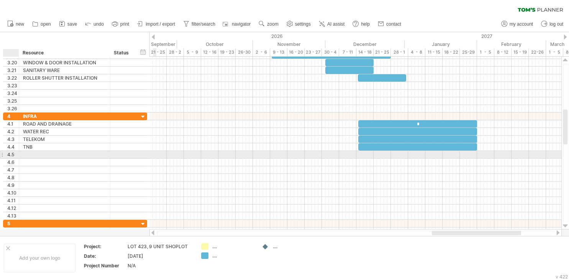
click at [12, 154] on div "4.5" at bounding box center [12, 154] width 11 height 7
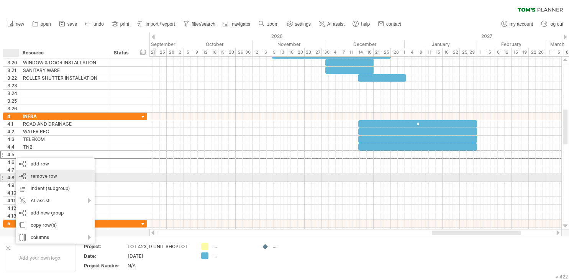
click at [45, 176] on span "remove row" at bounding box center [44, 176] width 26 height 6
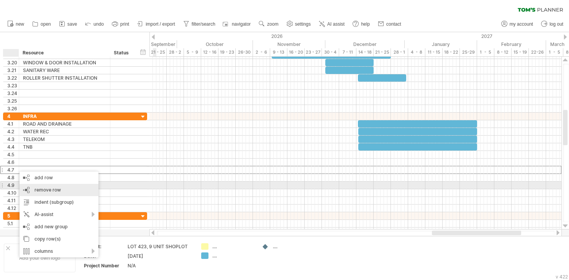
click at [51, 188] on span "remove row" at bounding box center [47, 190] width 26 height 6
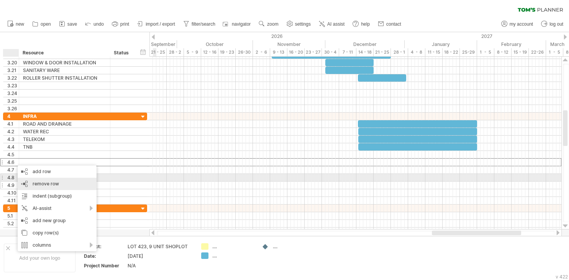
drag, startPoint x: 52, startPoint y: 182, endPoint x: 32, endPoint y: 174, distance: 22.1
click at [52, 181] on span "remove row" at bounding box center [46, 184] width 26 height 6
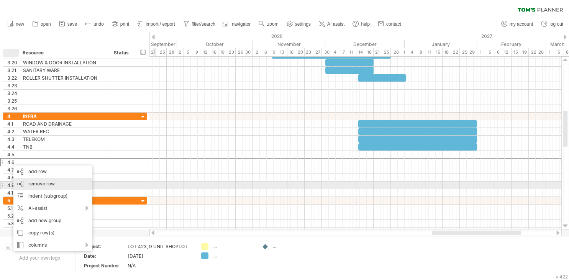
click at [38, 183] on span "remove row" at bounding box center [41, 184] width 26 height 6
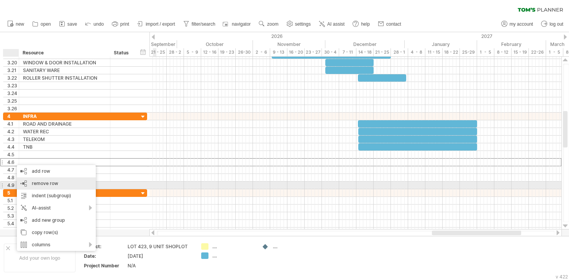
click at [44, 185] on span "remove row" at bounding box center [45, 183] width 26 height 6
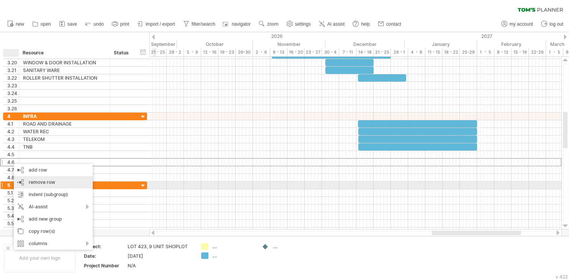
click at [47, 184] on span "remove row" at bounding box center [42, 182] width 26 height 6
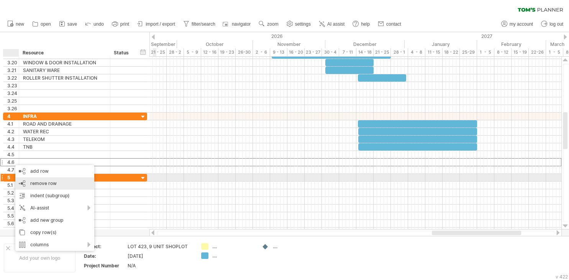
click at [42, 180] on div "remove row remove selected rows" at bounding box center [54, 183] width 79 height 12
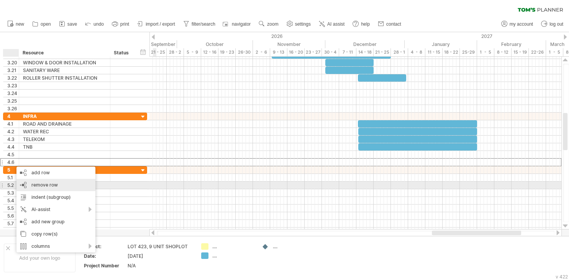
click at [48, 183] on span "remove row" at bounding box center [44, 185] width 26 height 6
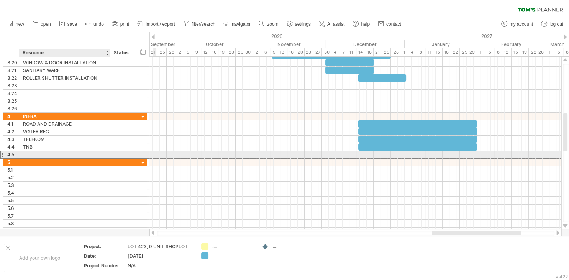
click at [30, 152] on div at bounding box center [64, 154] width 83 height 7
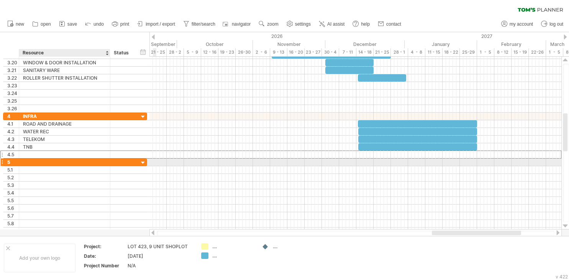
click at [41, 160] on div at bounding box center [64, 162] width 83 height 7
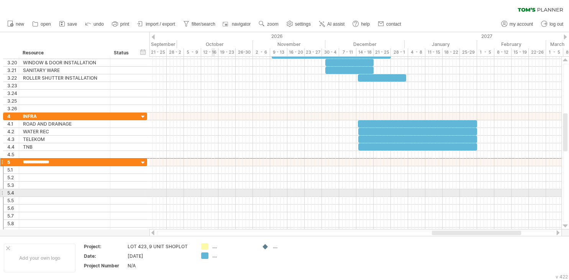
type input "**********"
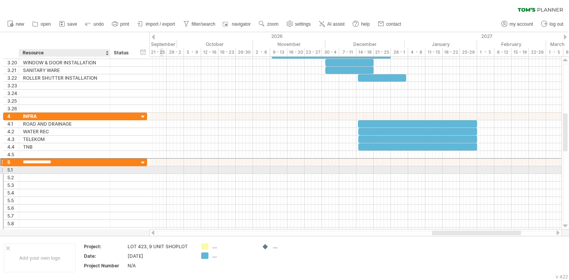
click at [50, 169] on div at bounding box center [64, 169] width 83 height 7
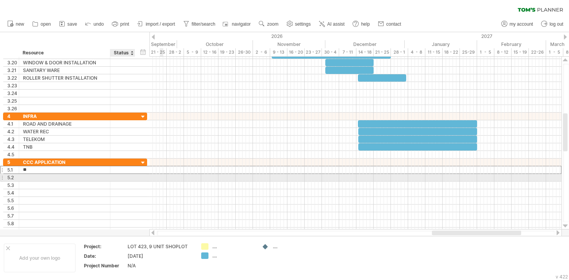
type input "***"
click at [38, 177] on div at bounding box center [64, 177] width 83 height 7
type input "****"
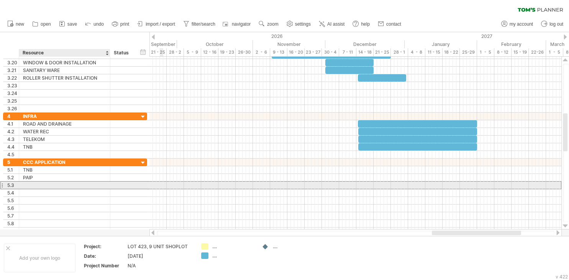
click at [36, 185] on div at bounding box center [64, 185] width 83 height 7
type input "**"
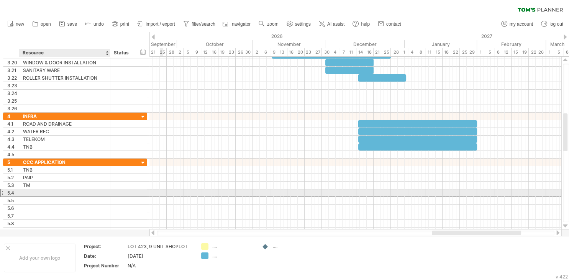
click at [37, 194] on div at bounding box center [64, 192] width 83 height 7
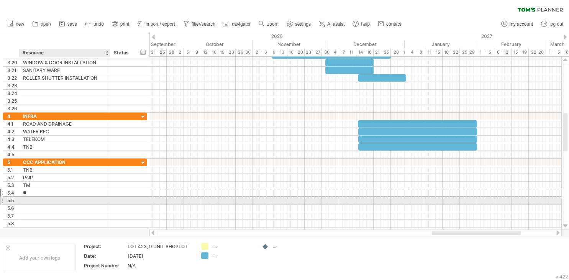
type input "***"
click at [72, 198] on div at bounding box center [64, 200] width 83 height 7
type input "***"
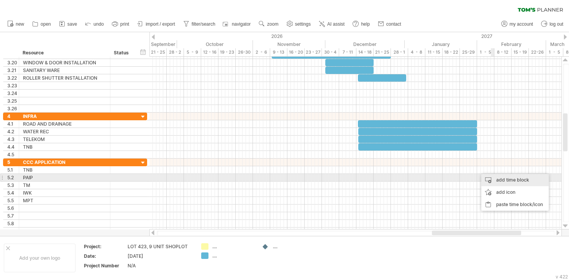
click at [505, 178] on div "add time block" at bounding box center [514, 180] width 67 height 12
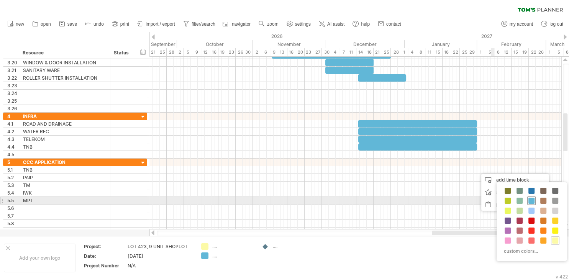
click at [534, 199] on span at bounding box center [531, 201] width 6 height 6
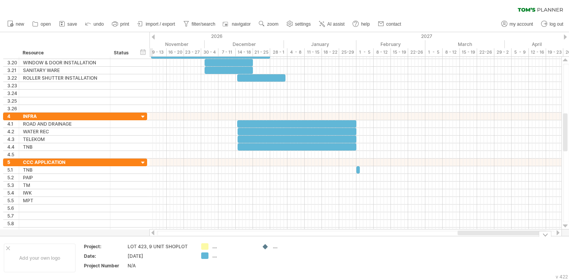
drag, startPoint x: 486, startPoint y: 235, endPoint x: 512, endPoint y: 238, distance: 25.8
click at [512, 238] on div "Trying to reach [DOMAIN_NAME] Connected again... 0% clear filter new 1" at bounding box center [284, 140] width 569 height 280
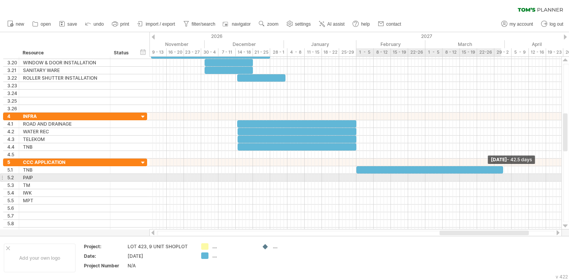
drag, startPoint x: 361, startPoint y: 169, endPoint x: 503, endPoint y: 179, distance: 142.8
click at [503, 179] on div "example time blocks: ​ ​ ​ ​ * ​ * ​ ​ * ​ ​ ​ ​ * ​ * ​ ​ ​ ​ ​ * ​ ​ ​ ​ ​ ​ …" at bounding box center [355, 143] width 412 height 173
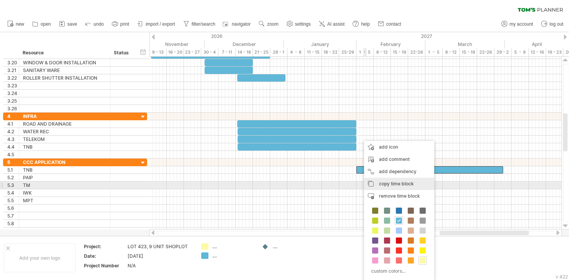
click at [391, 183] on span "copy time block" at bounding box center [396, 184] width 35 height 6
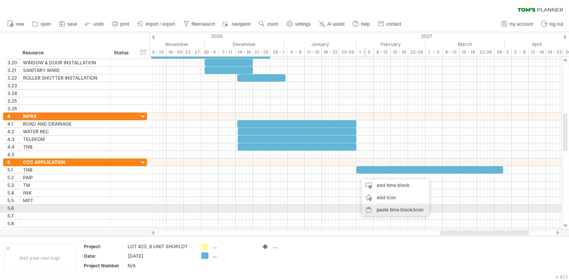
click at [389, 208] on div "paste time block/icon" at bounding box center [395, 210] width 67 height 12
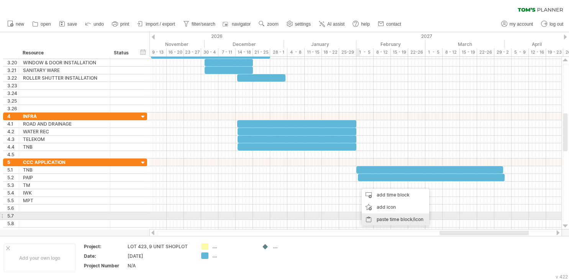
click at [387, 216] on div "paste time block/icon" at bounding box center [395, 219] width 67 height 12
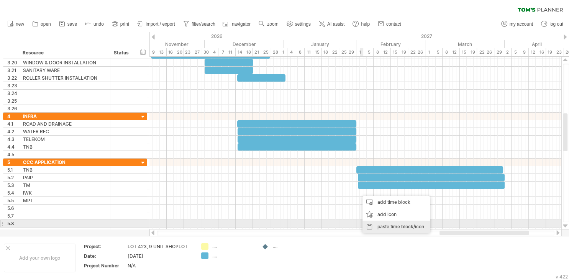
click at [389, 224] on div "paste time block/icon" at bounding box center [395, 227] width 67 height 12
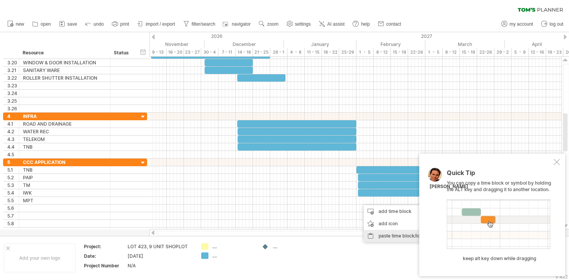
click at [391, 235] on div "paste time block/icon" at bounding box center [396, 236] width 67 height 12
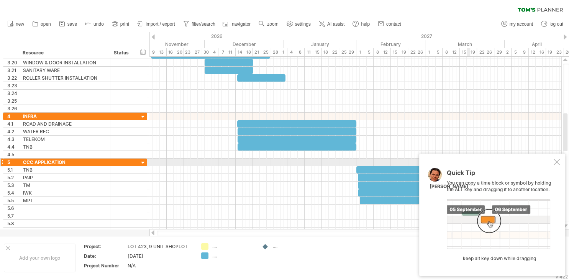
click at [557, 163] on div at bounding box center [556, 162] width 6 height 6
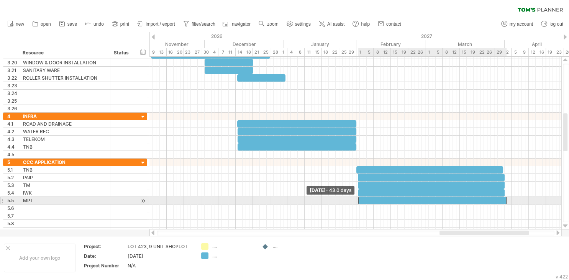
click at [358, 200] on span at bounding box center [358, 200] width 3 height 7
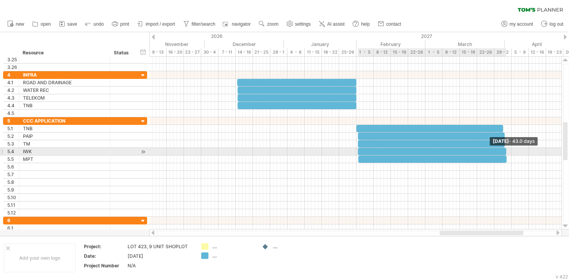
click at [505, 151] on span at bounding box center [505, 151] width 3 height 7
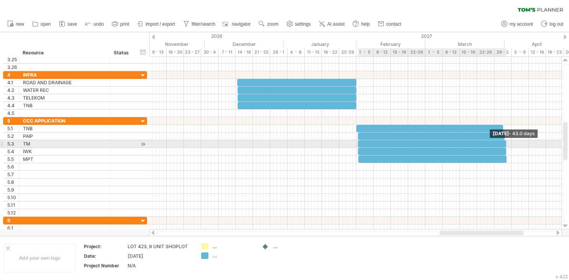
click at [504, 144] on div "​" at bounding box center [432, 143] width 148 height 7
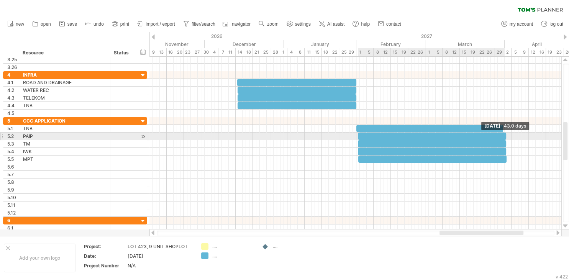
click at [504, 137] on div "​" at bounding box center [432, 136] width 148 height 7
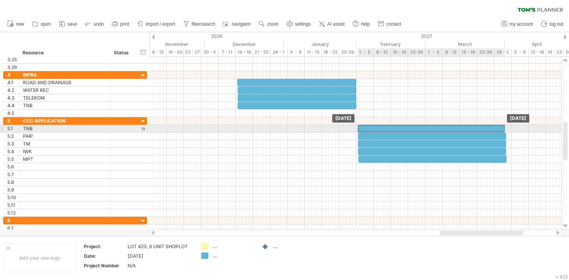
click at [502, 128] on div "​" at bounding box center [431, 128] width 147 height 7
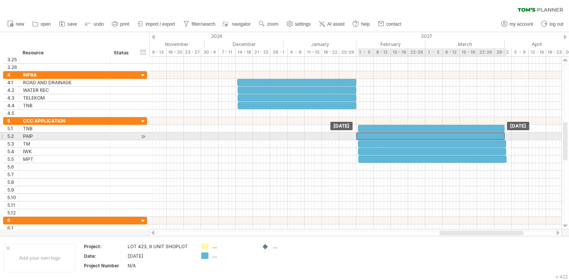
click at [503, 134] on div "​" at bounding box center [430, 136] width 148 height 7
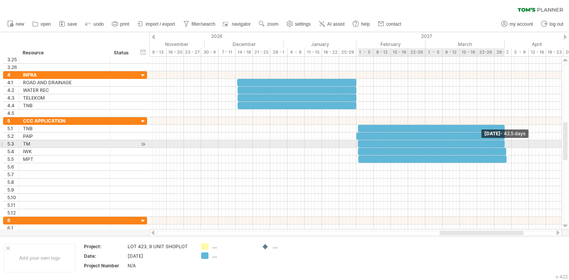
click at [504, 142] on span at bounding box center [504, 143] width 3 height 7
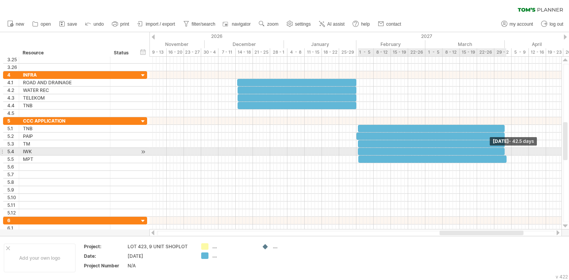
click at [503, 149] on span at bounding box center [504, 151] width 3 height 7
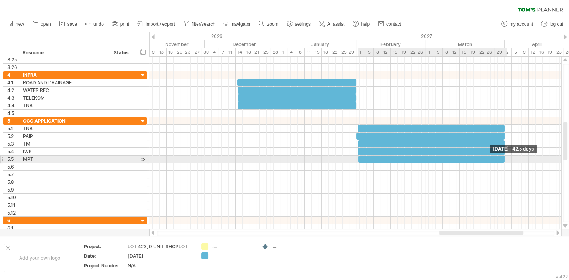
drag, startPoint x: 505, startPoint y: 159, endPoint x: 470, endPoint y: 149, distance: 36.1
click at [504, 159] on span at bounding box center [504, 158] width 3 height 7
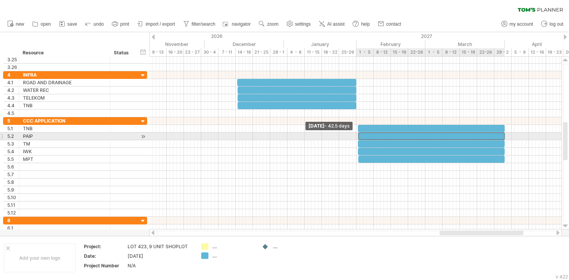
click at [358, 136] on span at bounding box center [358, 136] width 3 height 7
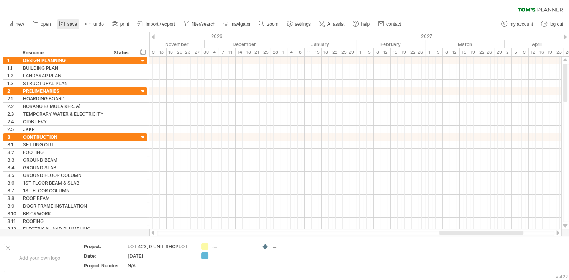
click at [71, 27] on link "save" at bounding box center [68, 24] width 22 height 10
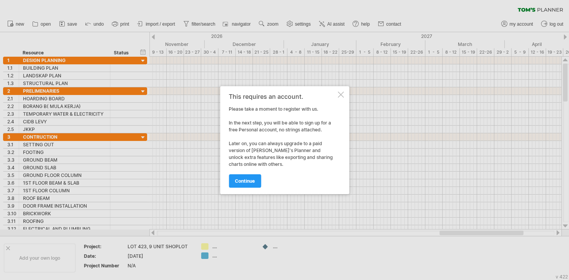
click at [342, 94] on div at bounding box center [340, 95] width 6 height 6
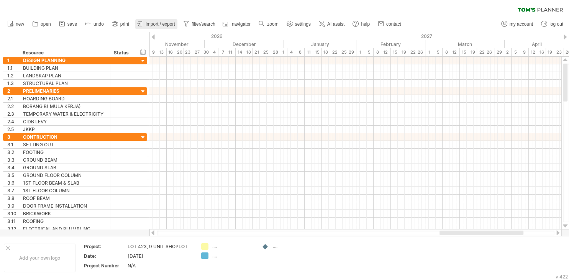
click at [150, 25] on span "import / export" at bounding box center [160, 23] width 29 height 5
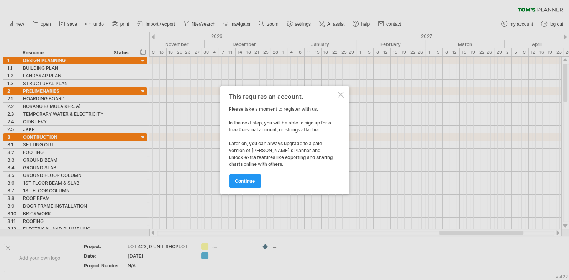
click at [339, 95] on div at bounding box center [340, 95] width 6 height 6
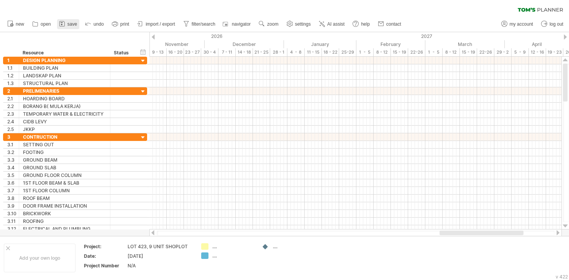
click at [74, 25] on span "save" at bounding box center [72, 23] width 10 height 5
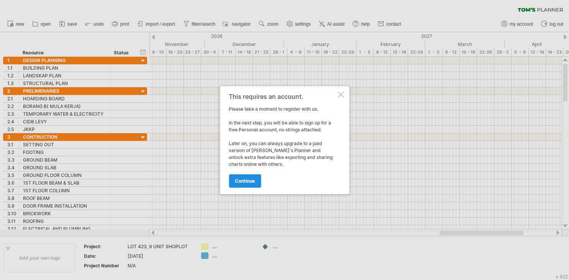
click at [243, 178] on span "continue" at bounding box center [245, 181] width 20 height 6
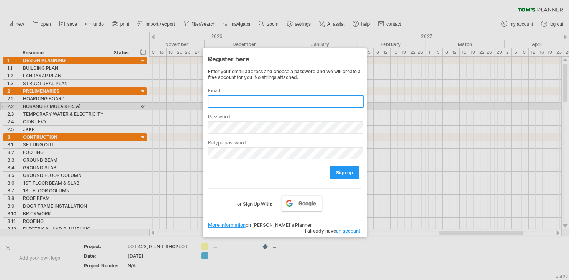
click at [270, 103] on input "text" at bounding box center [285, 101] width 155 height 12
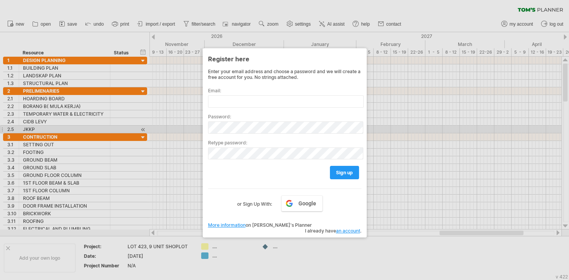
click at [454, 128] on div at bounding box center [284, 140] width 569 height 280
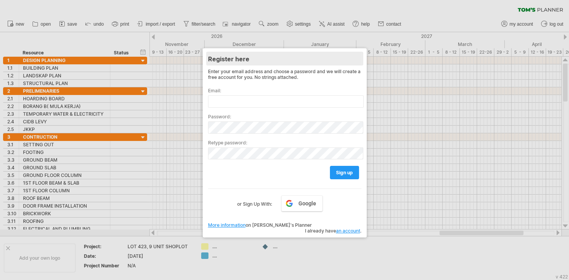
click at [361, 52] on div "Register here" at bounding box center [284, 59] width 153 height 14
click at [347, 57] on div "Register here" at bounding box center [284, 59] width 153 height 14
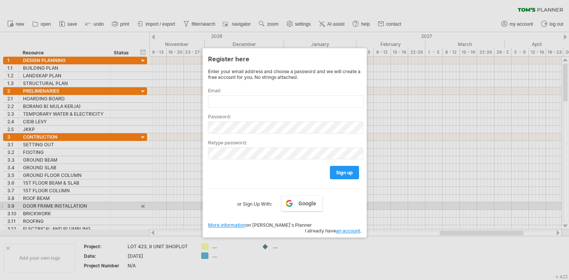
click at [258, 207] on label "or Sign Up With:" at bounding box center [254, 201] width 35 height 13
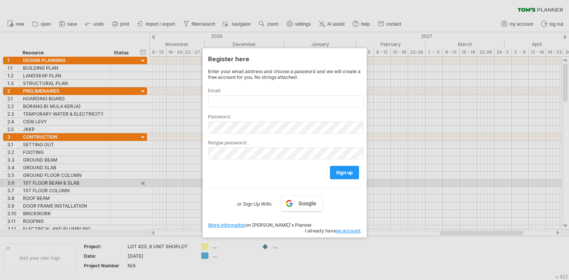
click at [239, 184] on div "Enter your email address and choose a password and we will create a free accoun…" at bounding box center [284, 139] width 153 height 140
click at [240, 180] on div "Enter your email address and choose a password and we will create a free accoun…" at bounding box center [284, 139] width 153 height 140
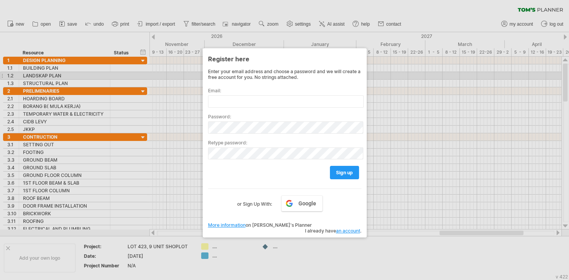
click at [169, 78] on div at bounding box center [284, 140] width 569 height 280
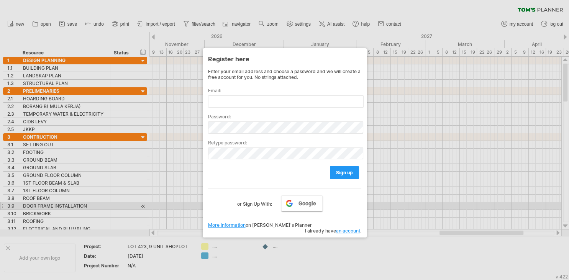
click at [283, 206] on link "Google" at bounding box center [301, 203] width 41 height 16
click at [246, 203] on label "or Sign Up With:" at bounding box center [254, 201] width 35 height 13
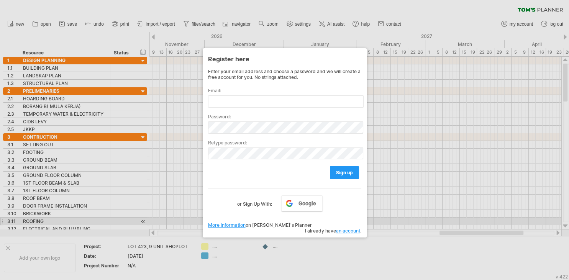
click at [345, 228] on link "an account" at bounding box center [348, 231] width 24 height 6
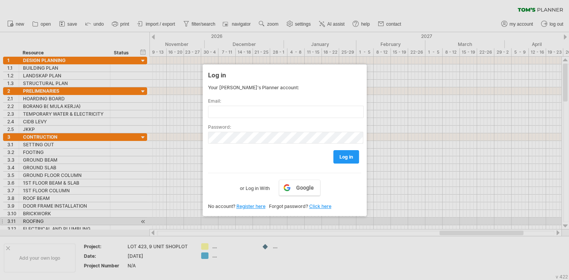
click at [364, 69] on div "Log in Your [PERSON_NAME]'s Planner account: Email: Password: log in Google or …" at bounding box center [285, 140] width 164 height 152
click at [255, 206] on link "Register here" at bounding box center [250, 206] width 29 height 6
click at [208, 112] on div "Log in Your [PERSON_NAME]'s Planner account: Email: Password: log in Google or …" at bounding box center [285, 140] width 164 height 152
click at [283, 85] on div "Your [PERSON_NAME]'s Planner account:" at bounding box center [284, 88] width 153 height 6
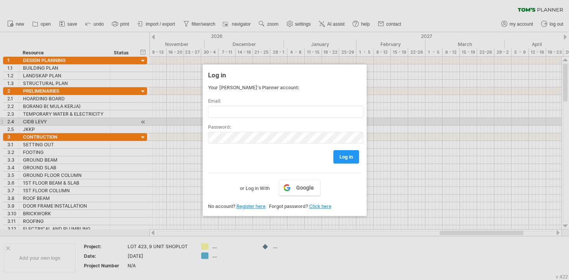
click at [446, 123] on div at bounding box center [284, 140] width 569 height 280
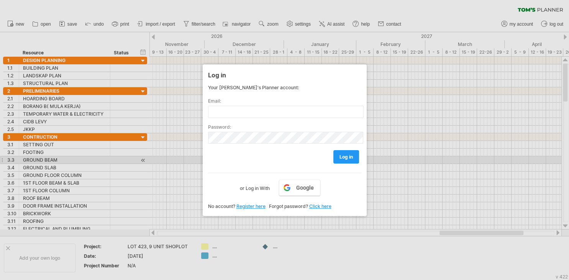
click at [419, 155] on div at bounding box center [284, 140] width 569 height 280
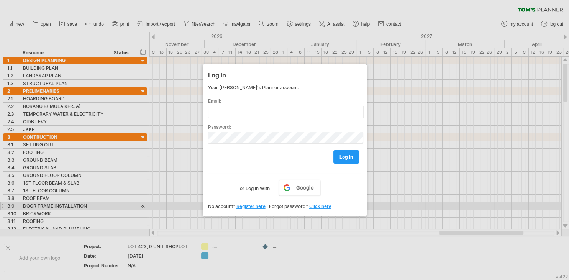
click at [223, 207] on span "No account?" at bounding box center [221, 206] width 27 height 6
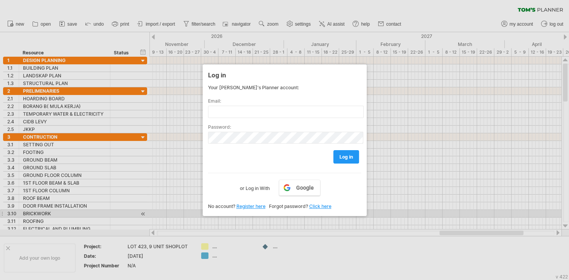
click at [212, 211] on div "Log in Your [PERSON_NAME]'s Planner account: Email: Password: log in Google or …" at bounding box center [285, 140] width 164 height 152
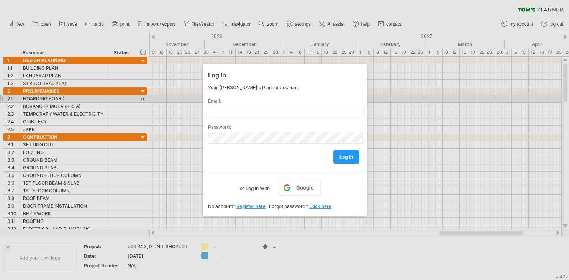
click at [302, 98] on label "Email:" at bounding box center [284, 101] width 153 height 6
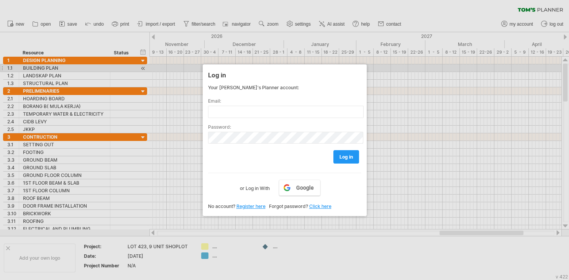
click at [211, 67] on div "Log in Your [PERSON_NAME]'s Planner account: Email: Password: log in Google or …" at bounding box center [285, 140] width 164 height 152
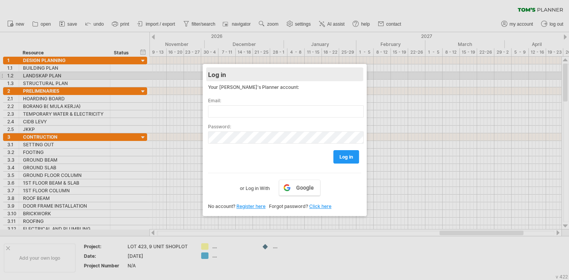
click at [229, 77] on div "Log in" at bounding box center [284, 74] width 153 height 14
drag, startPoint x: 229, startPoint y: 77, endPoint x: 219, endPoint y: 74, distance: 10.4
click at [223, 76] on div "Log in" at bounding box center [282, 75] width 153 height 14
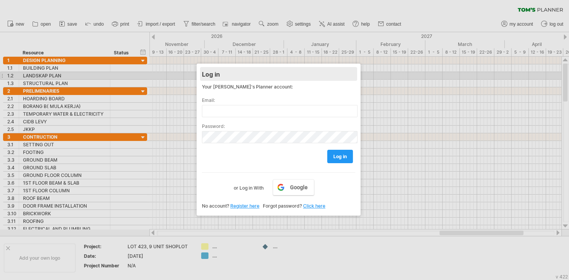
click at [219, 74] on div "Log in" at bounding box center [278, 74] width 153 height 14
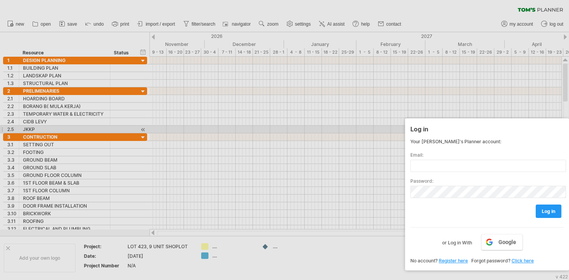
click at [568, 128] on div "Log in Your [PERSON_NAME]'s Planner account: Email: Password: log in Google or …" at bounding box center [487, 194] width 164 height 152
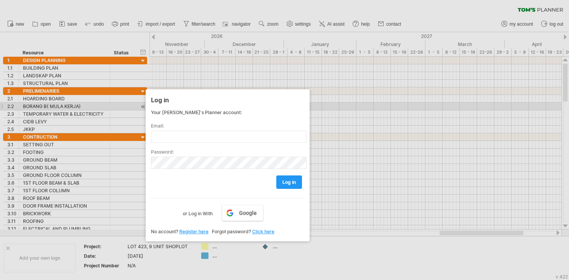
drag, startPoint x: 517, startPoint y: 133, endPoint x: 274, endPoint y: 131, distance: 243.2
click at [252, 102] on div "Log in" at bounding box center [227, 100] width 153 height 14
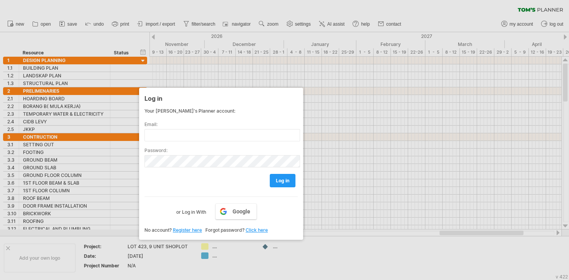
click at [297, 235] on div "Log in Your [PERSON_NAME]'s Planner account: Email: Password: log in Google or …" at bounding box center [221, 164] width 164 height 152
click at [376, 167] on div at bounding box center [284, 140] width 569 height 280
click at [384, 178] on div at bounding box center [284, 140] width 569 height 280
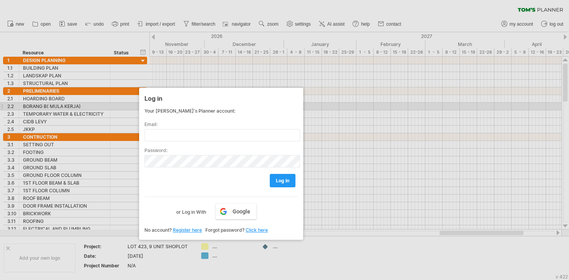
drag, startPoint x: 328, startPoint y: 106, endPoint x: 332, endPoint y: 106, distance: 4.6
click at [330, 106] on div at bounding box center [284, 140] width 569 height 280
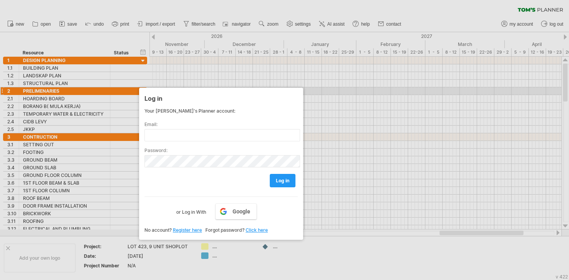
click at [301, 93] on div "Log in Your [PERSON_NAME]'s Planner account: Email: Password: log in Google or …" at bounding box center [221, 164] width 164 height 152
click at [261, 228] on link "Click here" at bounding box center [256, 230] width 22 height 6
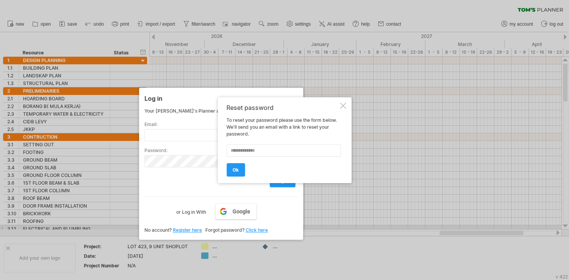
click at [345, 106] on div at bounding box center [343, 106] width 6 height 6
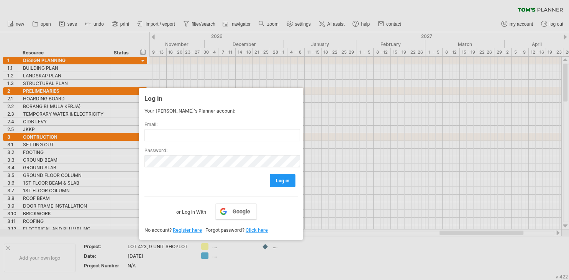
click at [190, 231] on link "Register here" at bounding box center [187, 230] width 29 height 6
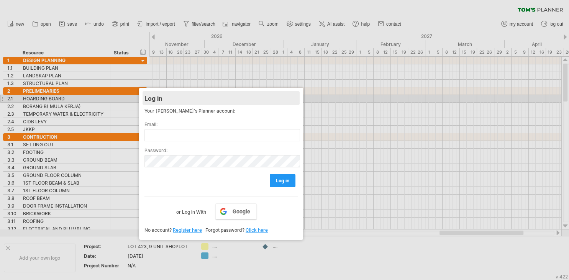
click at [297, 97] on div "Log in" at bounding box center [220, 98] width 153 height 14
click at [272, 97] on div "Log in" at bounding box center [220, 98] width 153 height 14
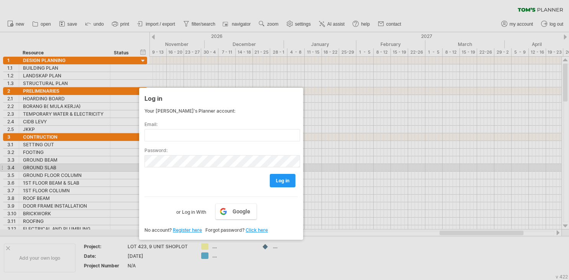
drag, startPoint x: 259, startPoint y: 117, endPoint x: 277, endPoint y: 169, distance: 54.3
click at [277, 169] on div "Your [PERSON_NAME]'s Planner account: Email: Password: log in Google or Log in …" at bounding box center [220, 162] width 153 height 108
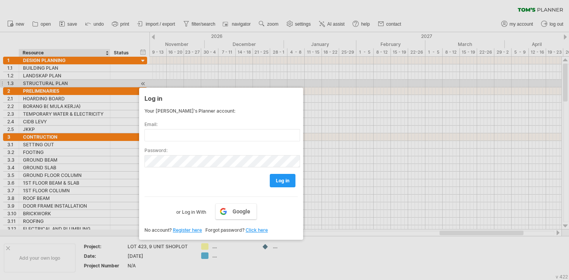
drag, startPoint x: 54, startPoint y: 82, endPoint x: 61, endPoint y: 80, distance: 7.3
click at [61, 80] on div at bounding box center [284, 140] width 569 height 280
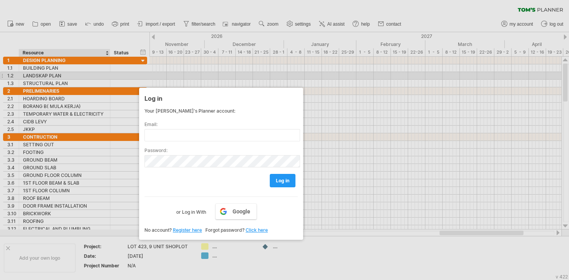
click at [57, 77] on div at bounding box center [284, 140] width 569 height 280
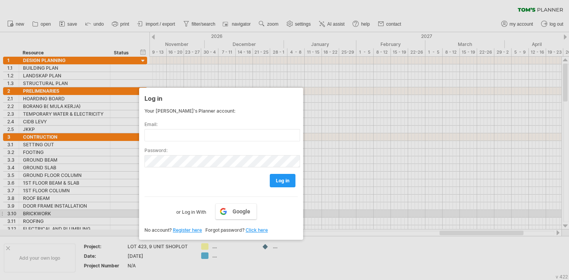
click at [180, 211] on label "or Log in With" at bounding box center [191, 209] width 30 height 13
click at [156, 232] on span "No account?" at bounding box center [157, 230] width 27 height 6
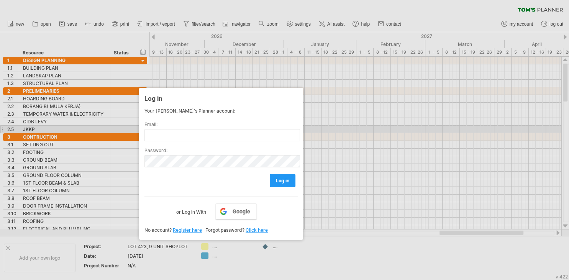
click at [352, 127] on div at bounding box center [284, 140] width 569 height 280
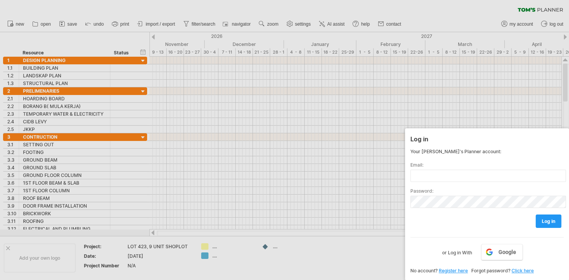
drag, startPoint x: 251, startPoint y: 100, endPoint x: 438, endPoint y: 195, distance: 209.5
click at [526, 233] on div "Log in Your [PERSON_NAME]'s Planner account: Email: Password: log in Google or …" at bounding box center [487, 204] width 164 height 152
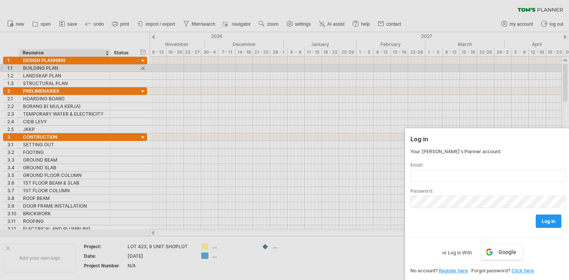
click at [56, 71] on div at bounding box center [284, 140] width 569 height 280
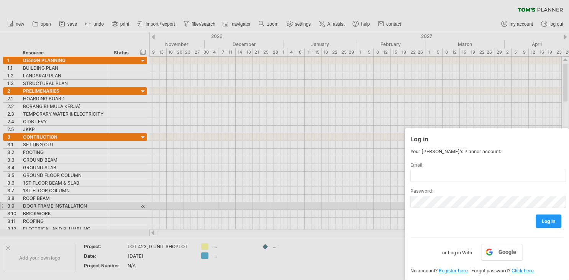
drag, startPoint x: 56, startPoint y: 71, endPoint x: 239, endPoint y: 200, distance: 223.9
click at [241, 203] on div at bounding box center [284, 140] width 569 height 280
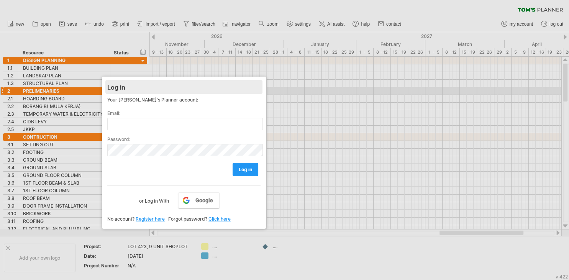
drag, startPoint x: 484, startPoint y: 141, endPoint x: 182, endPoint y: 88, distance: 307.4
click at [182, 88] on div "Log in" at bounding box center [183, 87] width 153 height 14
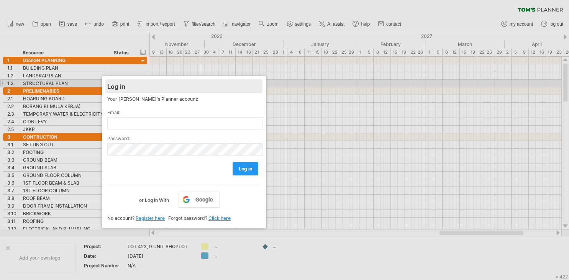
click at [260, 81] on div "Log in" at bounding box center [183, 86] width 153 height 14
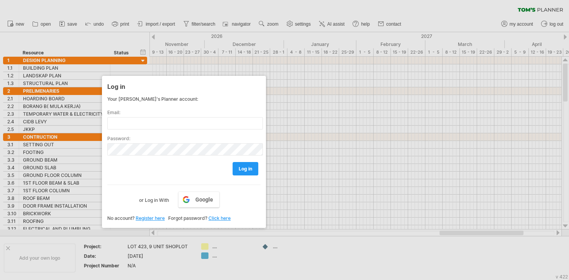
click at [99, 24] on div at bounding box center [284, 140] width 569 height 280
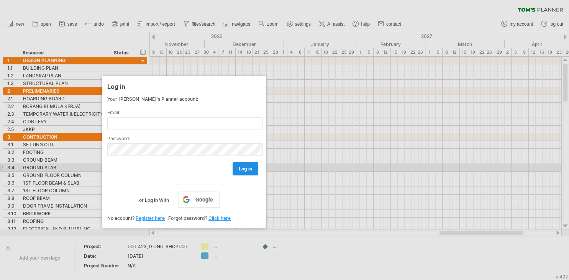
click at [249, 171] on link "log in" at bounding box center [245, 168] width 26 height 13
click at [245, 165] on link "log in" at bounding box center [245, 168] width 26 height 13
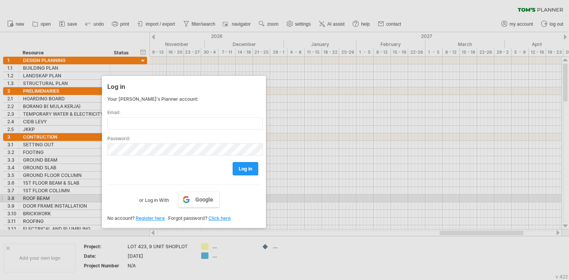
click at [248, 197] on div "Google or Log in With" at bounding box center [183, 195] width 153 height 20
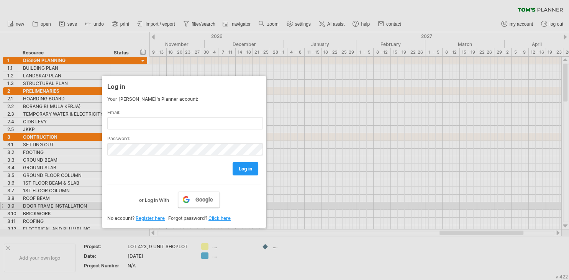
click at [204, 205] on link "Google" at bounding box center [198, 199] width 41 height 16
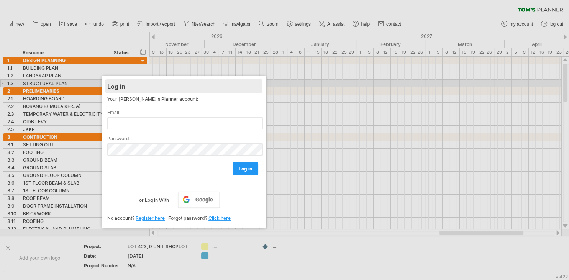
click at [254, 82] on div "Log in" at bounding box center [183, 86] width 153 height 14
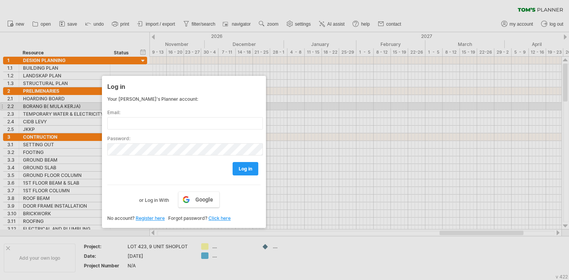
drag, startPoint x: 247, startPoint y: 100, endPoint x: 237, endPoint y: 118, distance: 21.0
click at [252, 110] on div "Your [PERSON_NAME]'s Planner account: Email: Password: log in Google or Log in …" at bounding box center [183, 150] width 153 height 108
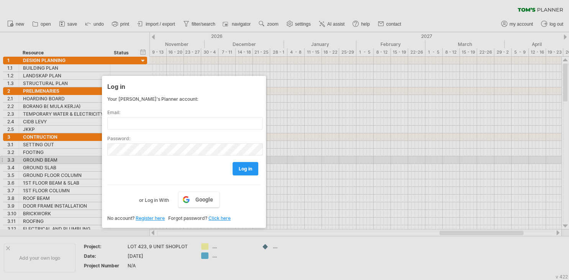
click at [192, 158] on div "log in" at bounding box center [183, 165] width 153 height 20
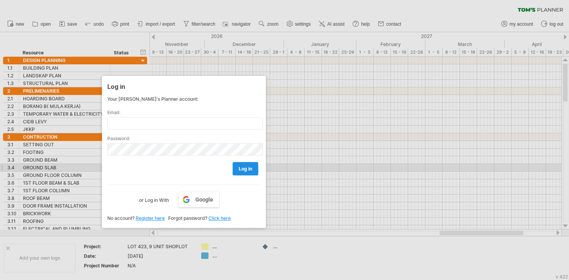
click at [246, 169] on span "log in" at bounding box center [245, 169] width 13 height 6
click at [242, 167] on span "log in" at bounding box center [245, 169] width 13 height 6
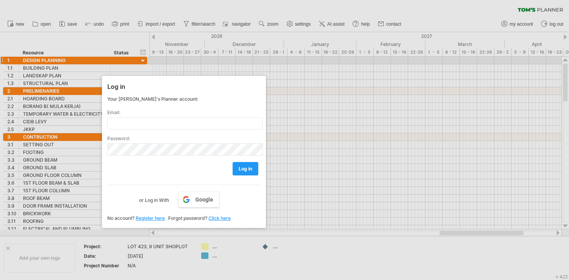
click at [310, 63] on div at bounding box center [284, 140] width 569 height 280
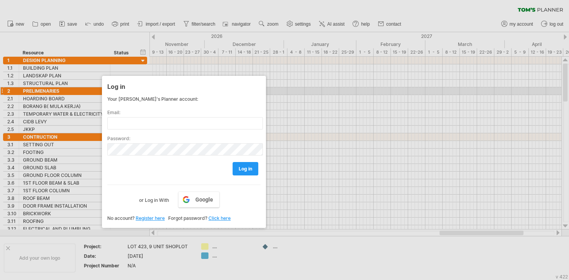
click at [355, 88] on div at bounding box center [284, 140] width 569 height 280
click at [263, 13] on div at bounding box center [284, 140] width 569 height 280
click at [264, 13] on div at bounding box center [284, 140] width 569 height 280
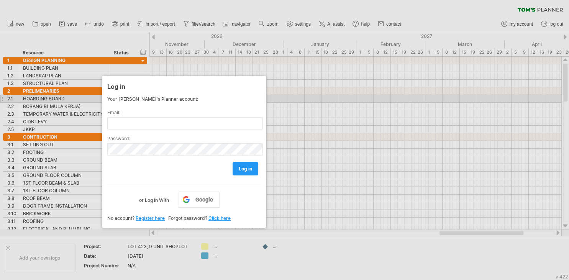
click at [260, 101] on div "Log in Your [PERSON_NAME]'s Planner account: Email: Password: log in Google or …" at bounding box center [184, 152] width 164 height 152
click at [68, 25] on div at bounding box center [284, 140] width 569 height 280
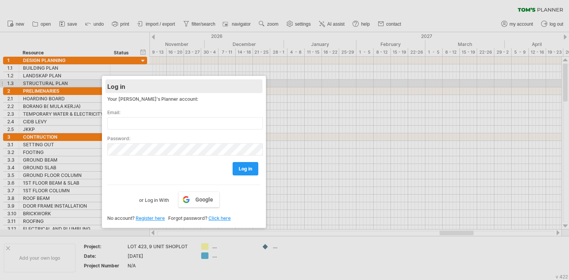
click at [260, 80] on div "Log in" at bounding box center [183, 86] width 153 height 14
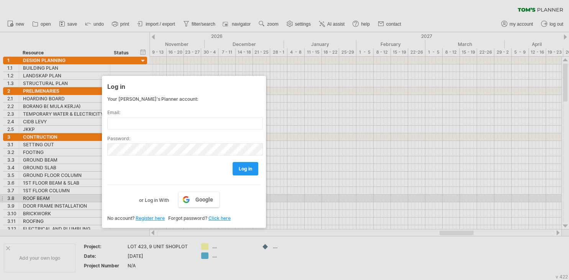
click at [347, 200] on div at bounding box center [284, 140] width 569 height 280
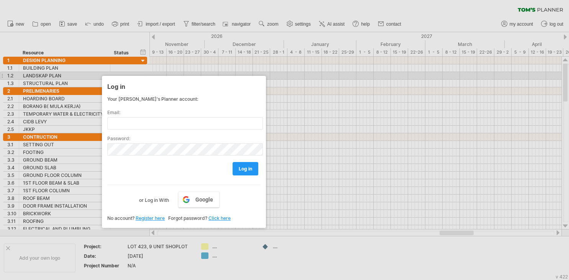
click at [261, 79] on div "Log in Your [PERSON_NAME]'s Planner account: Email: Password: log in Google or …" at bounding box center [184, 152] width 164 height 152
